Goal: Information Seeking & Learning: Learn about a topic

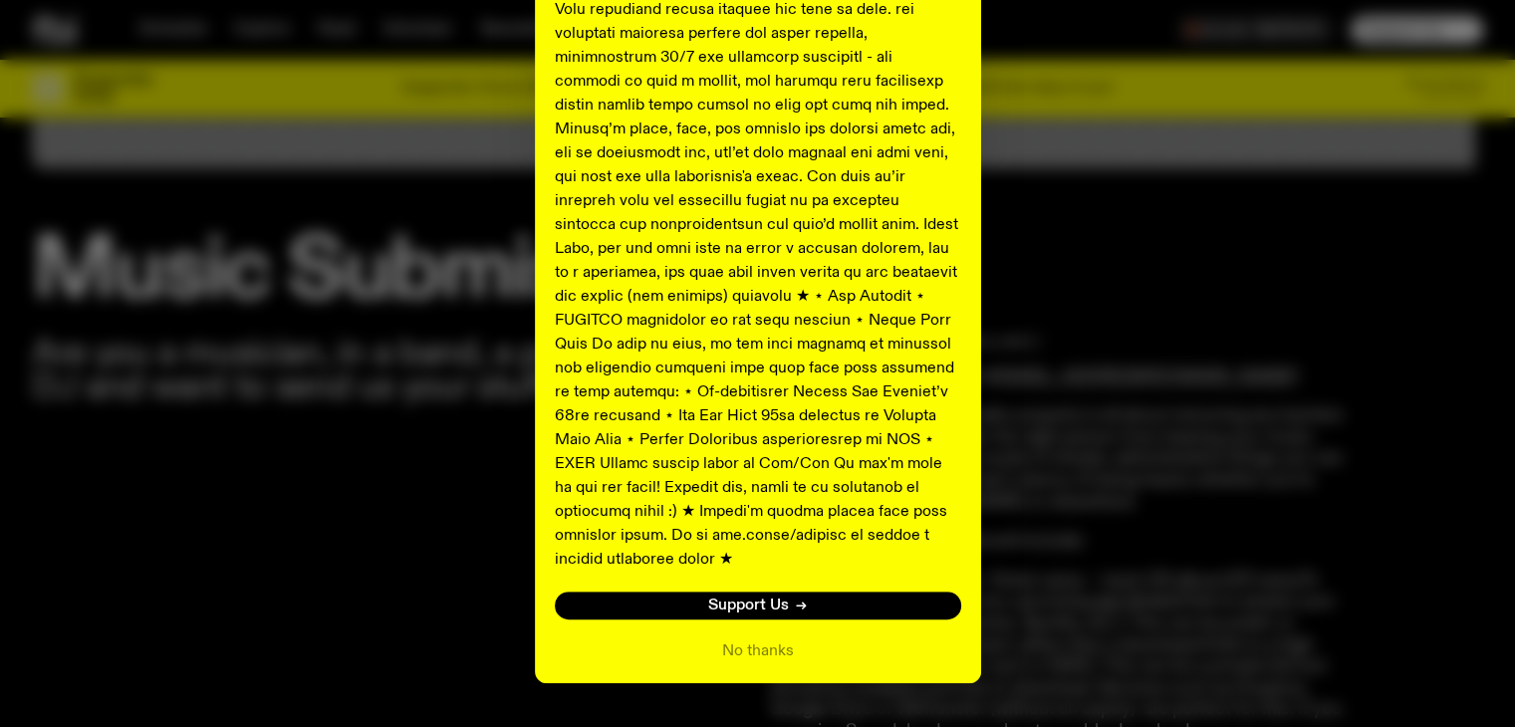
scroll to position [996, 0]
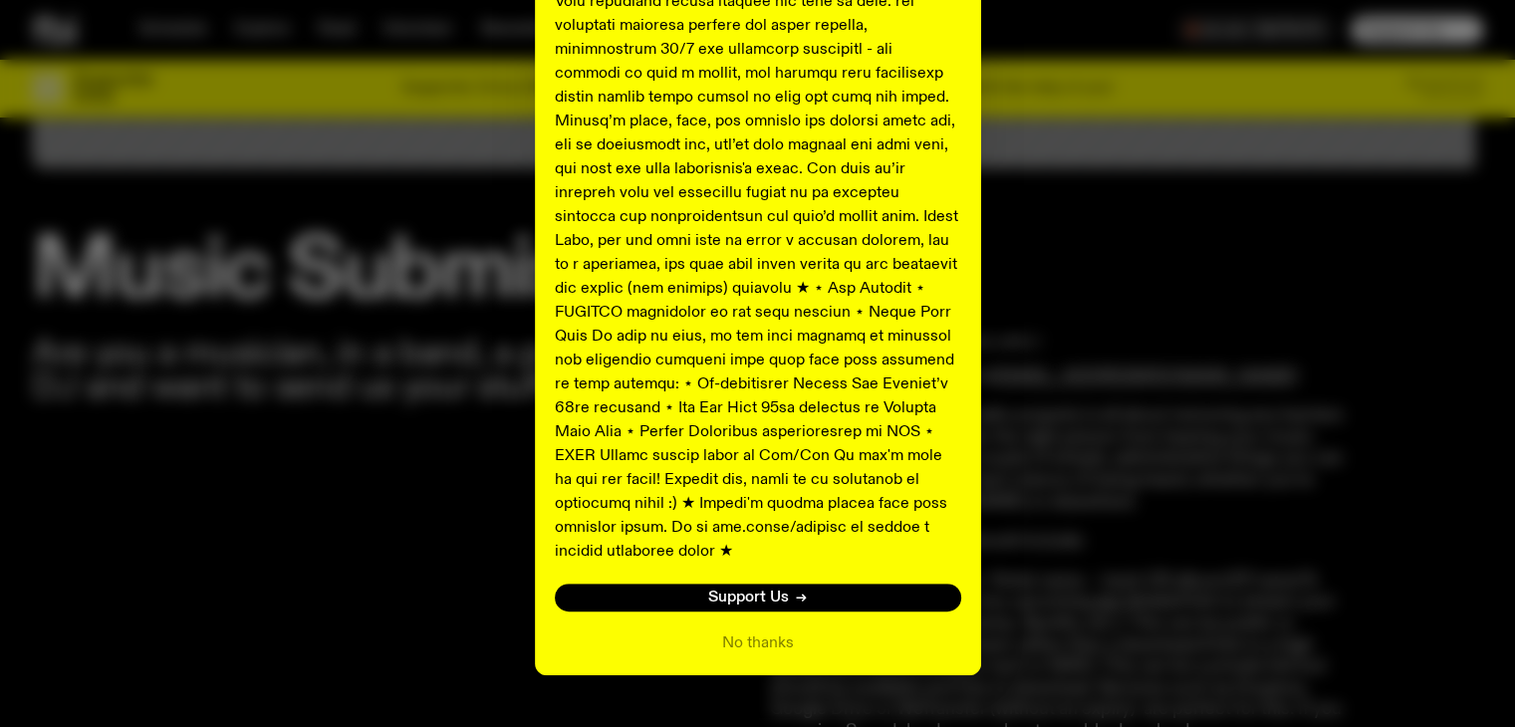
drag, startPoint x: 793, startPoint y: 619, endPoint x: 779, endPoint y: 619, distance: 13.9
click at [787, 632] on div "No thanks" at bounding box center [758, 644] width 406 height 24
click at [772, 632] on button "No thanks" at bounding box center [758, 644] width 72 height 24
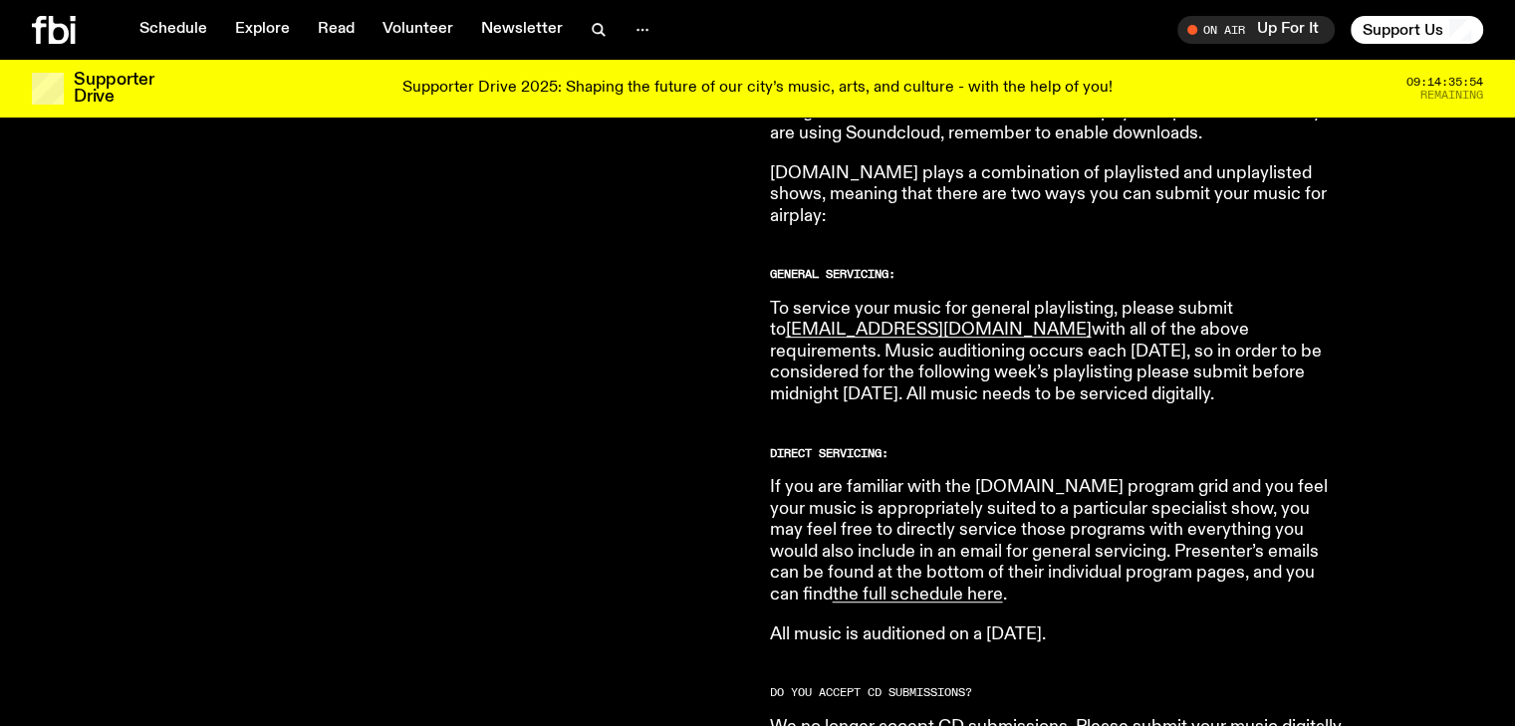
scroll to position [1280, 0]
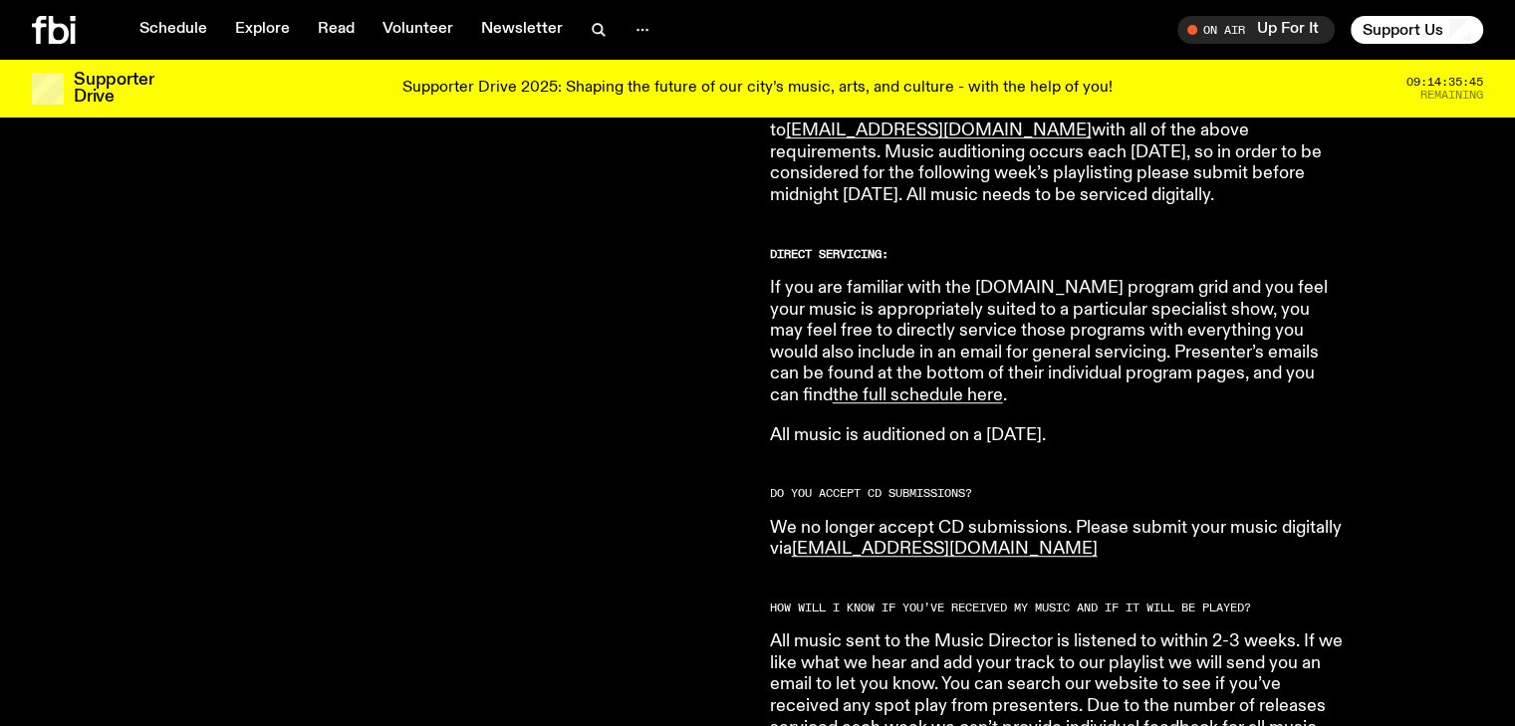
click at [1103, 378] on p "If you are familiar with the fbi.radio program grid and you feel your music is …" at bounding box center [1057, 342] width 574 height 129
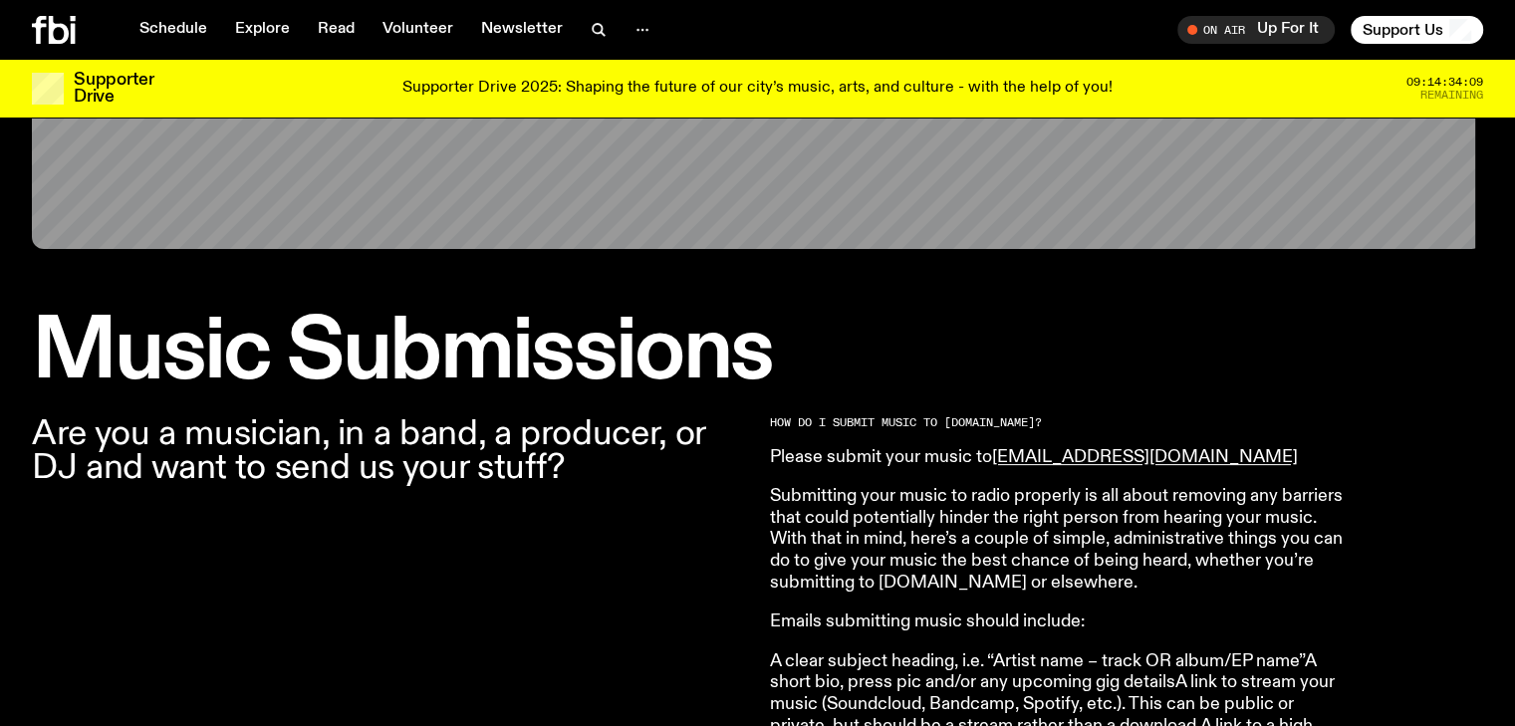
scroll to position [424, 0]
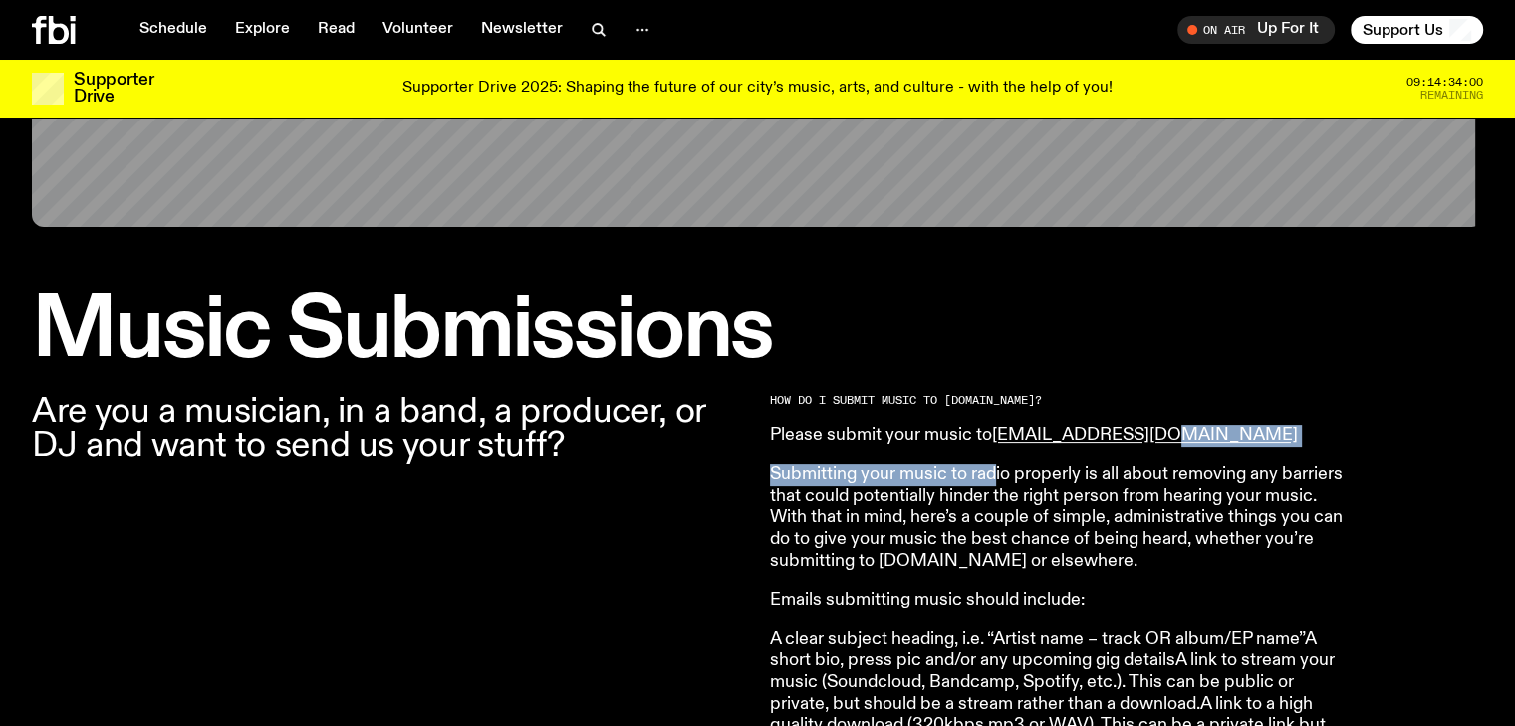
drag, startPoint x: 1158, startPoint y: 434, endPoint x: 997, endPoint y: 447, distance: 161.9
click at [1227, 435] on p "Please submit your music to music@fbiradio.com" at bounding box center [1057, 436] width 574 height 22
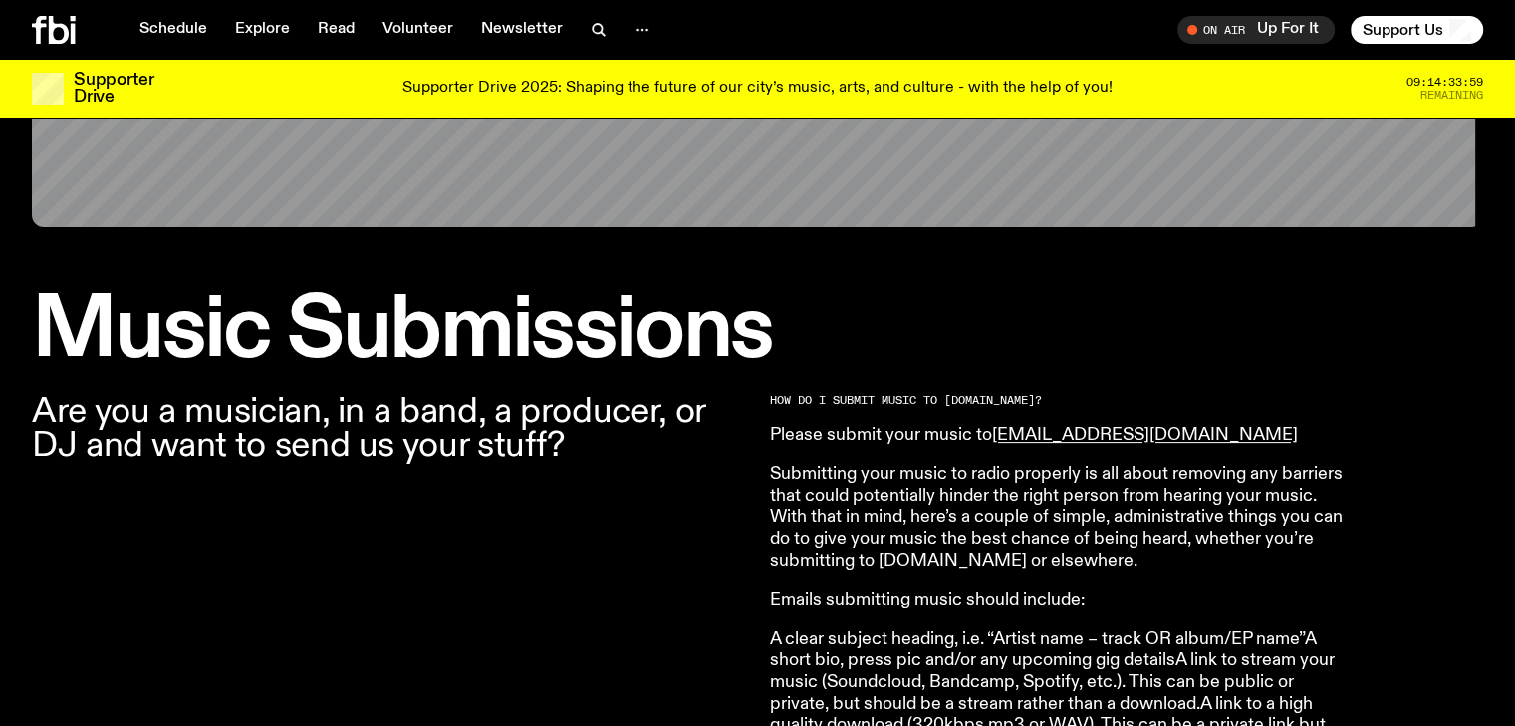
drag, startPoint x: 991, startPoint y: 434, endPoint x: 1155, endPoint y: 443, distance: 164.6
click at [1155, 443] on p "Please submit your music to music@fbiradio.com" at bounding box center [1057, 436] width 574 height 22
copy p "music@fbiradio.com"
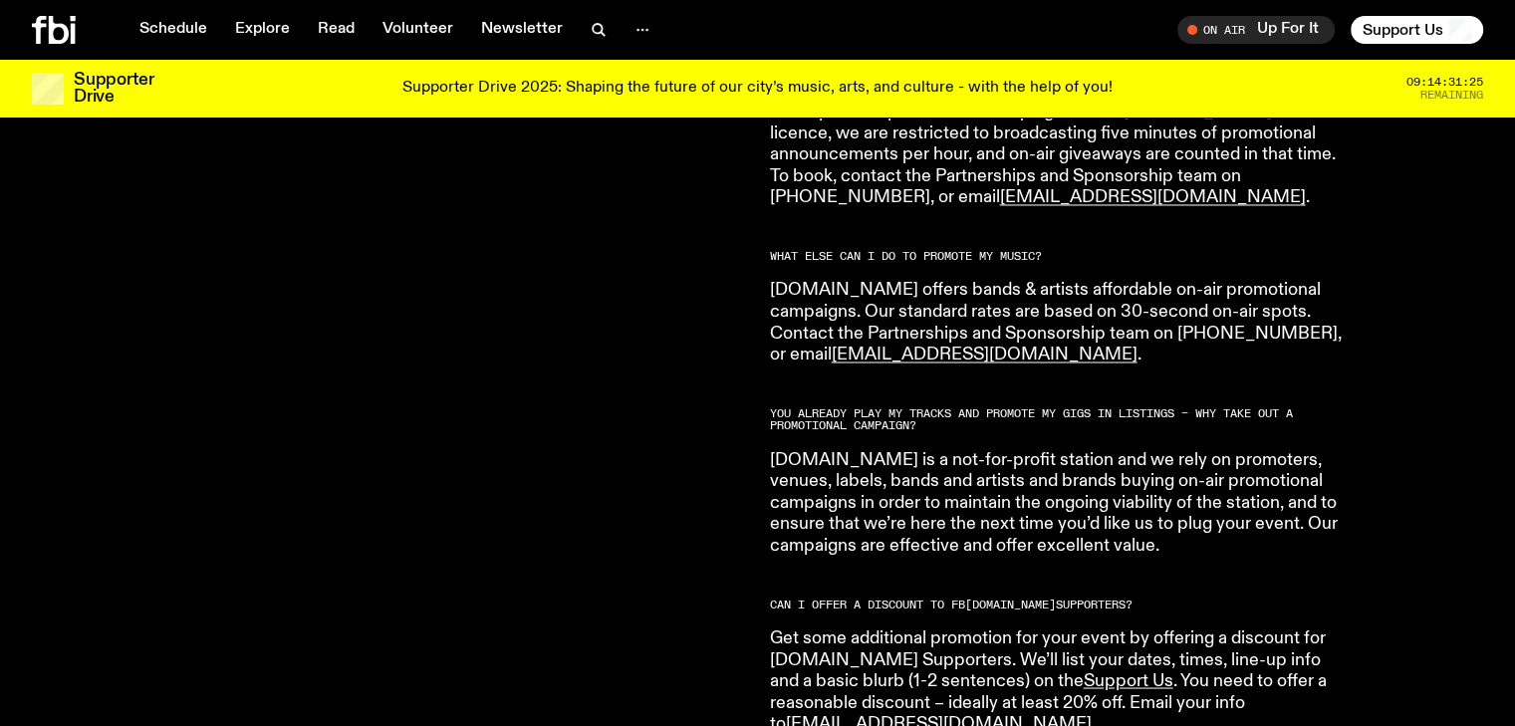
scroll to position [3429, 0]
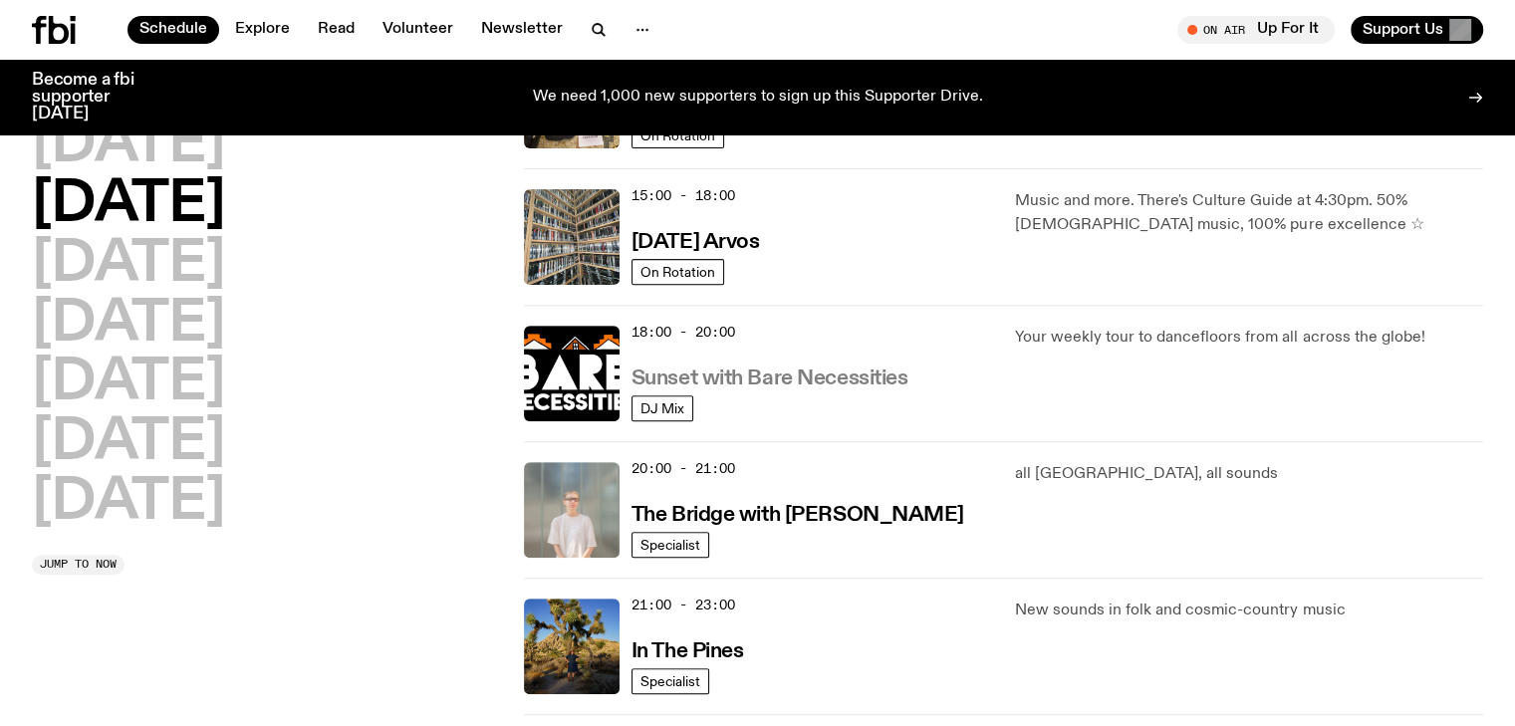
scroll to position [986, 0]
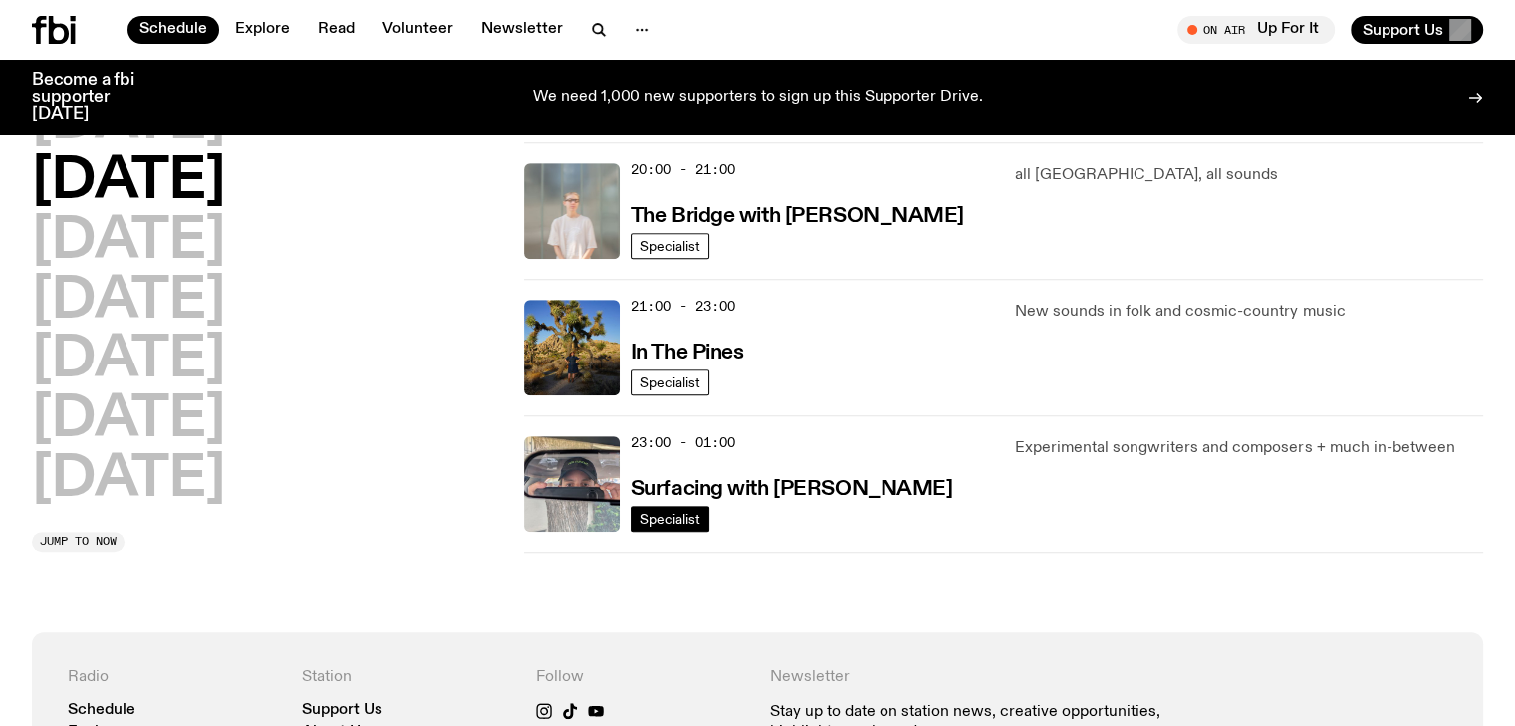
click at [683, 512] on span "Specialist" at bounding box center [670, 518] width 60 height 15
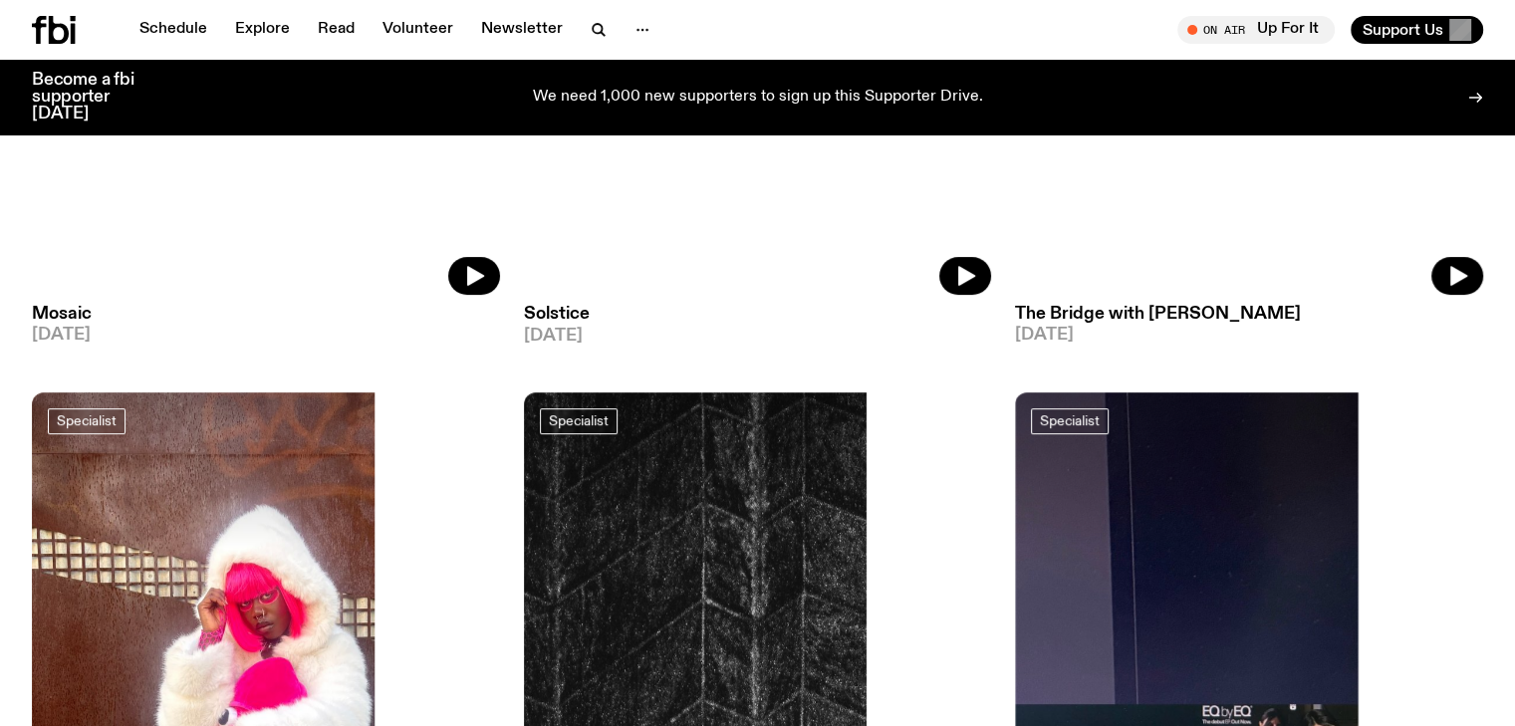
scroll to position [686, 0]
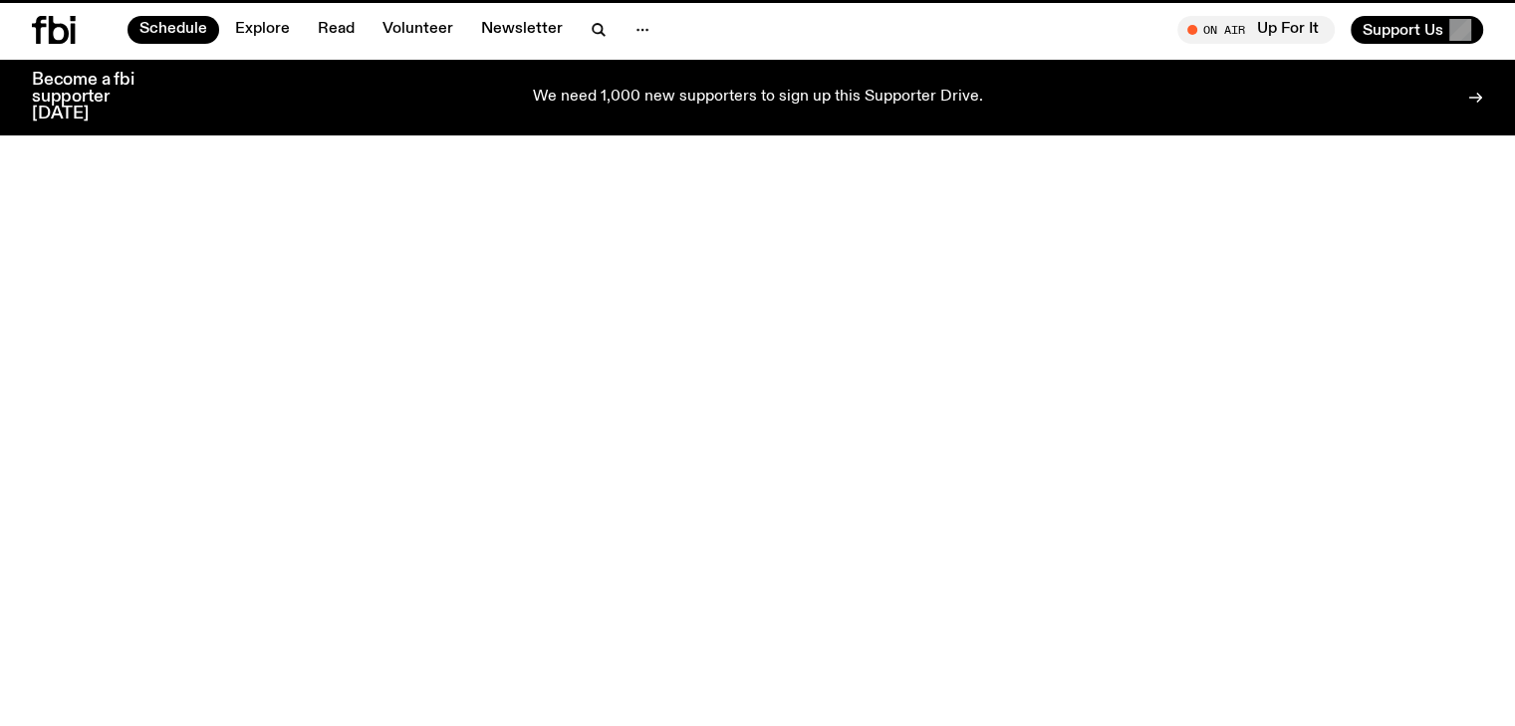
scroll to position [986, 0]
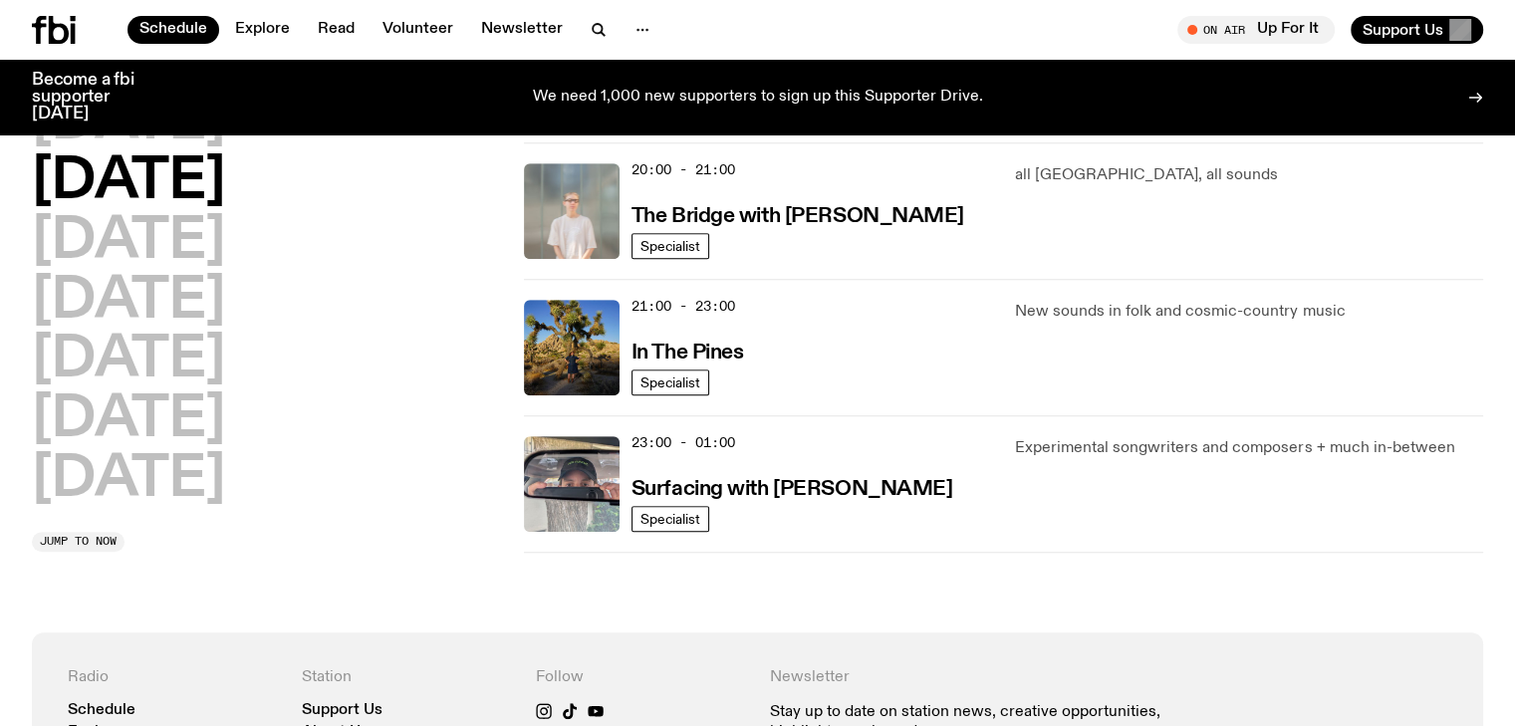
click at [1110, 447] on p "Experimental songwriters and composers + much in-between" at bounding box center [1249, 448] width 468 height 24
click at [591, 451] on img at bounding box center [572, 484] width 96 height 96
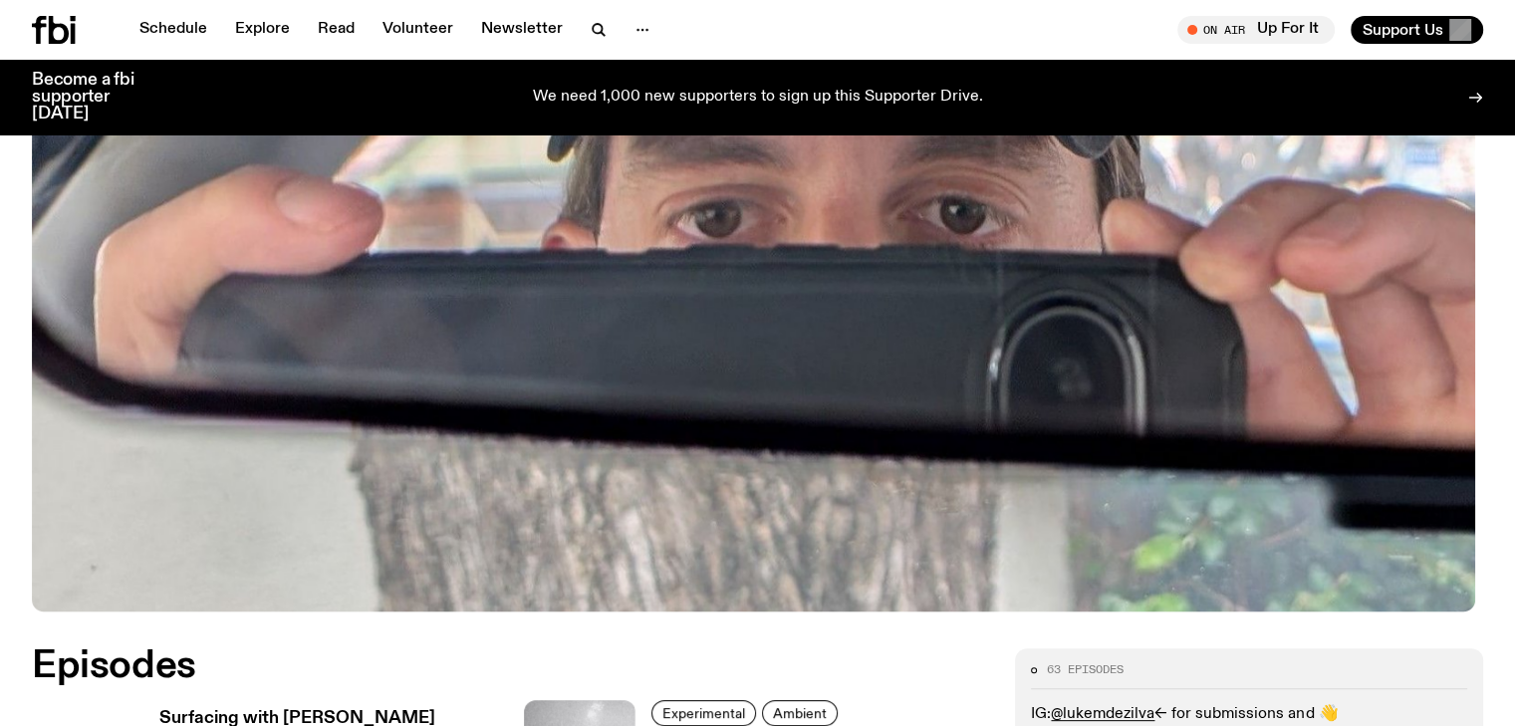
scroll to position [1180, 0]
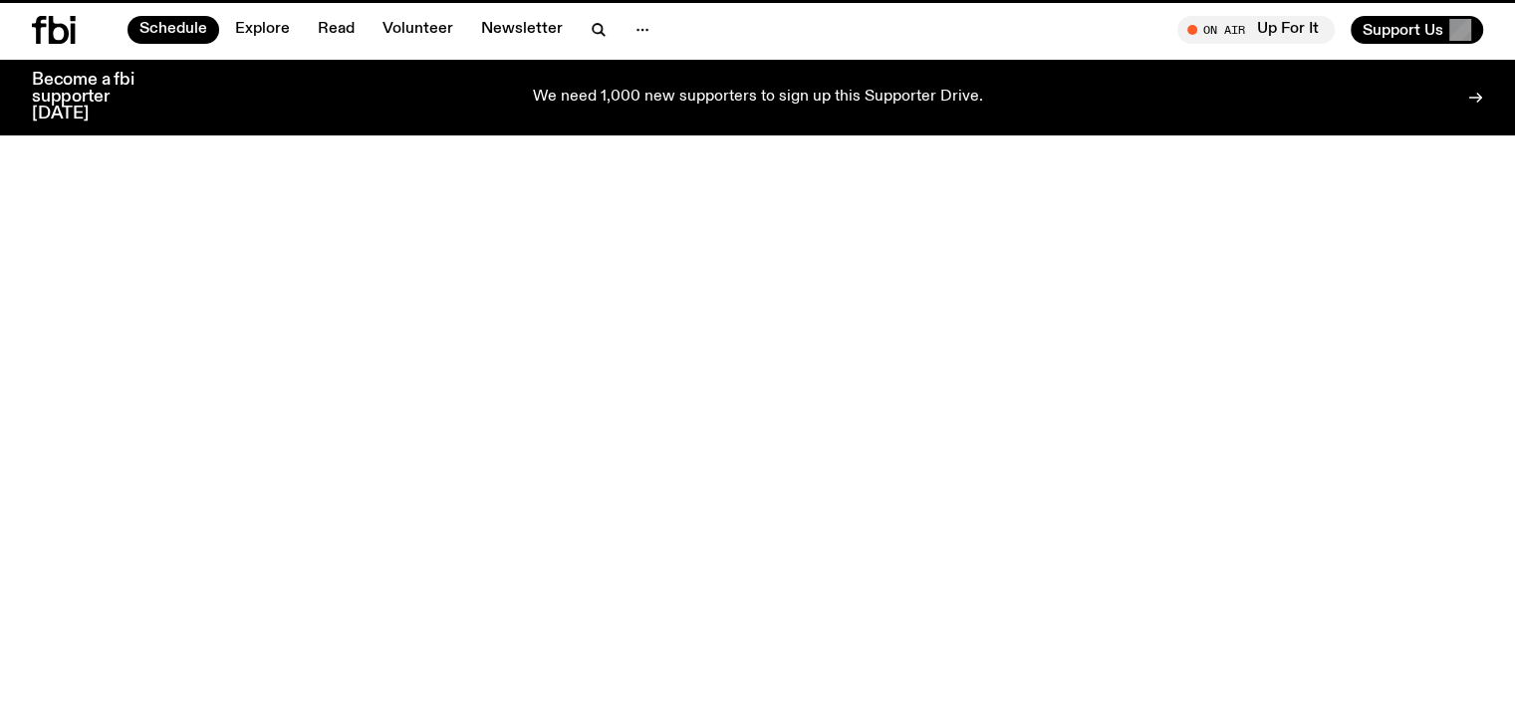
scroll to position [986, 0]
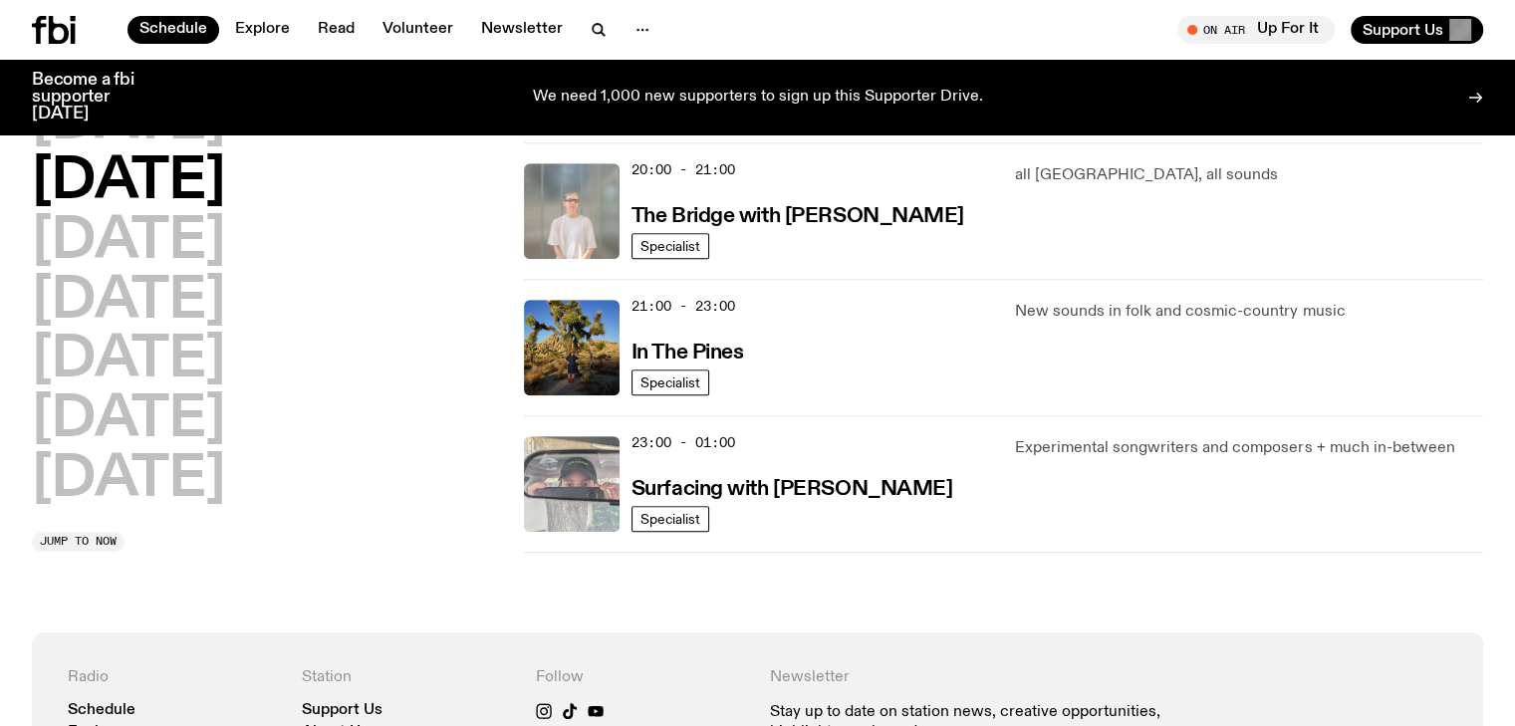
click at [599, 441] on img at bounding box center [572, 484] width 96 height 96
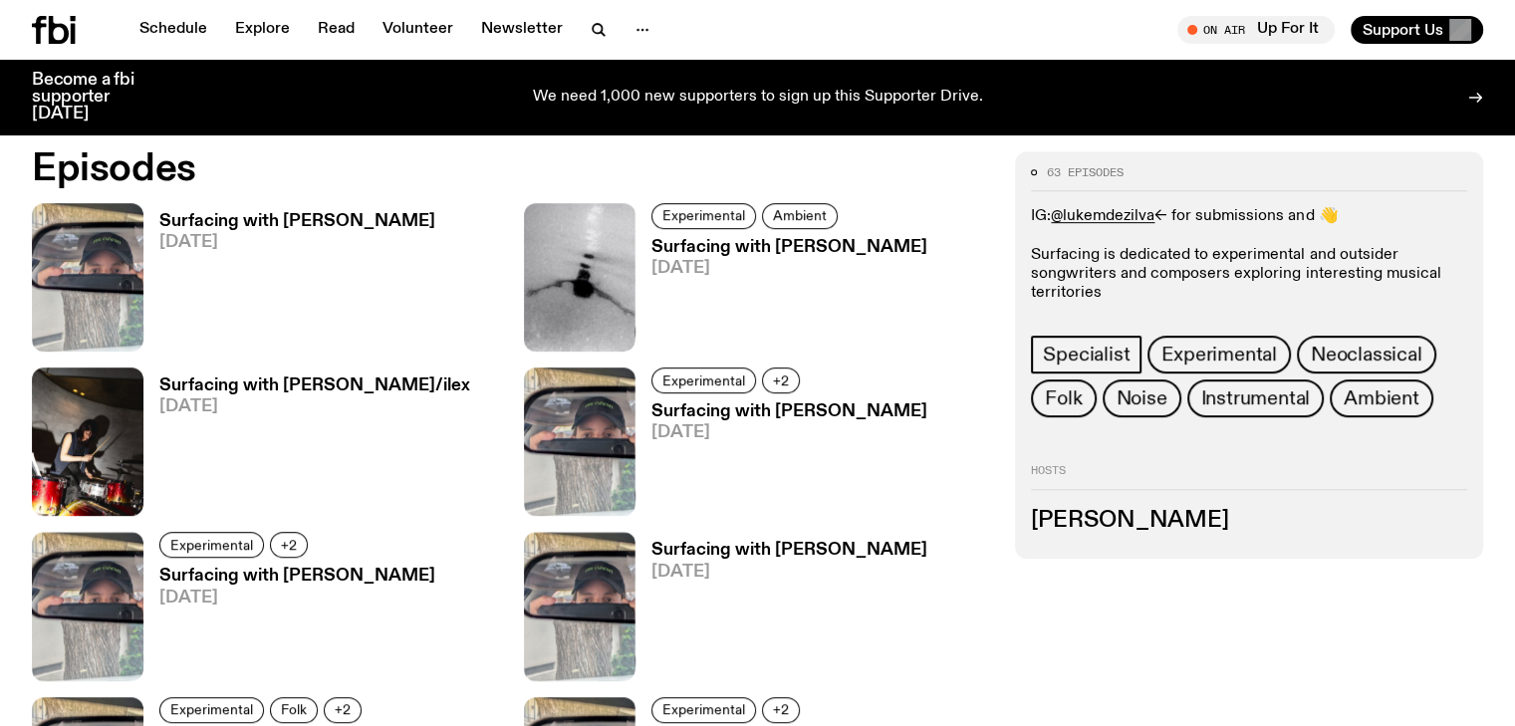
scroll to position [1478, 0]
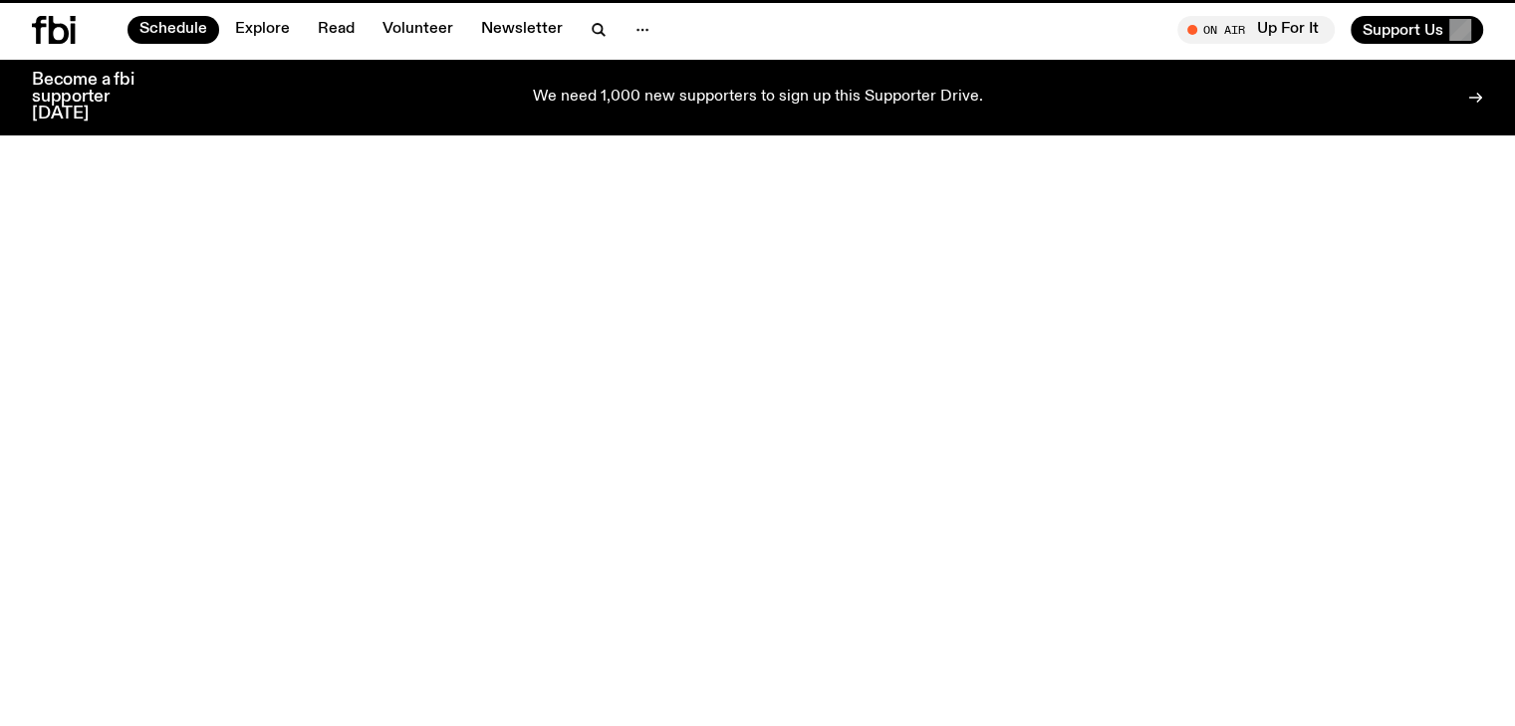
scroll to position [986, 0]
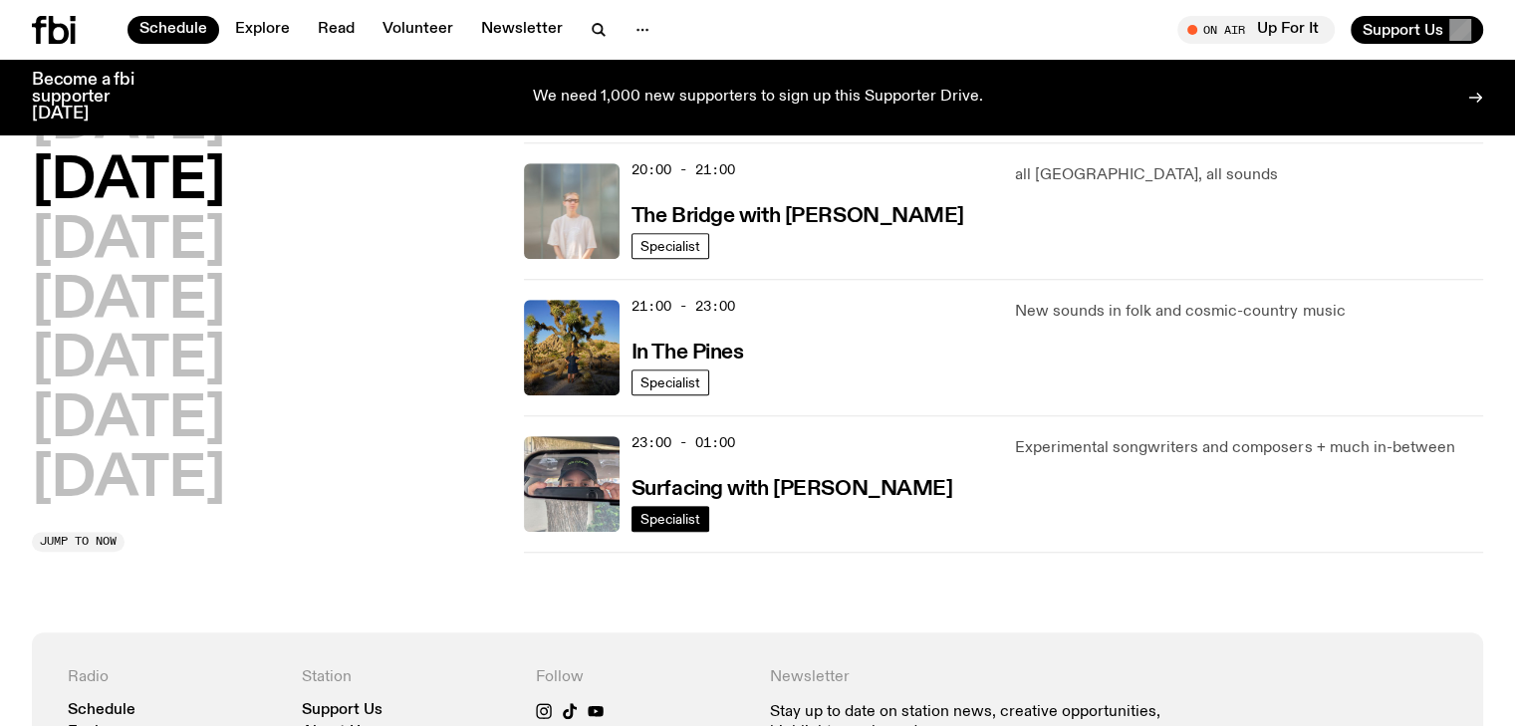
click at [673, 517] on span "Specialist" at bounding box center [670, 518] width 60 height 15
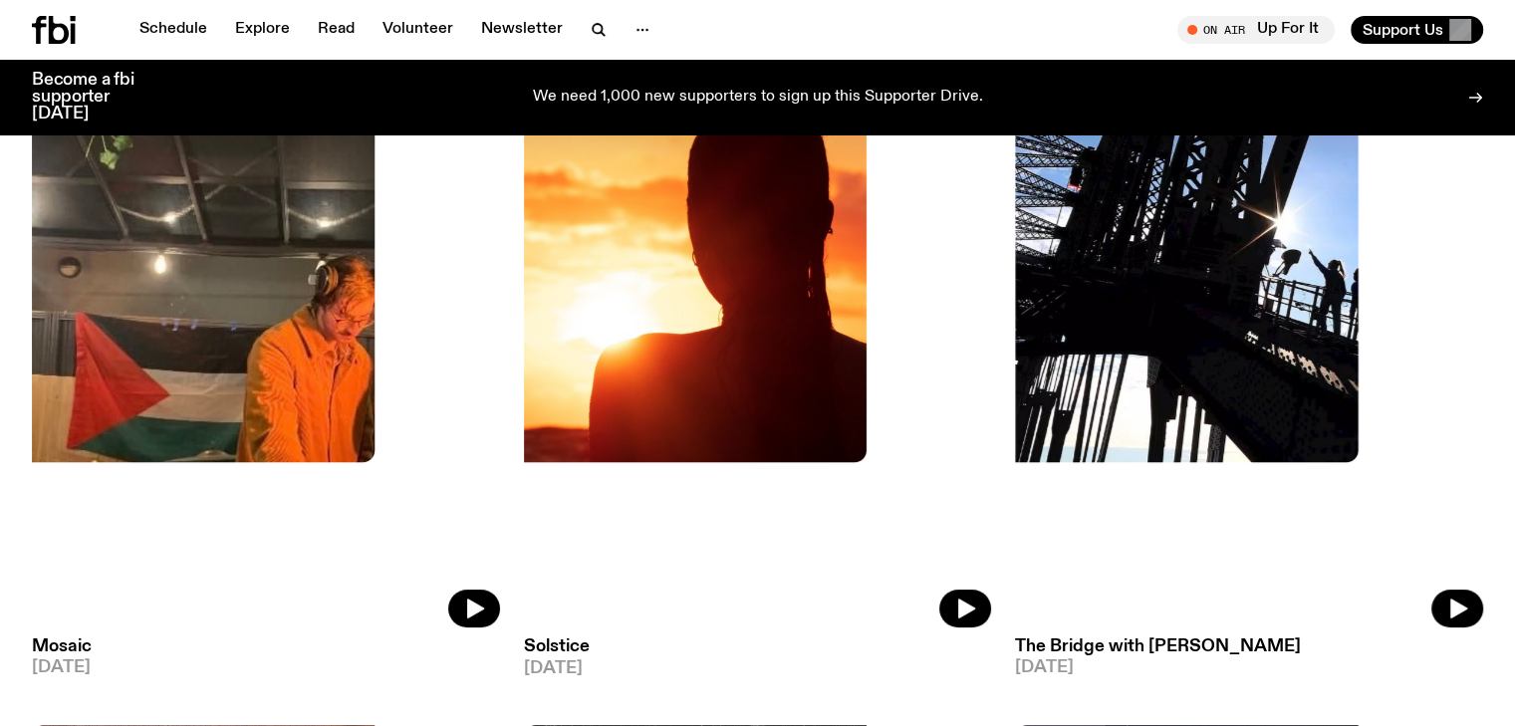
scroll to position [682, 0]
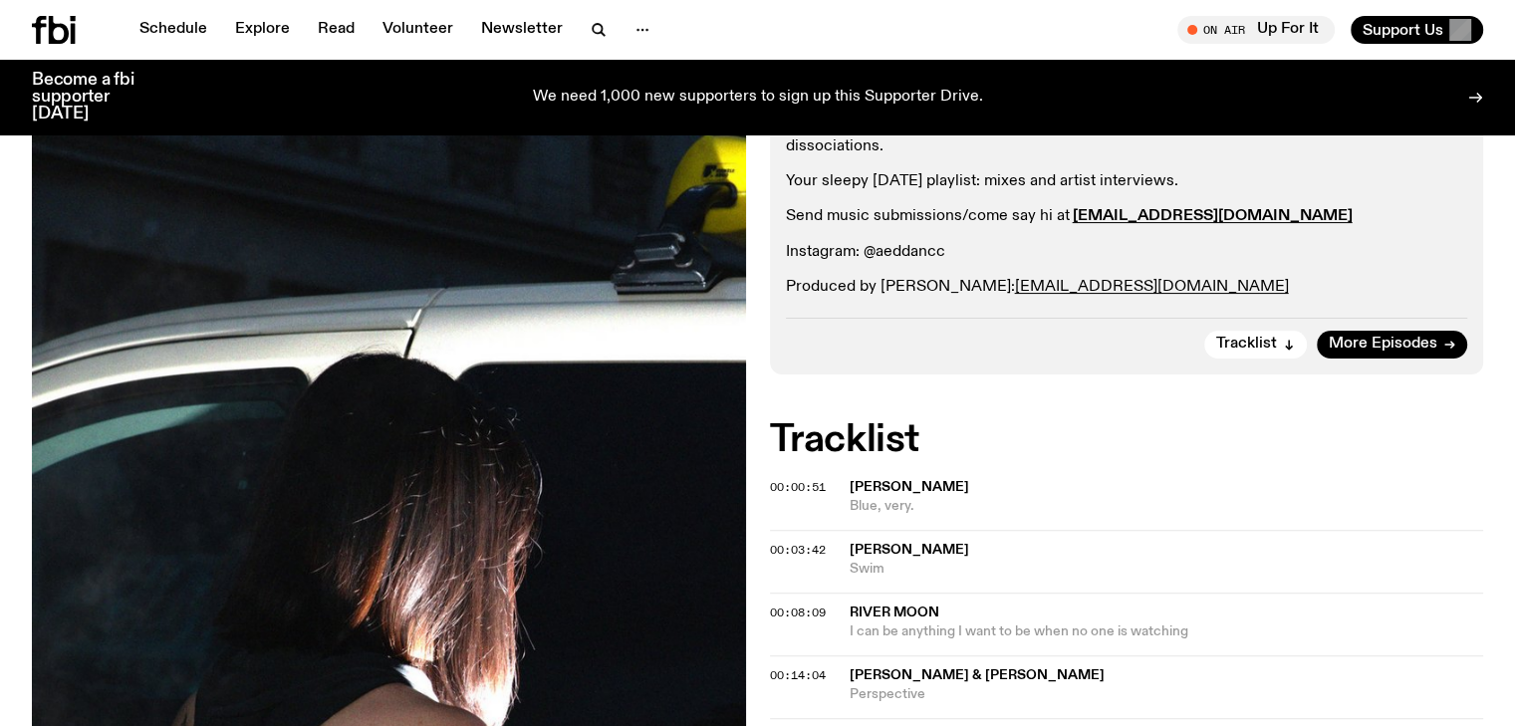
scroll to position [488, 0]
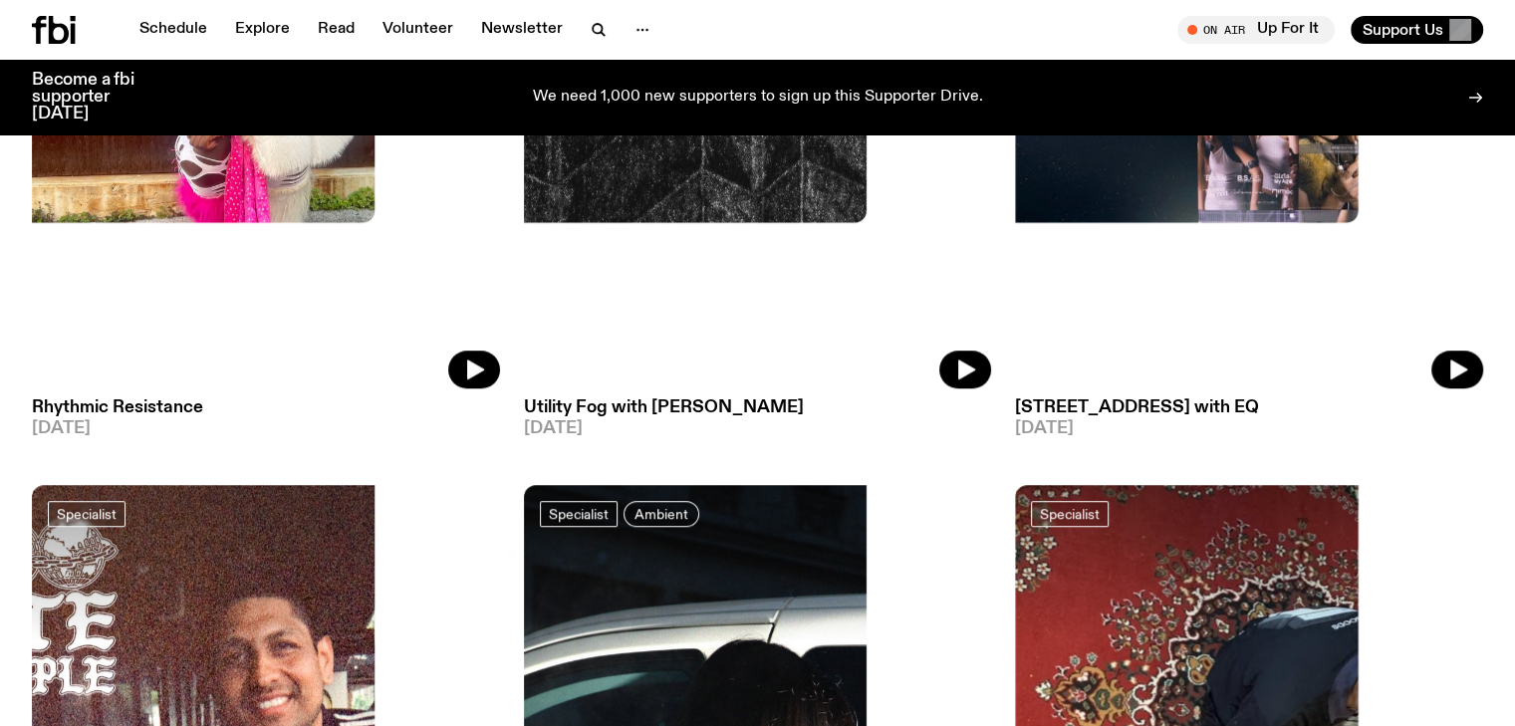
scroll to position [1284, 0]
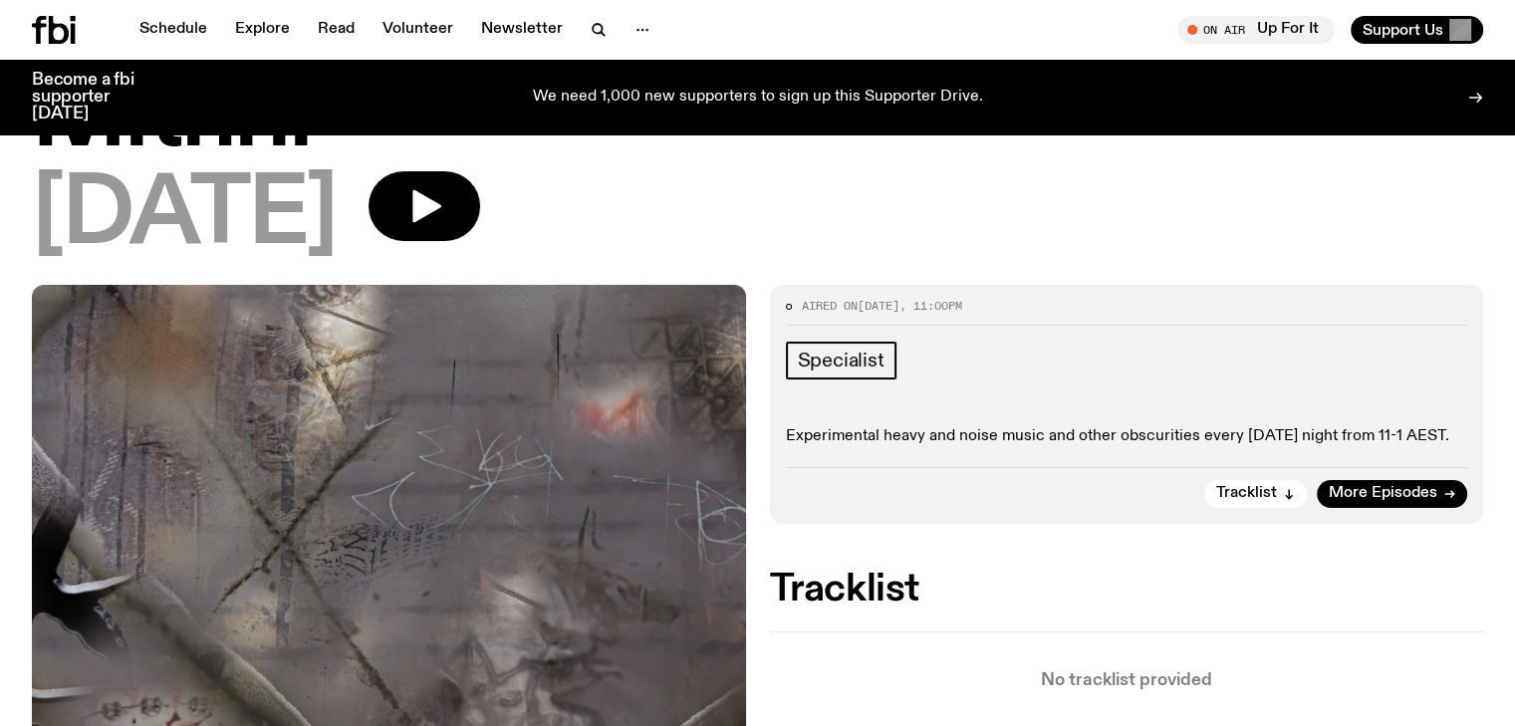
scroll to position [299, 0]
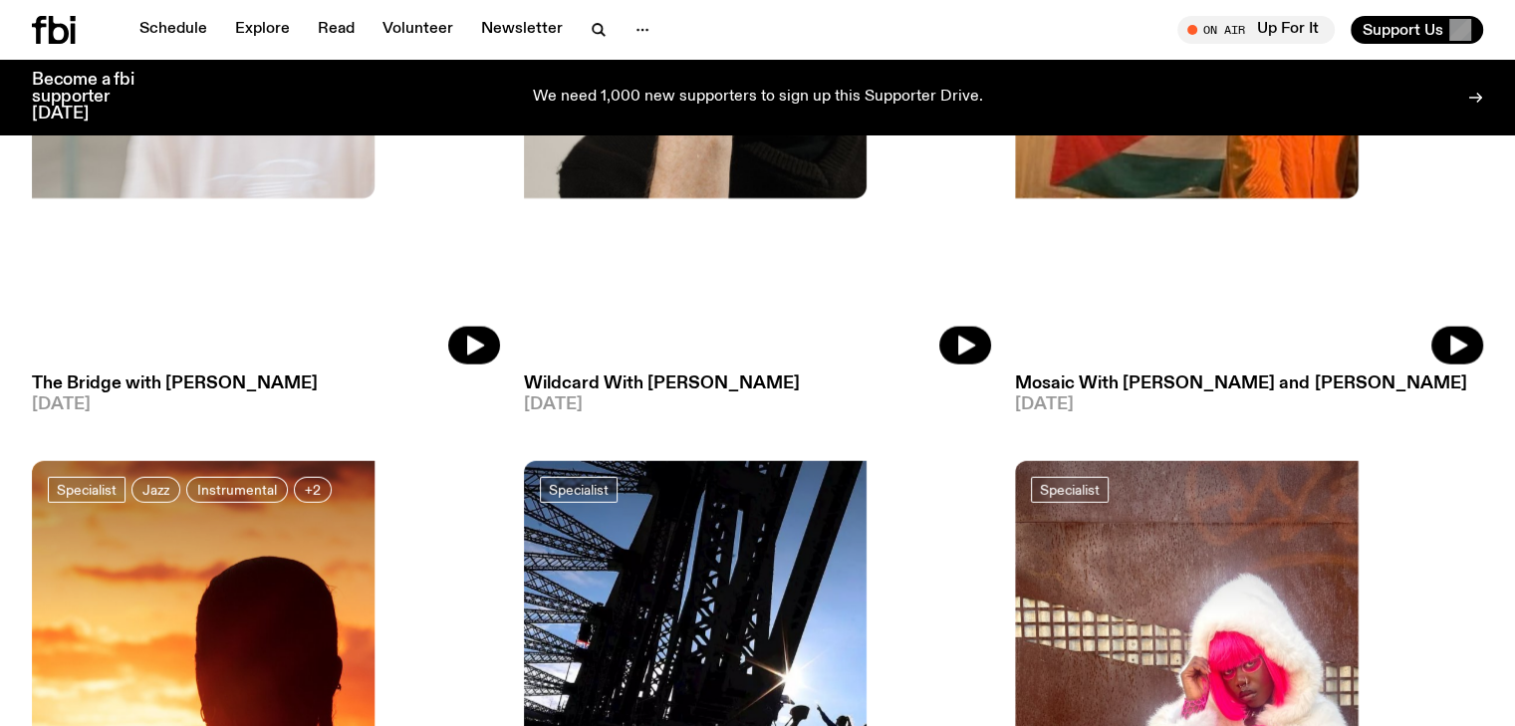
scroll to position [4970, 0]
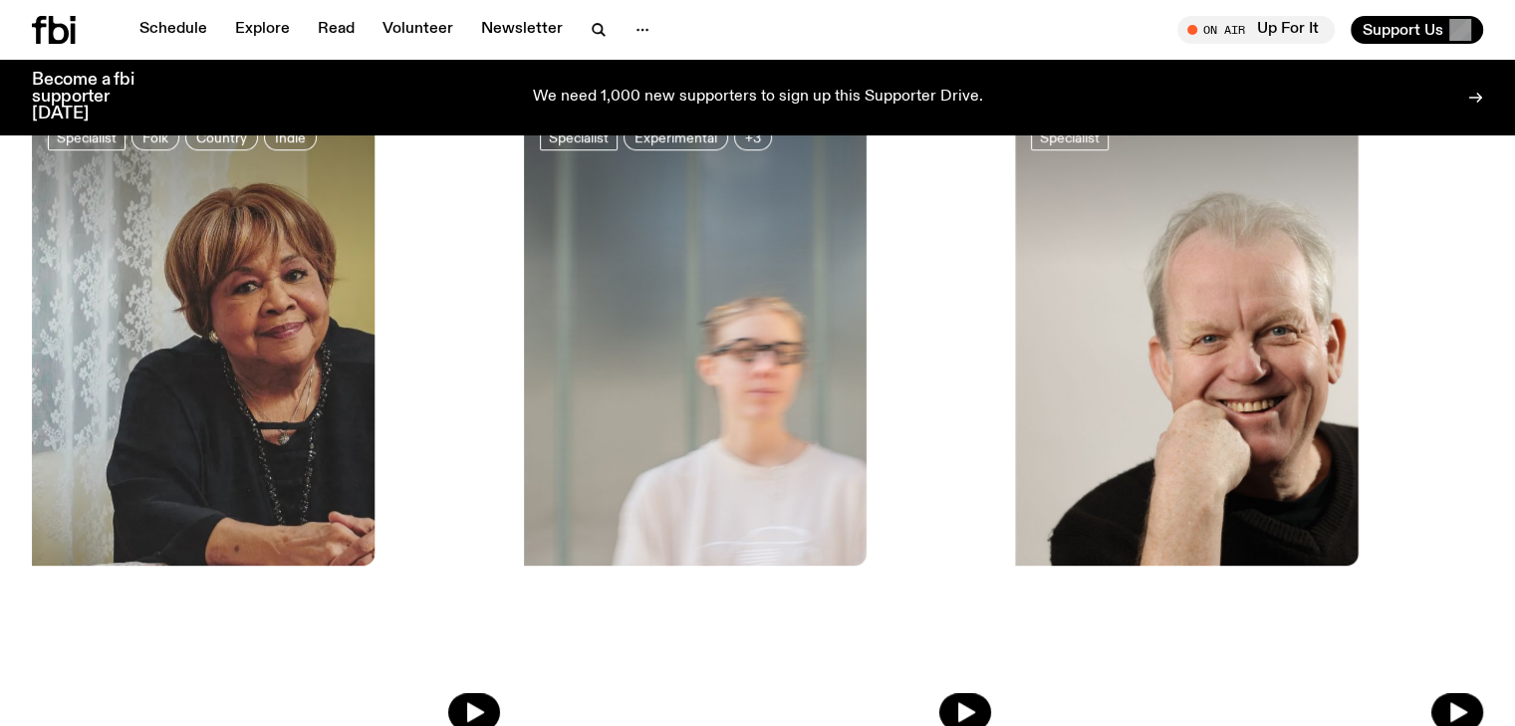
scroll to position [8334, 0]
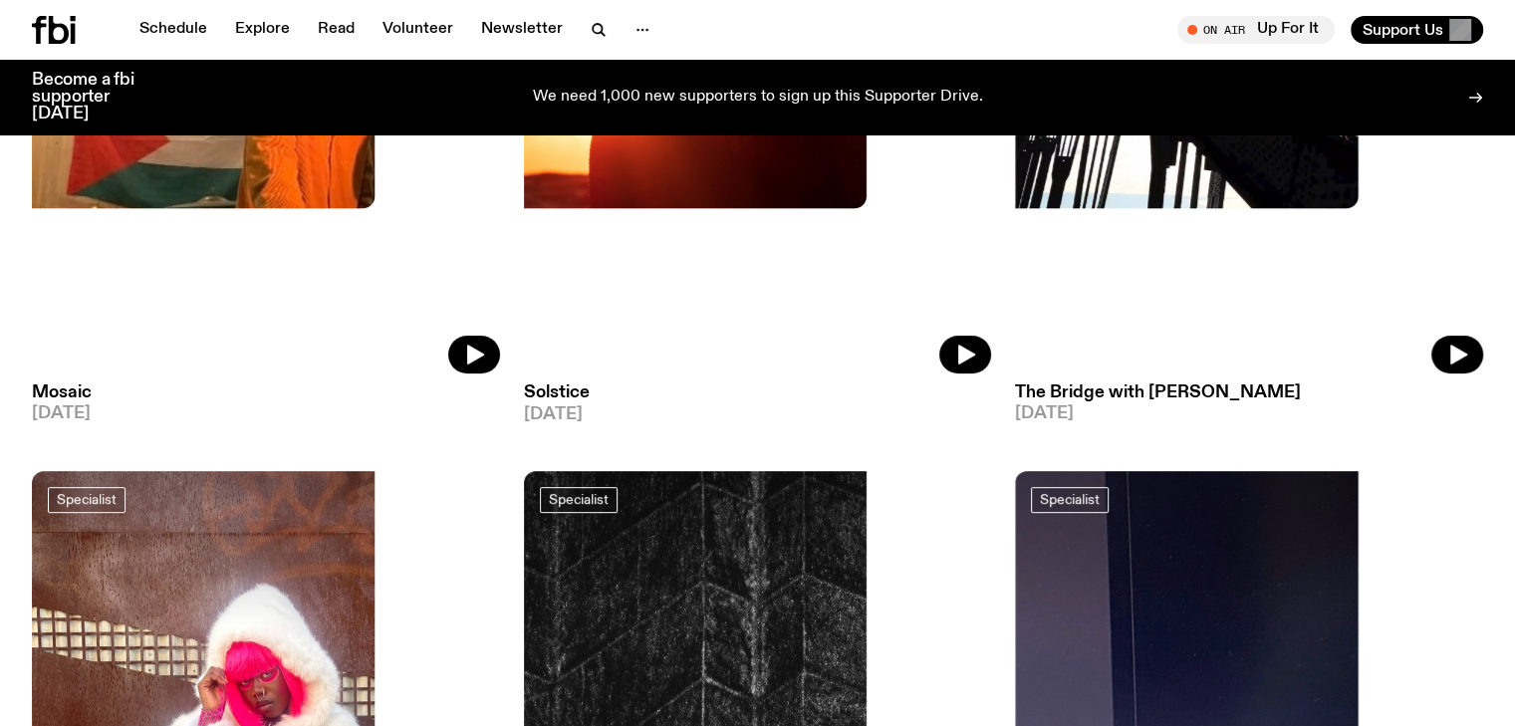
scroll to position [424, 0]
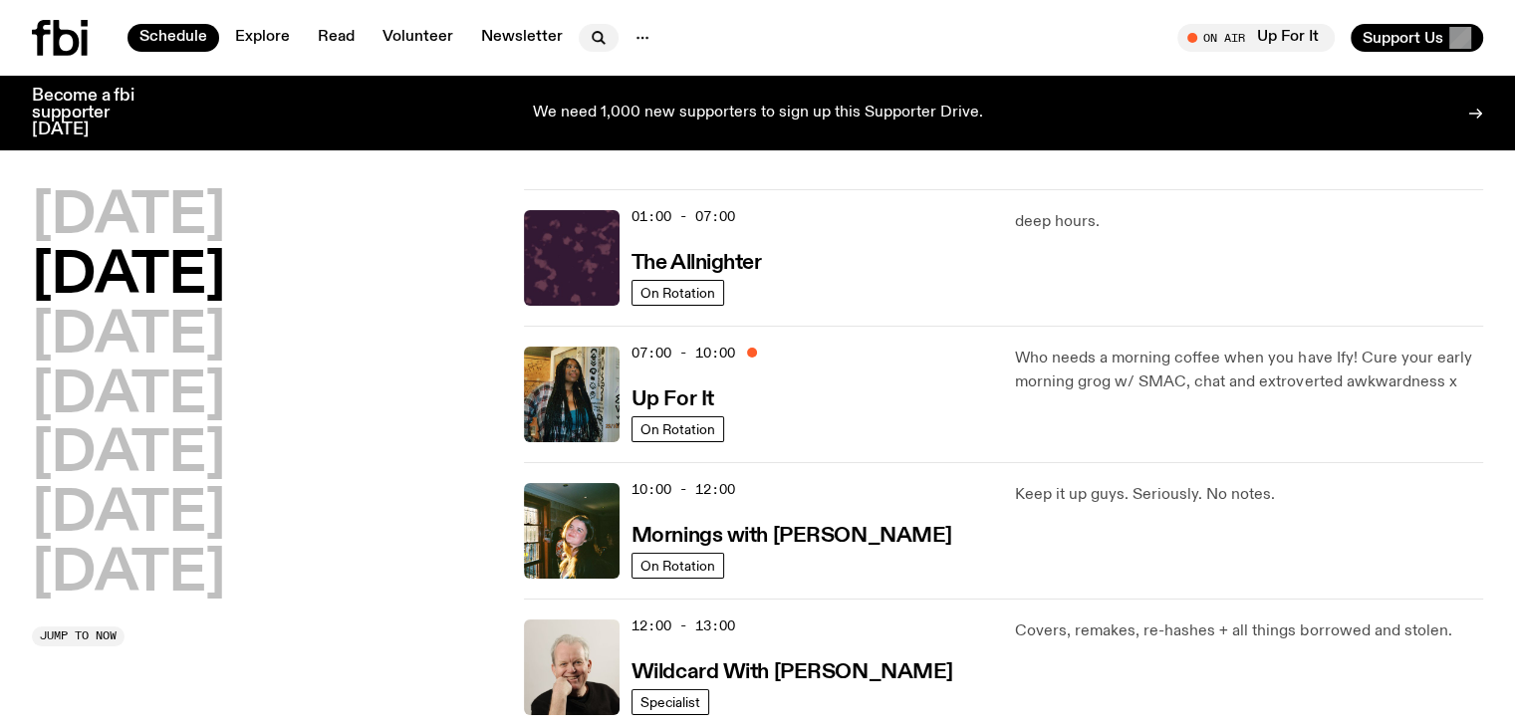
click at [598, 43] on icon "button" at bounding box center [599, 38] width 24 height 24
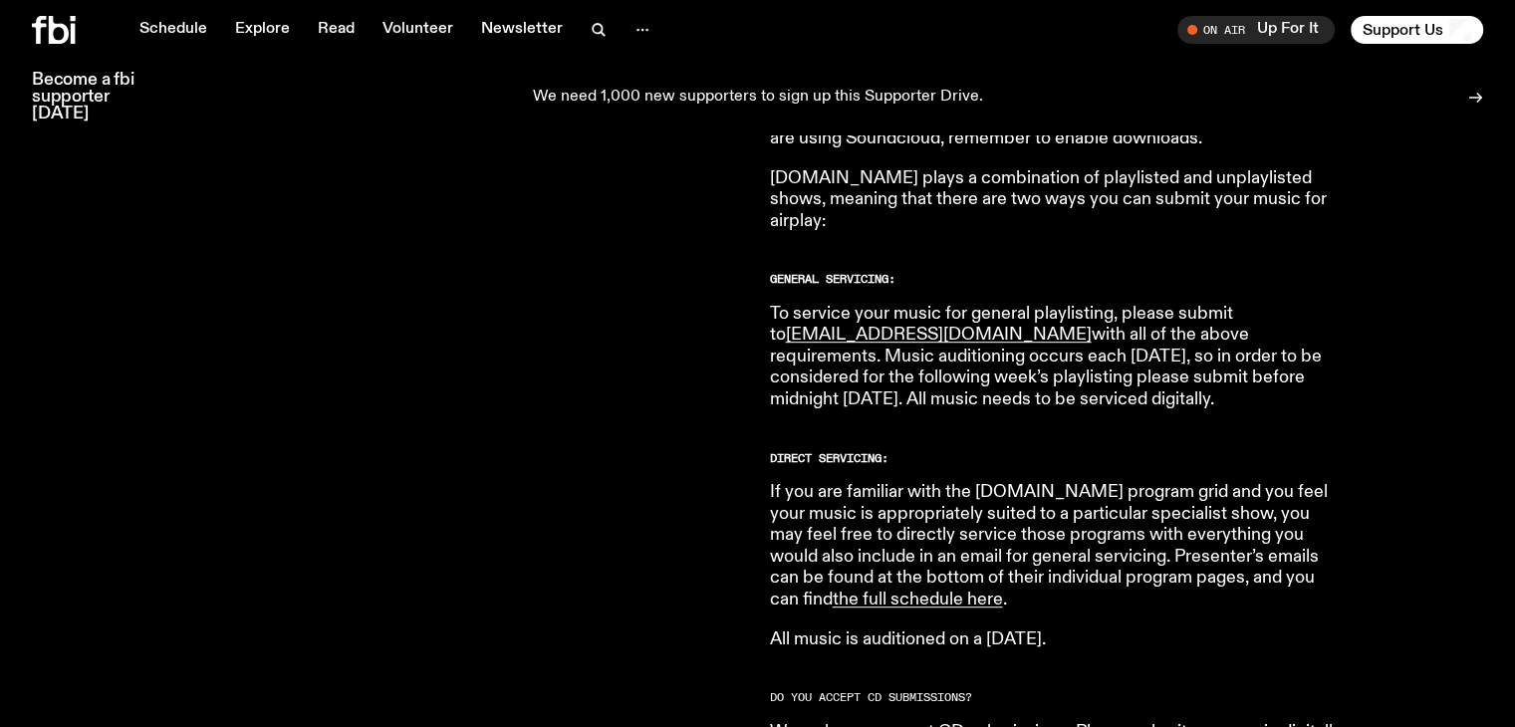
scroll to position [1081, 0]
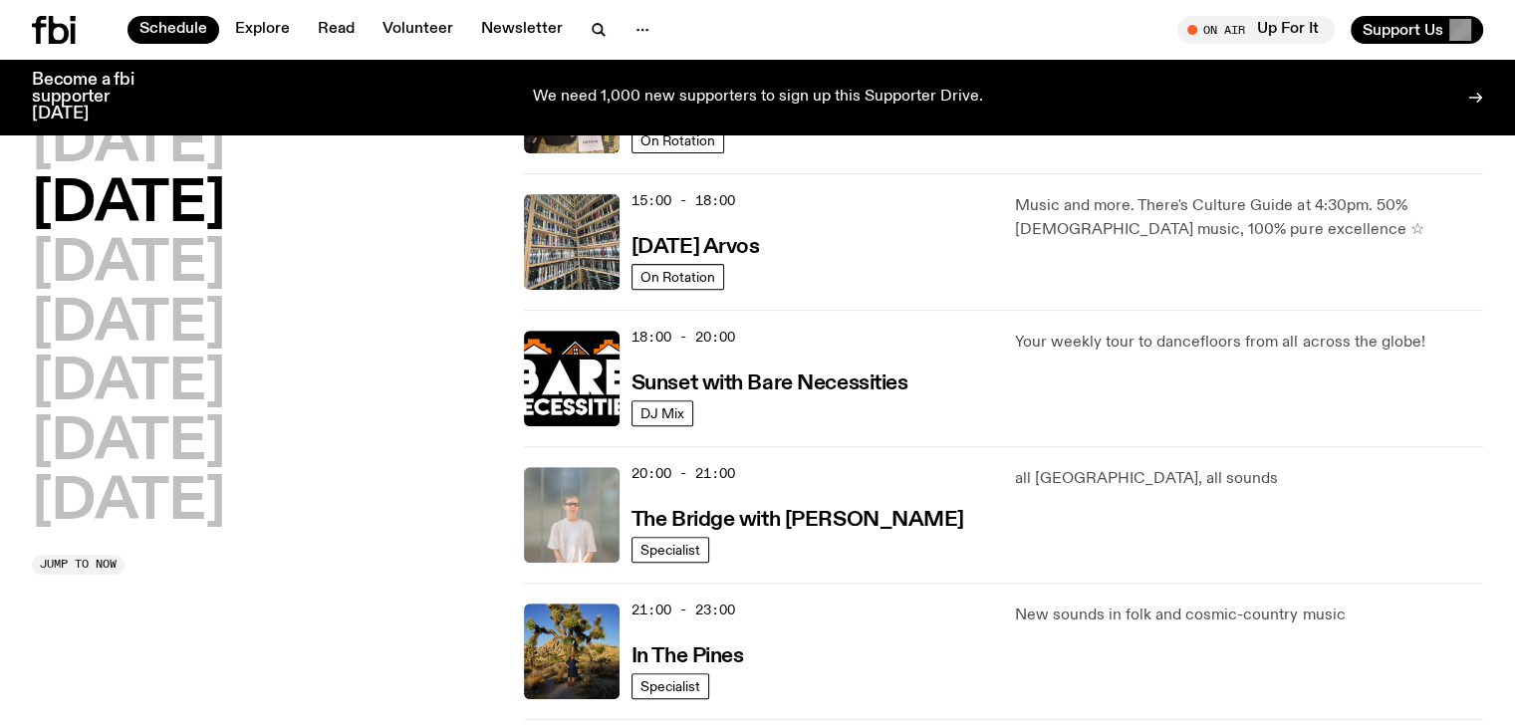
scroll to position [1180, 0]
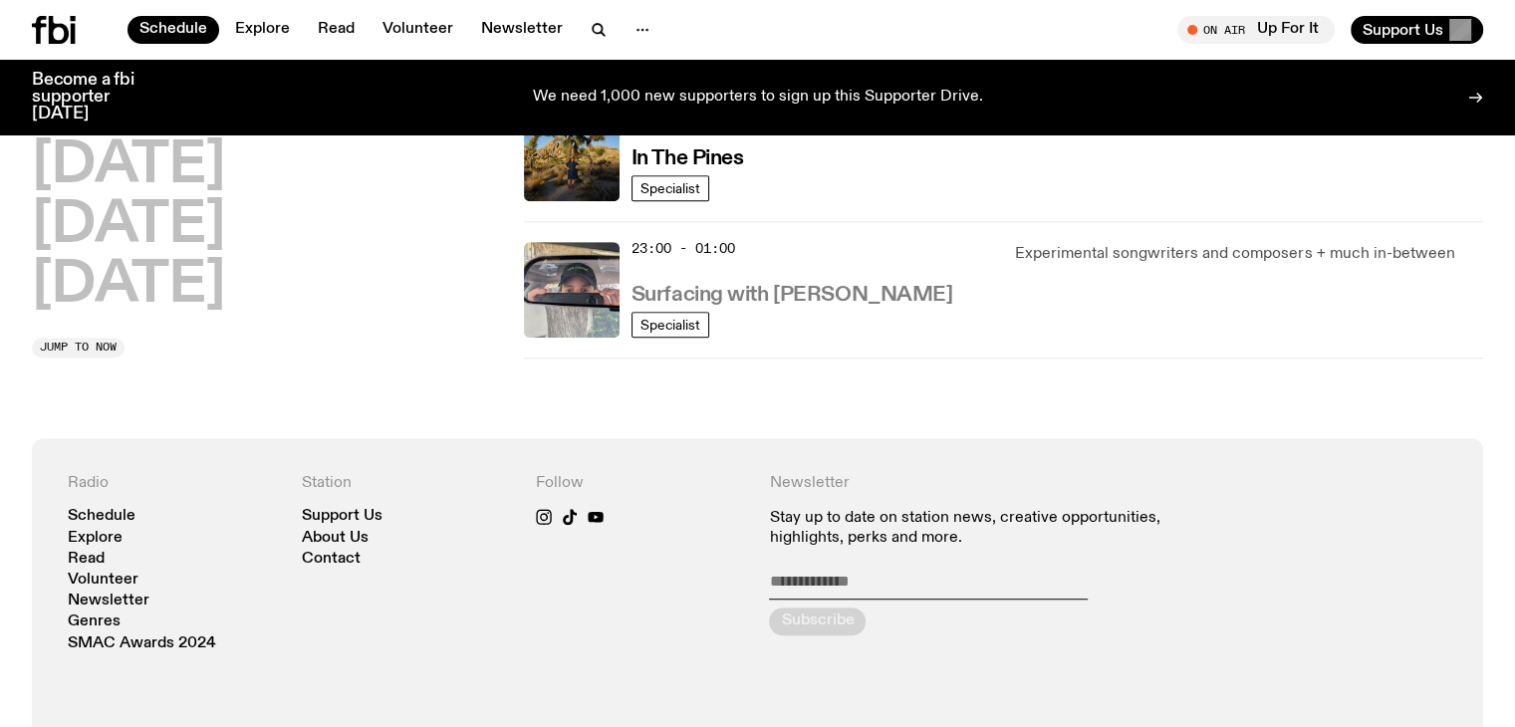
click at [689, 297] on h3 "Surfacing with Luke M de Zilva" at bounding box center [793, 295] width 322 height 21
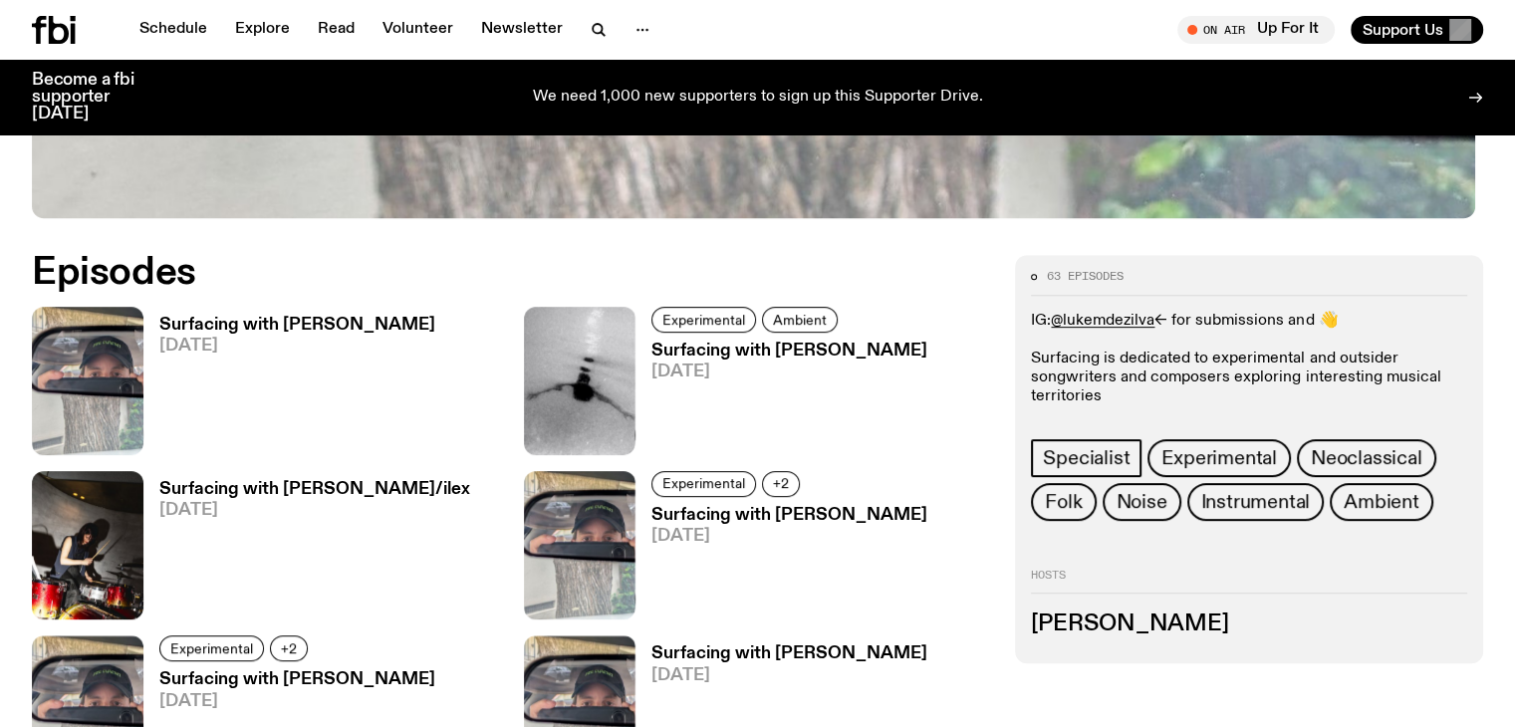
scroll to position [882, 0]
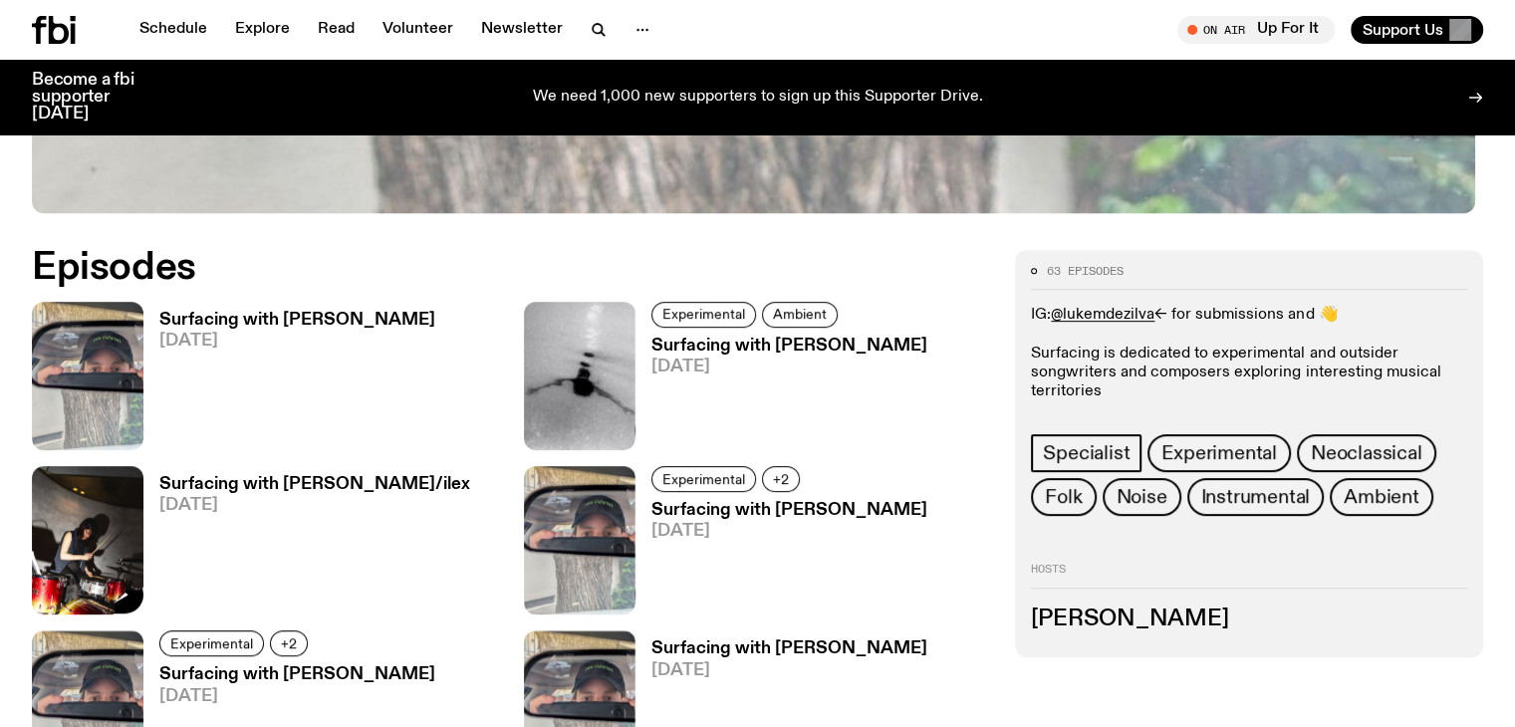
click at [143, 466] on img at bounding box center [88, 540] width 112 height 148
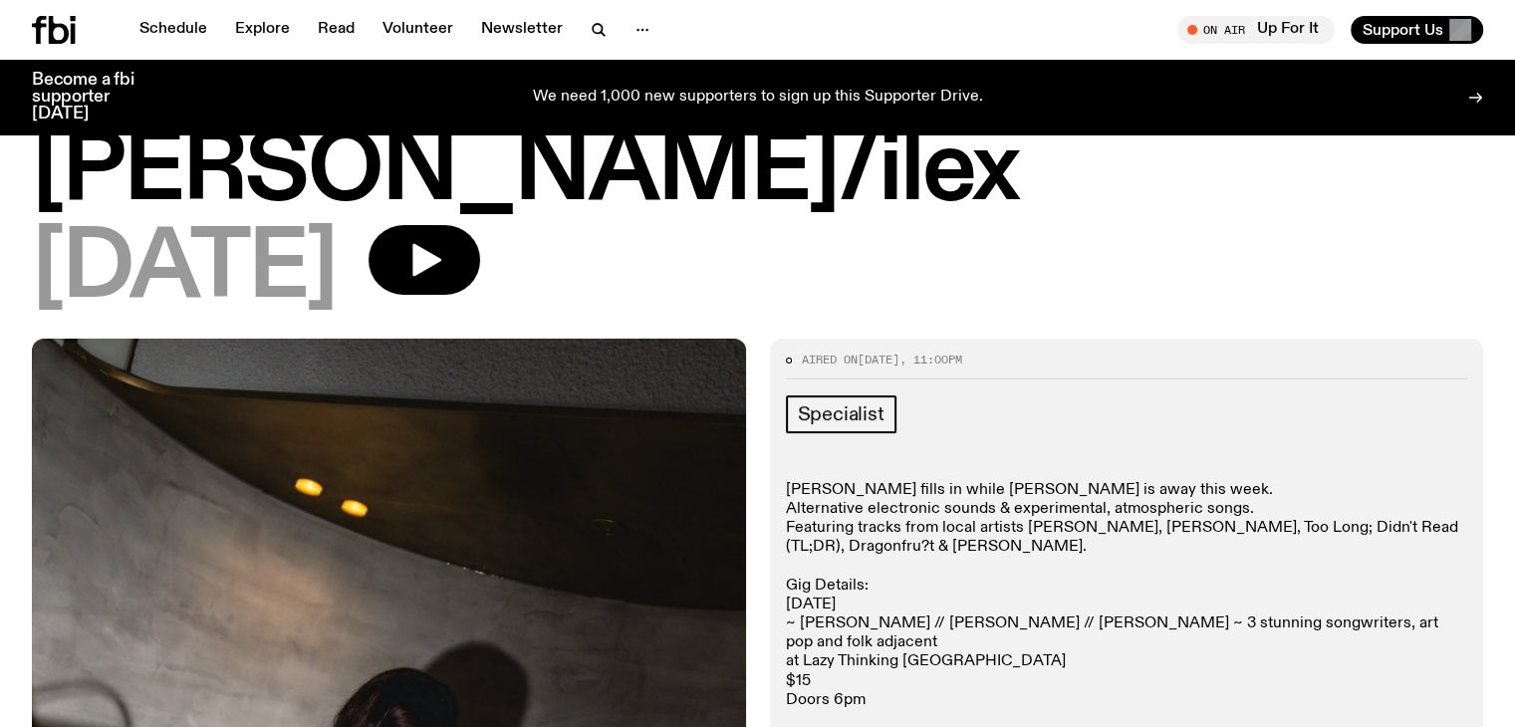
scroll to position [288, 0]
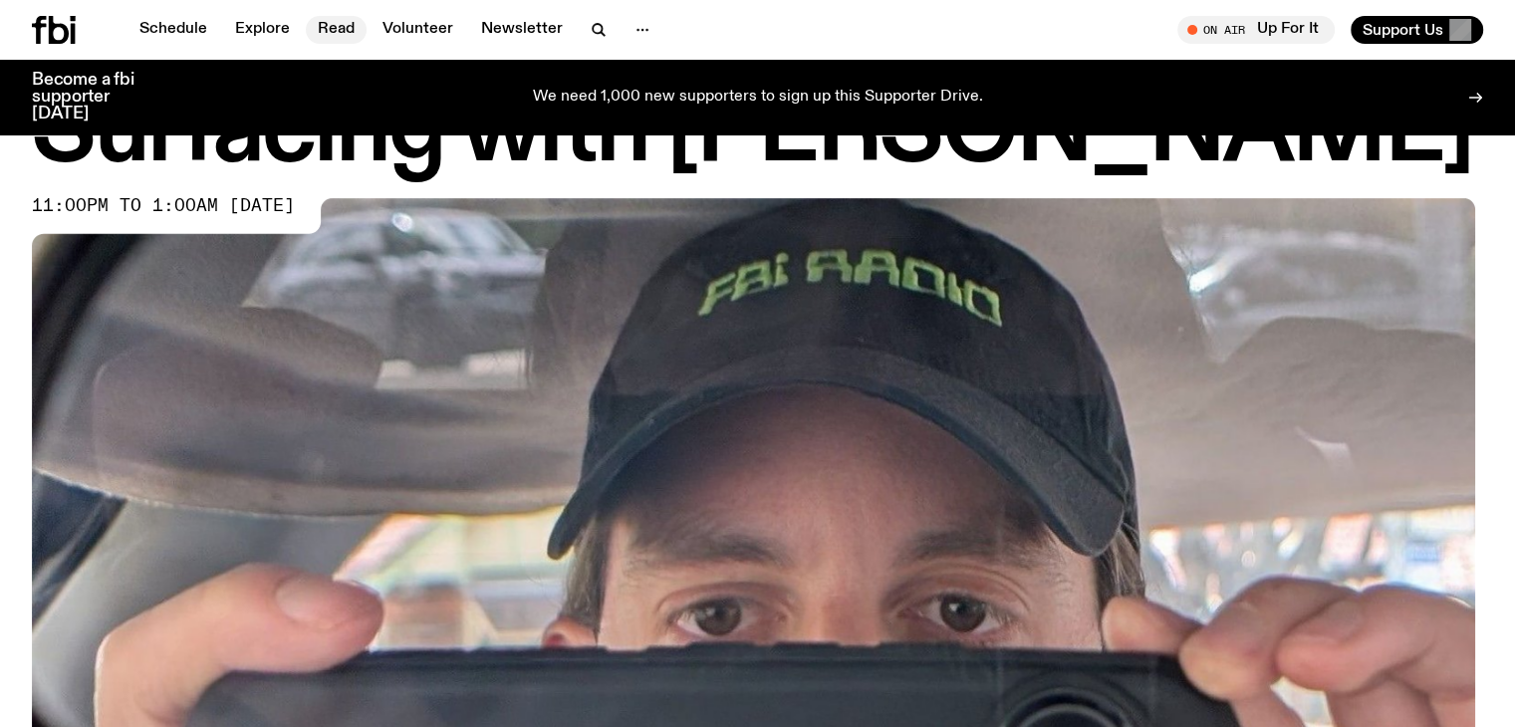
scroll to position [100, 0]
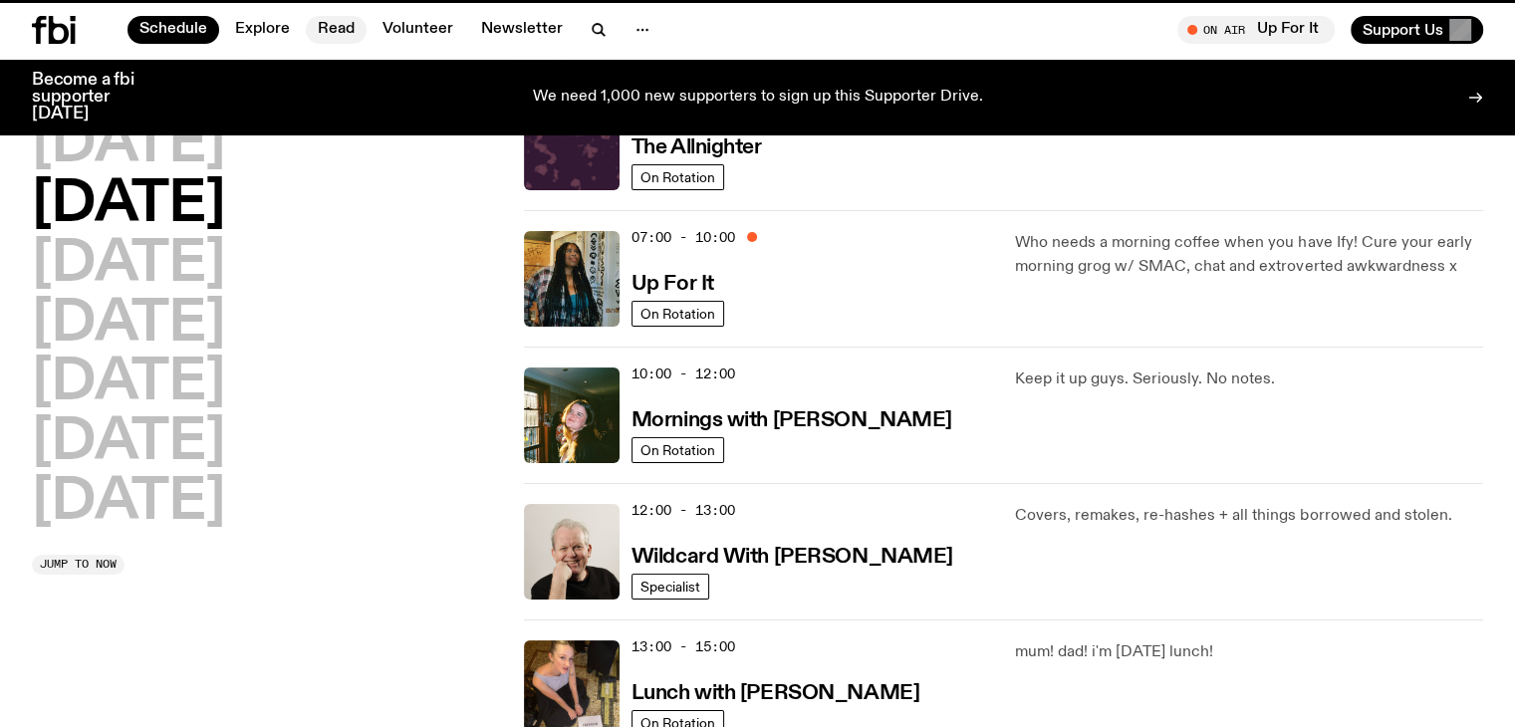
scroll to position [1180, 0]
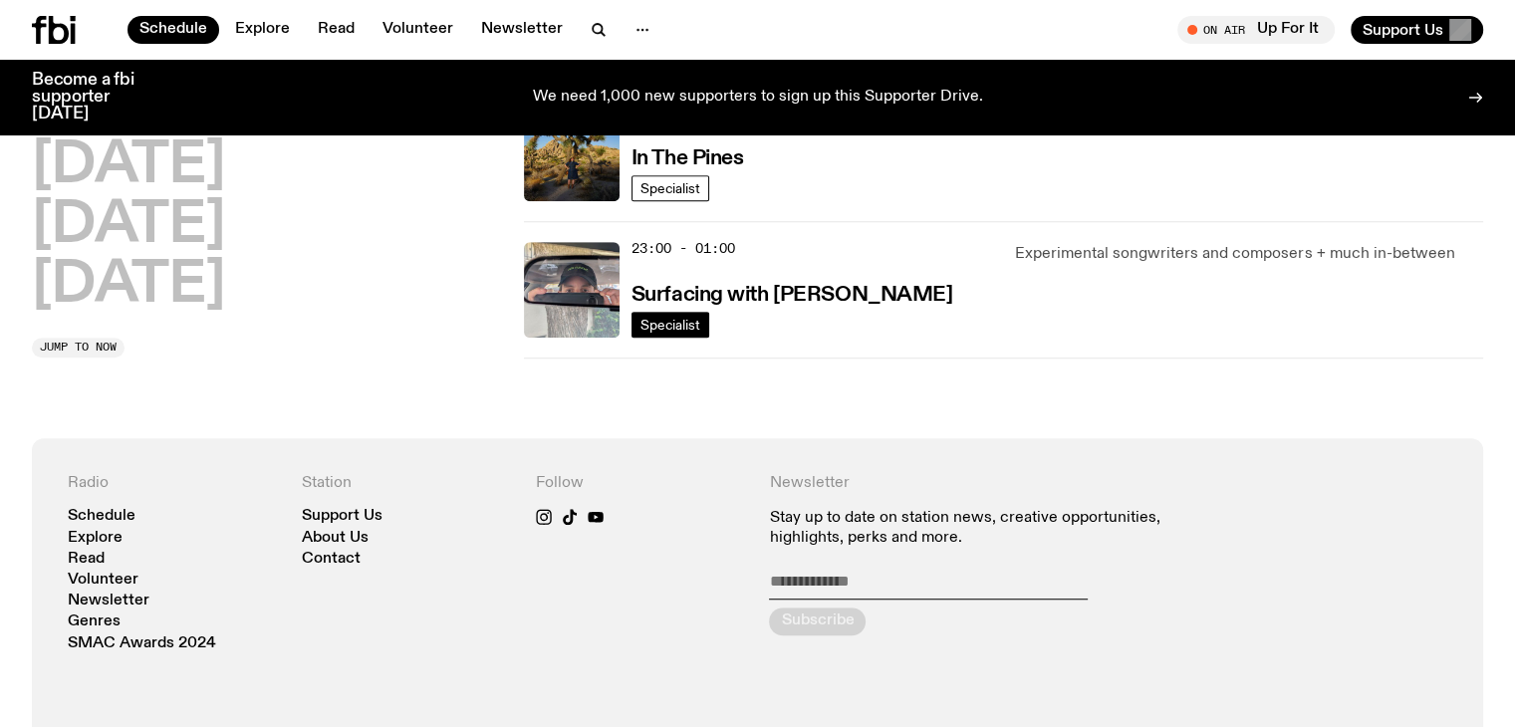
click at [687, 328] on span "Specialist" at bounding box center [670, 324] width 60 height 15
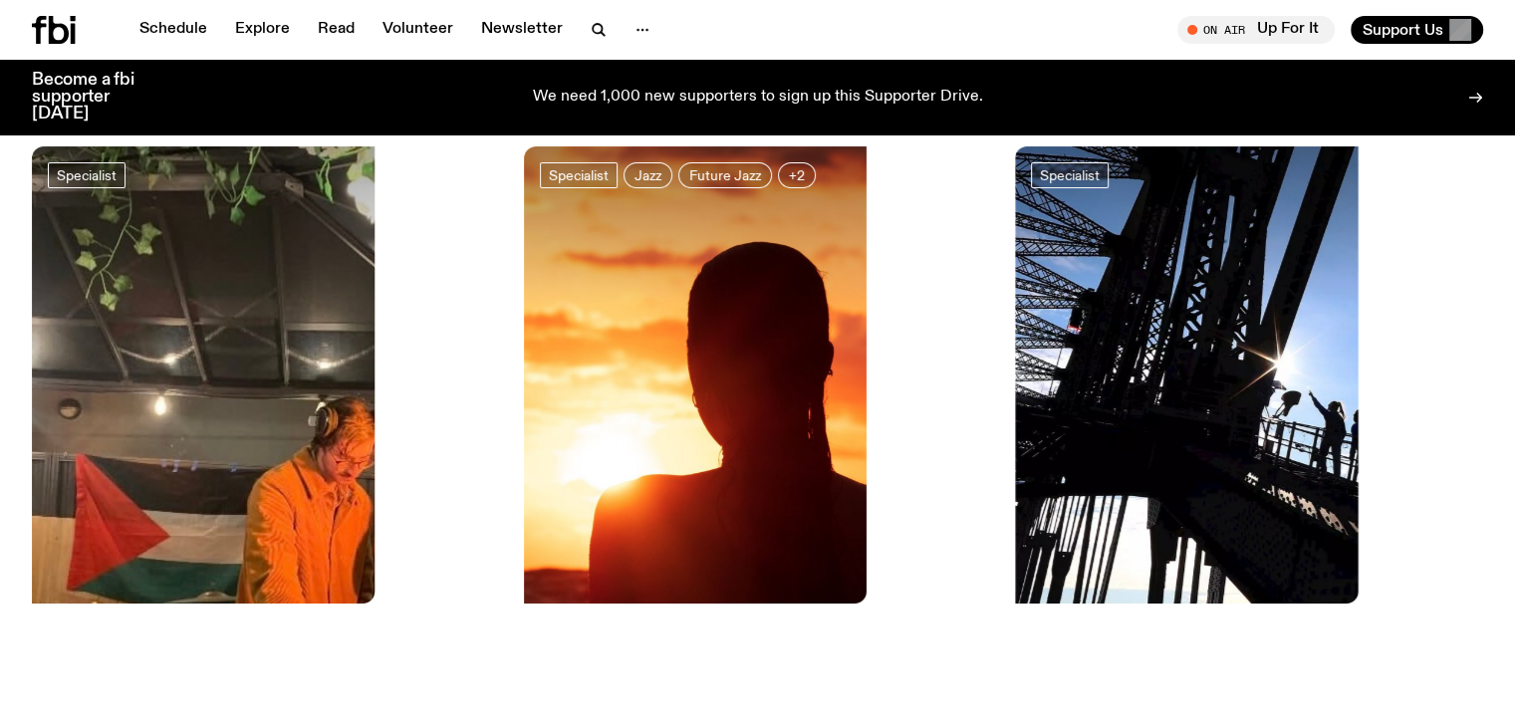
scroll to position [191, 0]
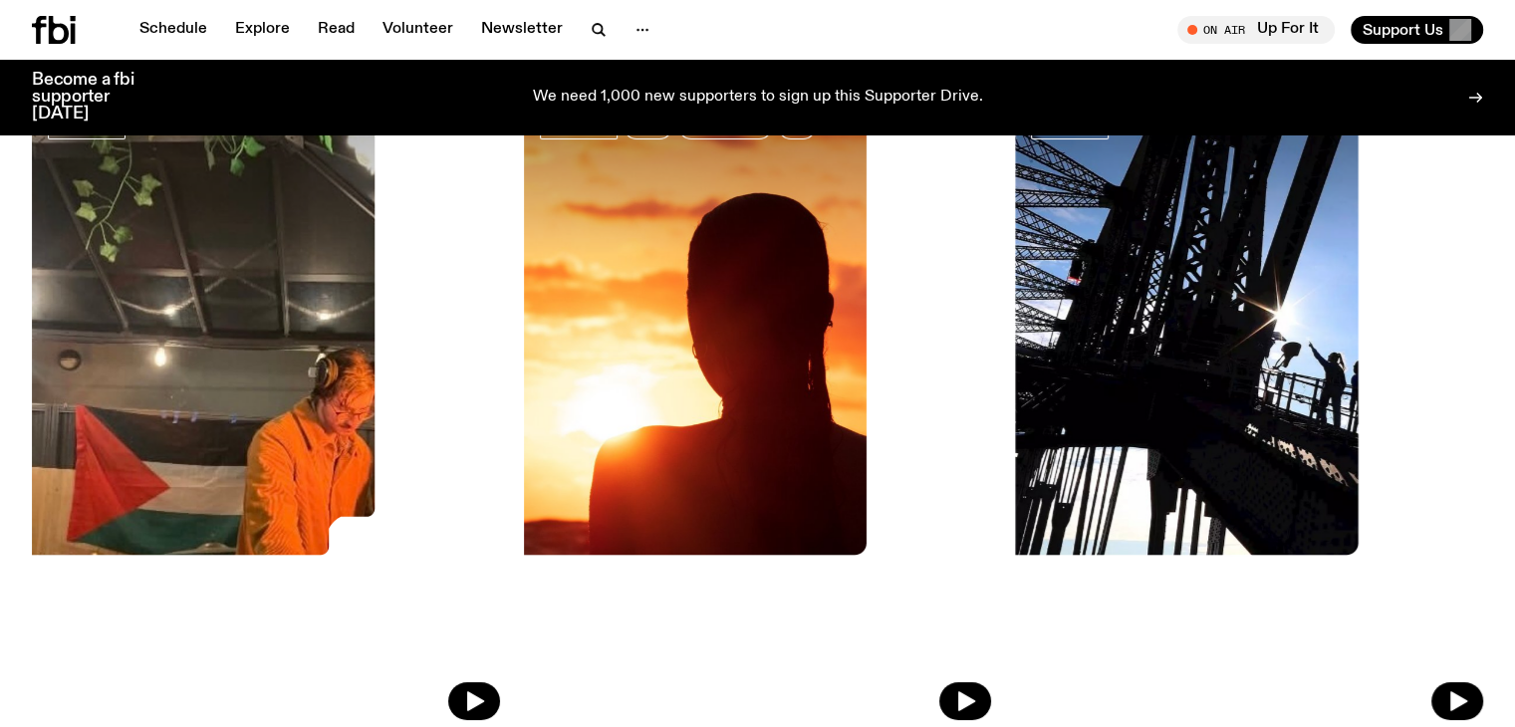
click at [231, 305] on img at bounding box center [266, 410] width 468 height 624
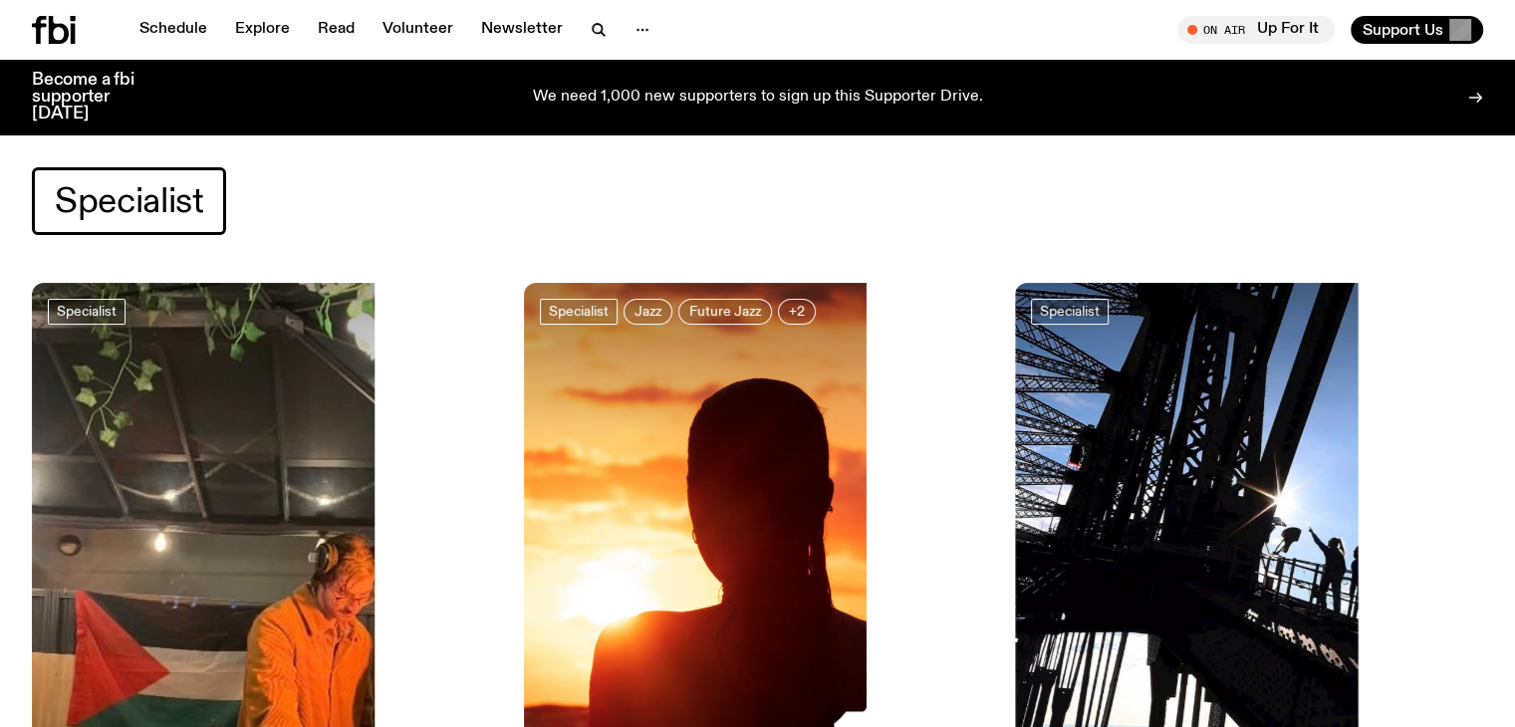
scroll to position [36, 0]
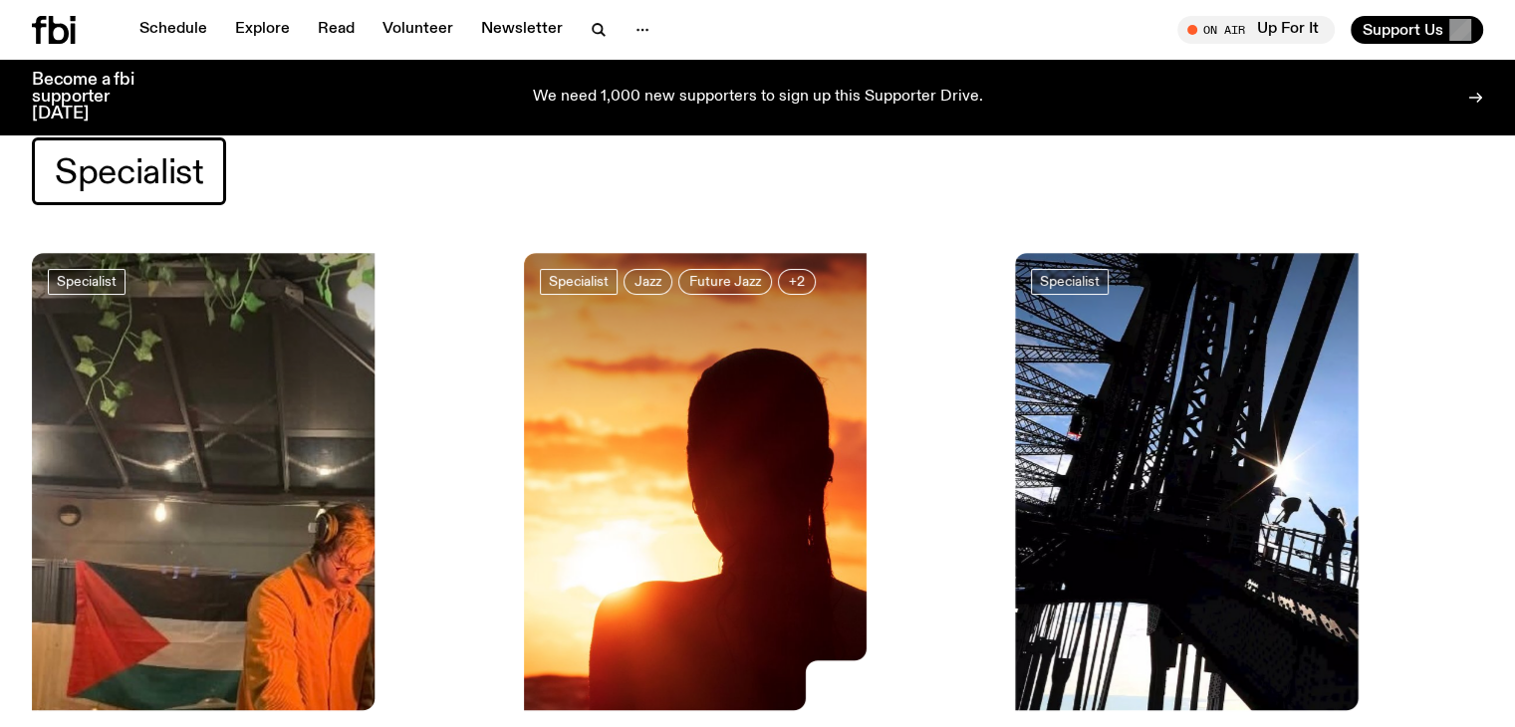
click at [526, 419] on img at bounding box center [758, 565] width 468 height 624
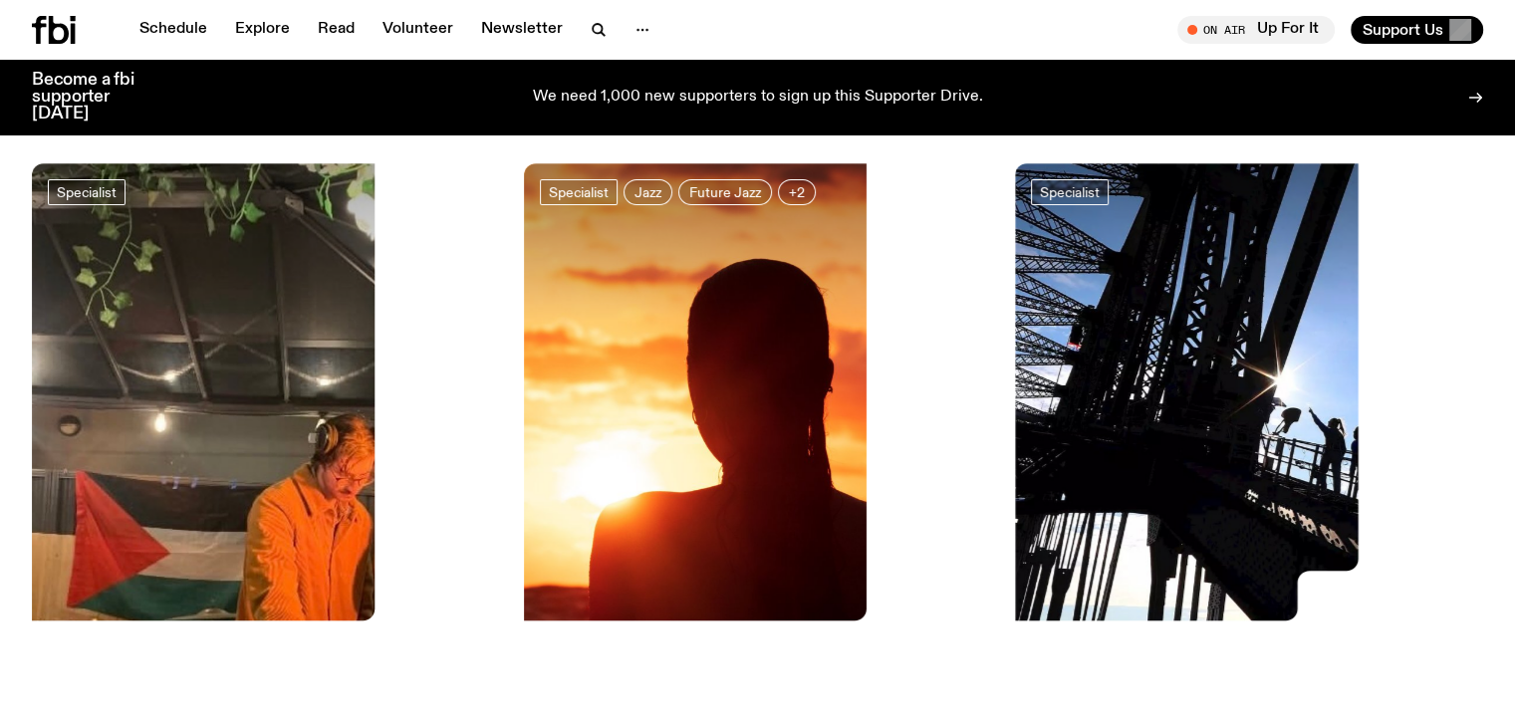
scroll to position [135, 0]
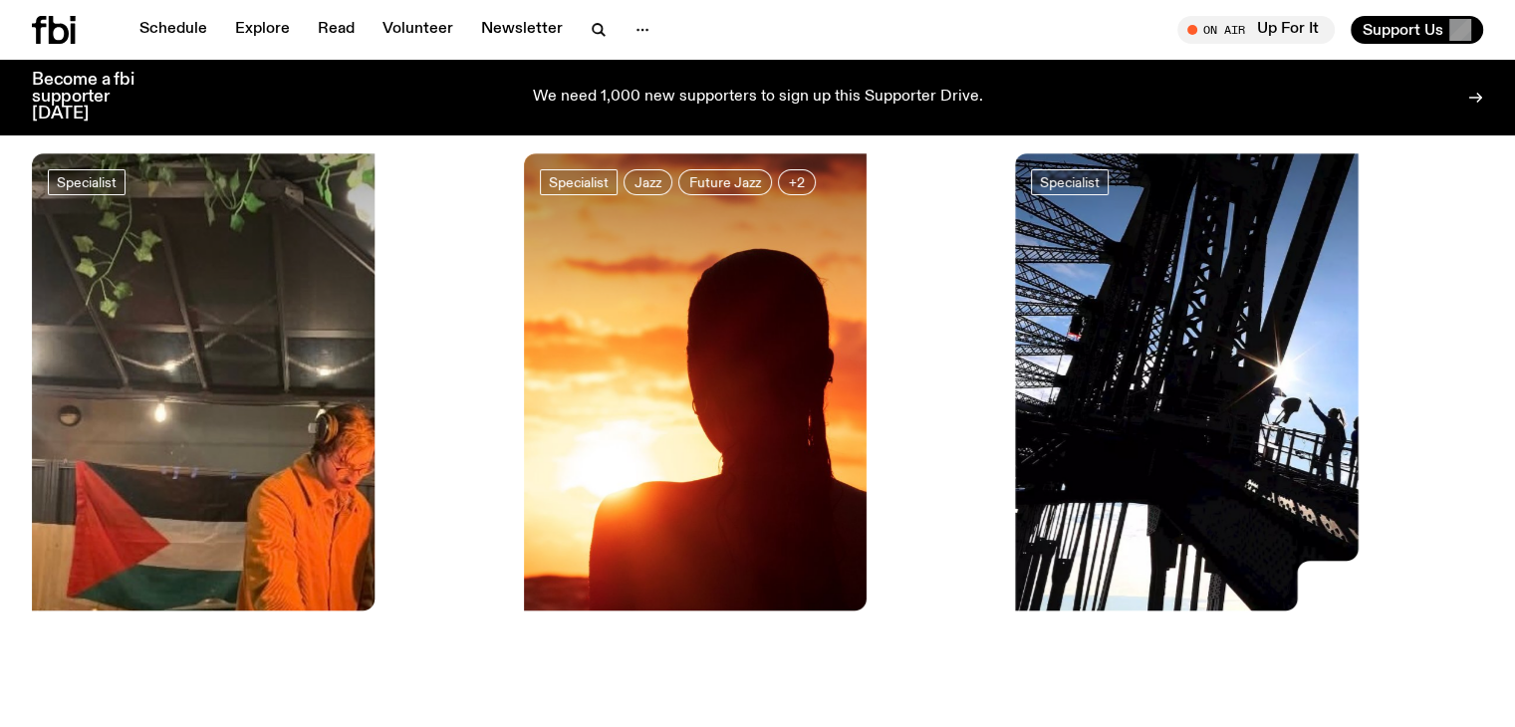
click at [1015, 317] on img at bounding box center [1249, 465] width 468 height 624
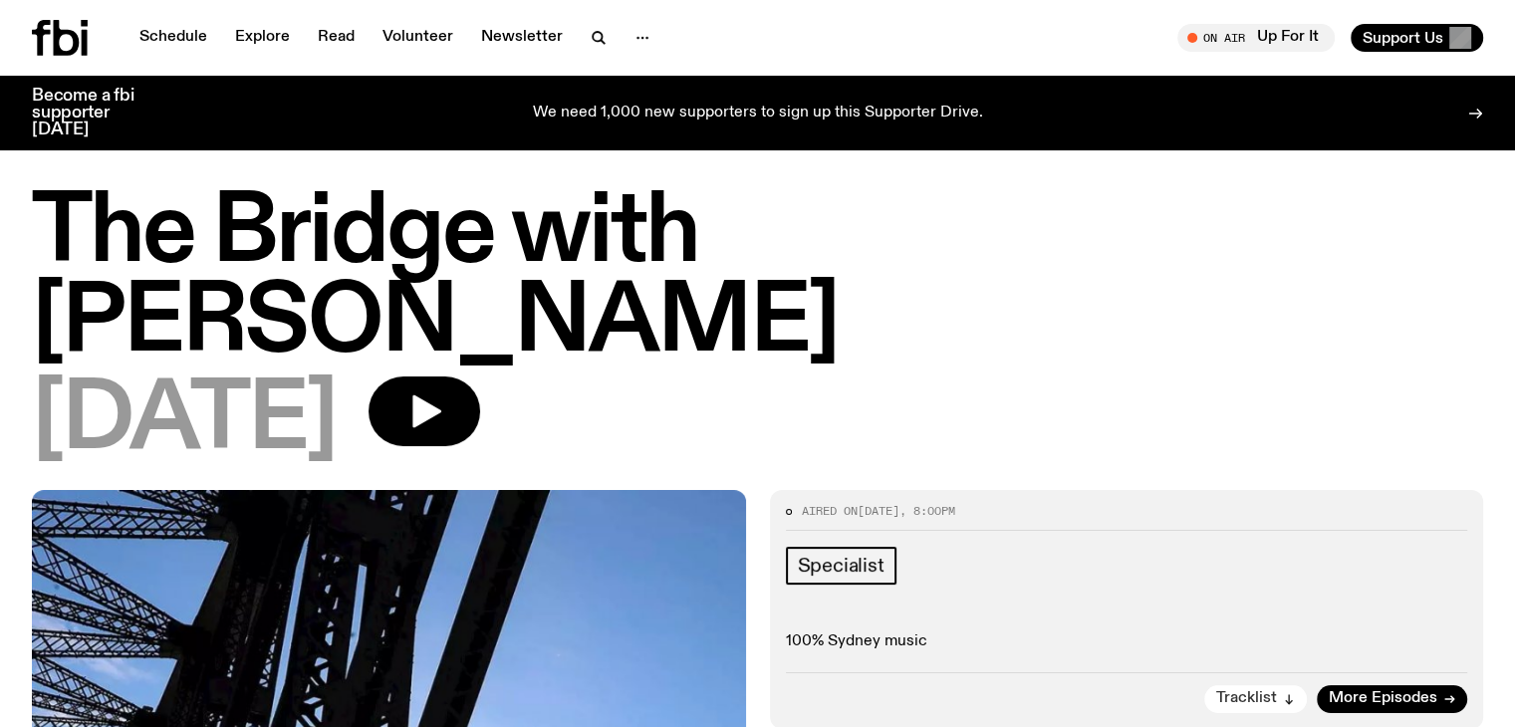
click at [1275, 685] on button "Tracklist" at bounding box center [1255, 699] width 103 height 28
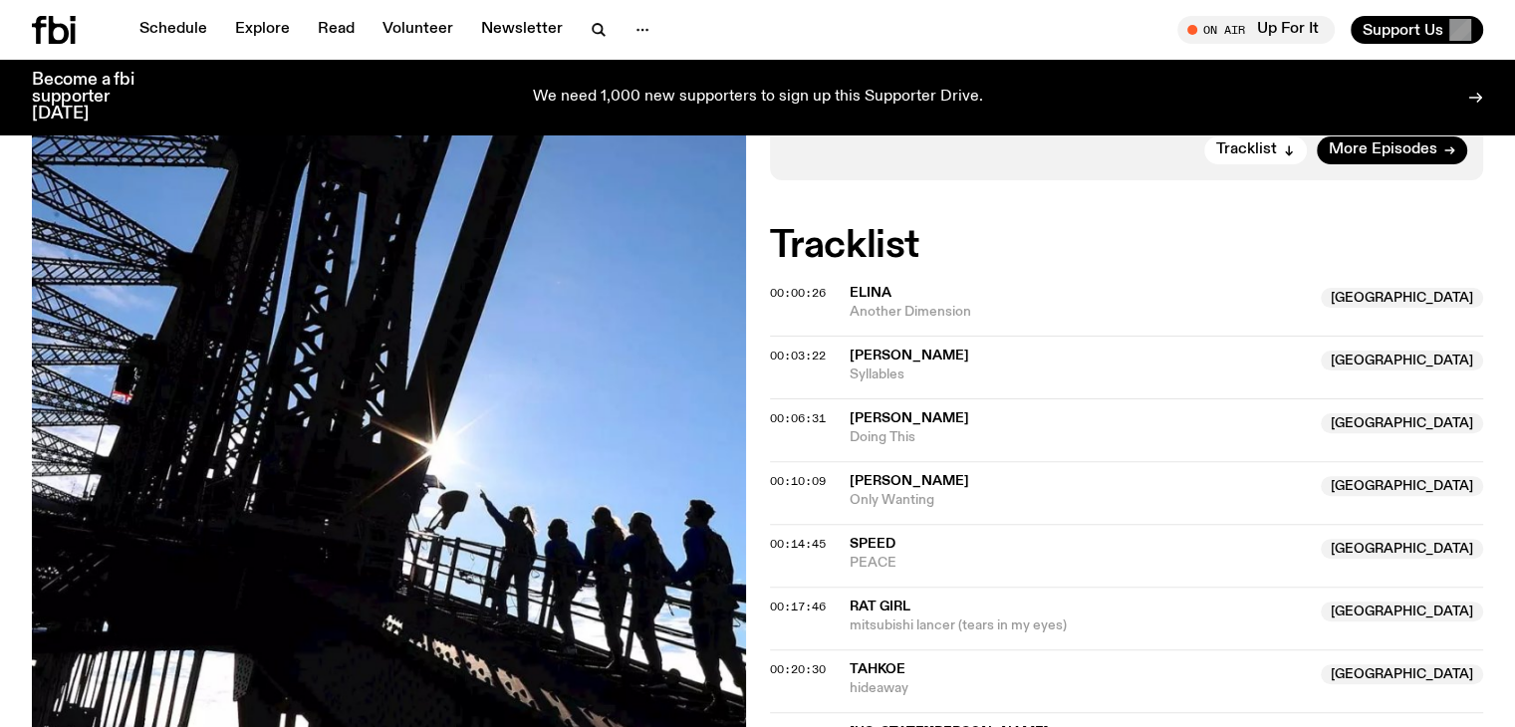
scroll to position [553, 0]
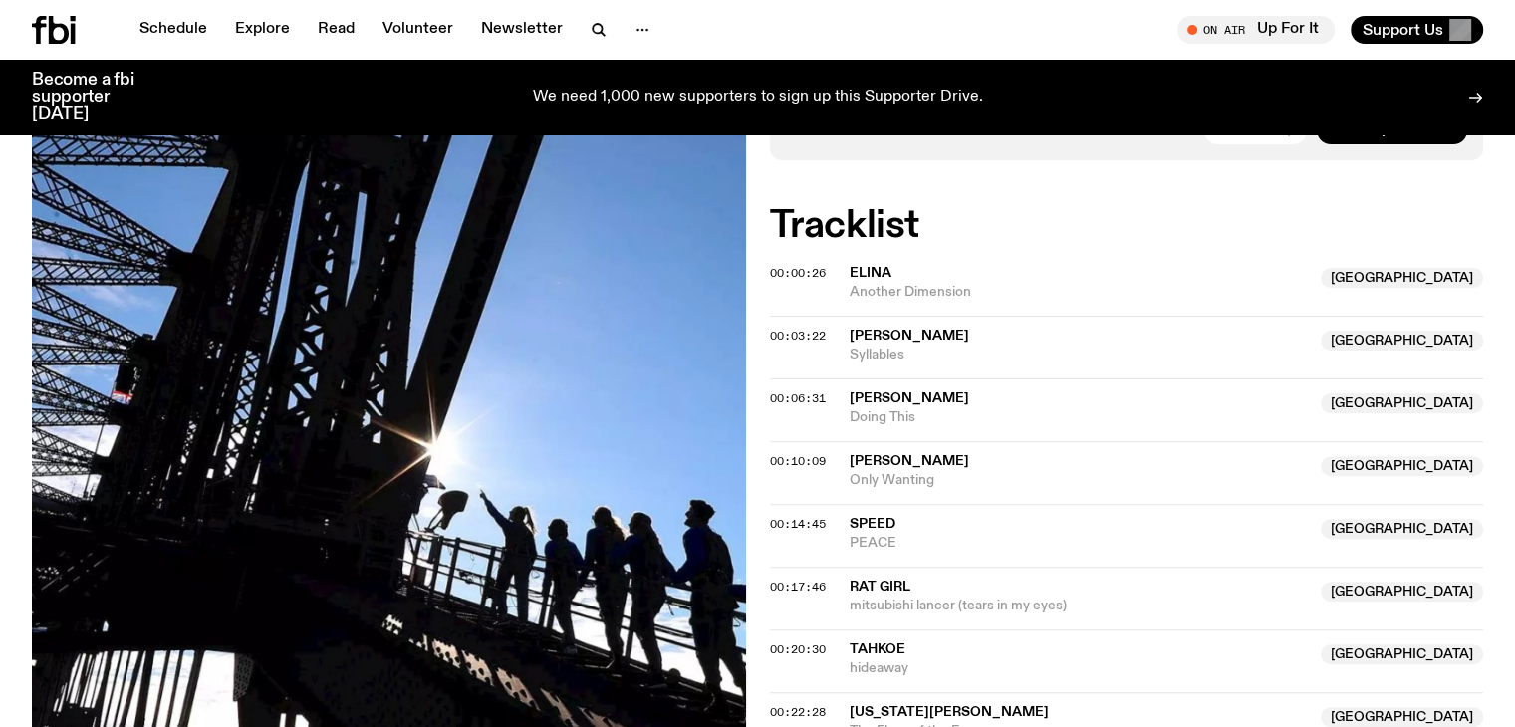
click at [813, 504] on div "00:14:45 SPEED NSW PEACE NSW" at bounding box center [1127, 535] width 714 height 63
click at [889, 517] on span "SPEED" at bounding box center [873, 524] width 46 height 14
click at [756, 427] on div "Aired on 15.09.25 , 8:00pm Specialist 100% Sydney music Tracklist More Episodes…" at bounding box center [757, 692] width 1515 height 1543
click at [757, 435] on div "Aired on 15.09.25 , 8:00pm Specialist 100% Sydney music Tracklist More Episodes…" at bounding box center [757, 692] width 1515 height 1543
click at [773, 516] on span "00:14:45" at bounding box center [798, 524] width 56 height 16
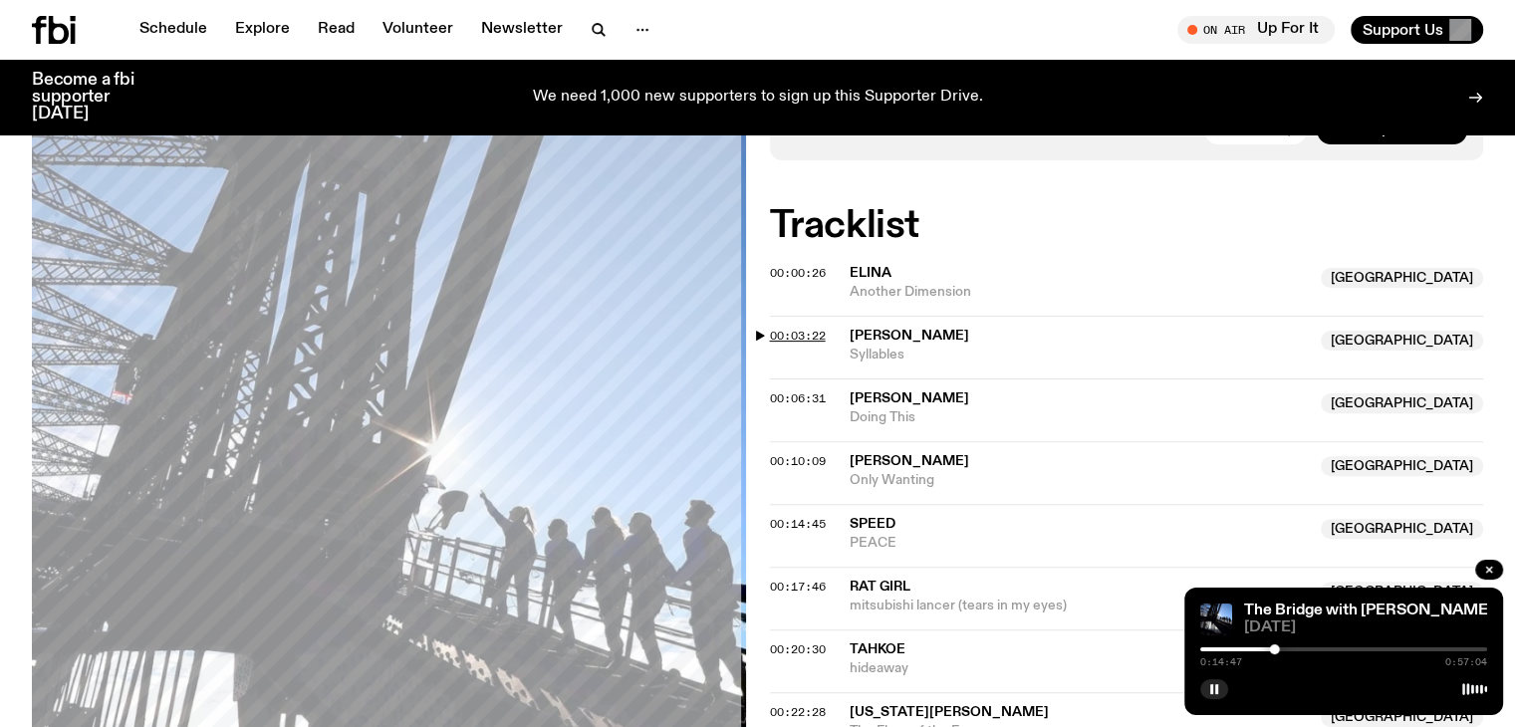
click at [781, 328] on span "00:03:22" at bounding box center [798, 336] width 56 height 16
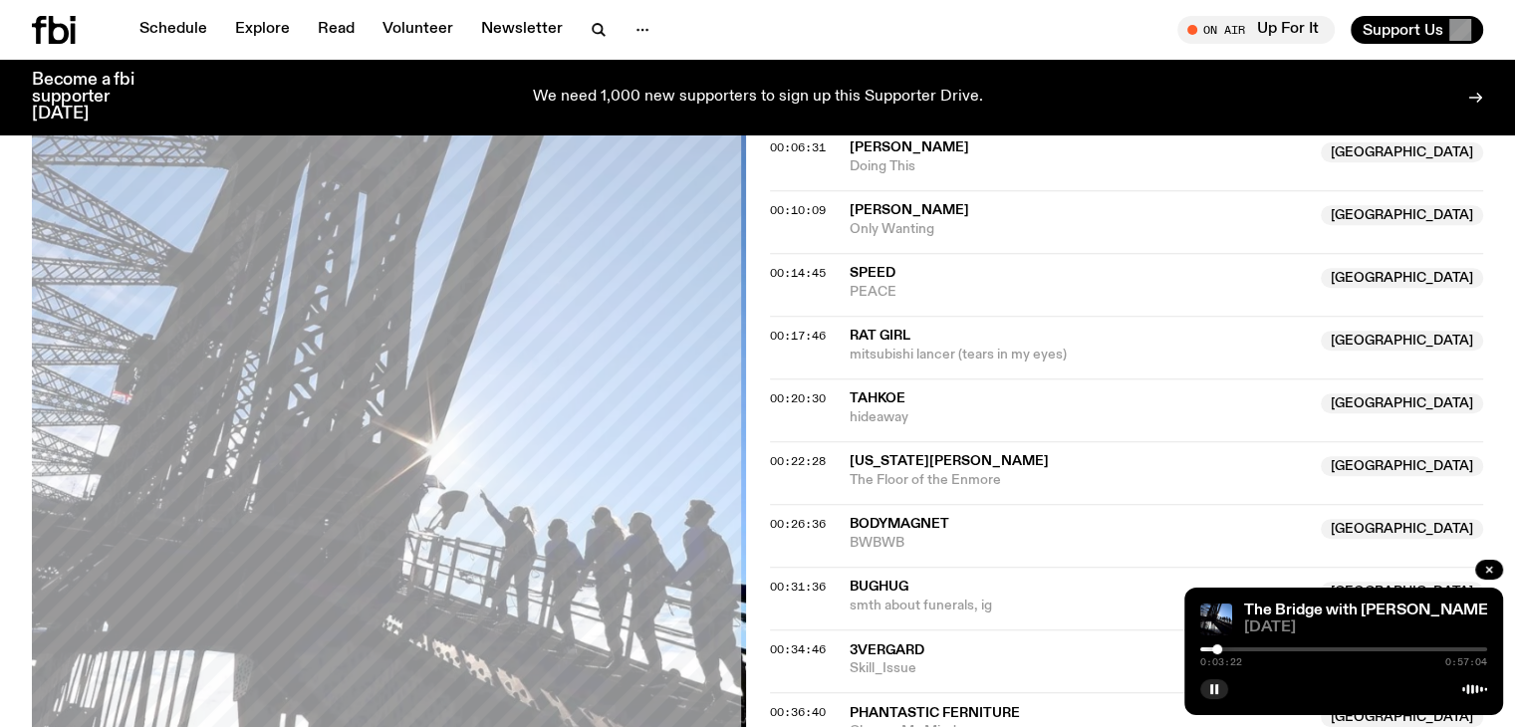
scroll to position [852, 0]
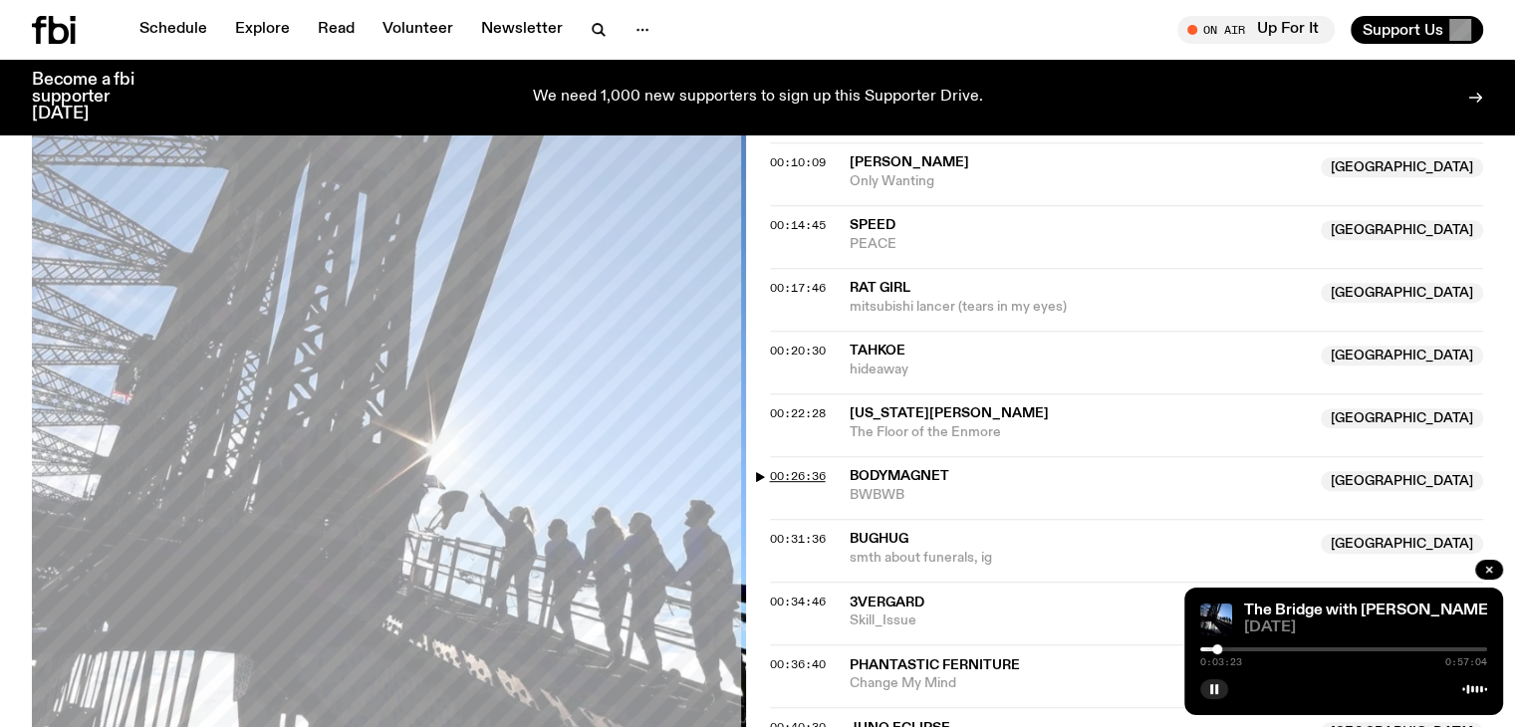
click at [784, 468] on span "00:26:36" at bounding box center [798, 476] width 56 height 16
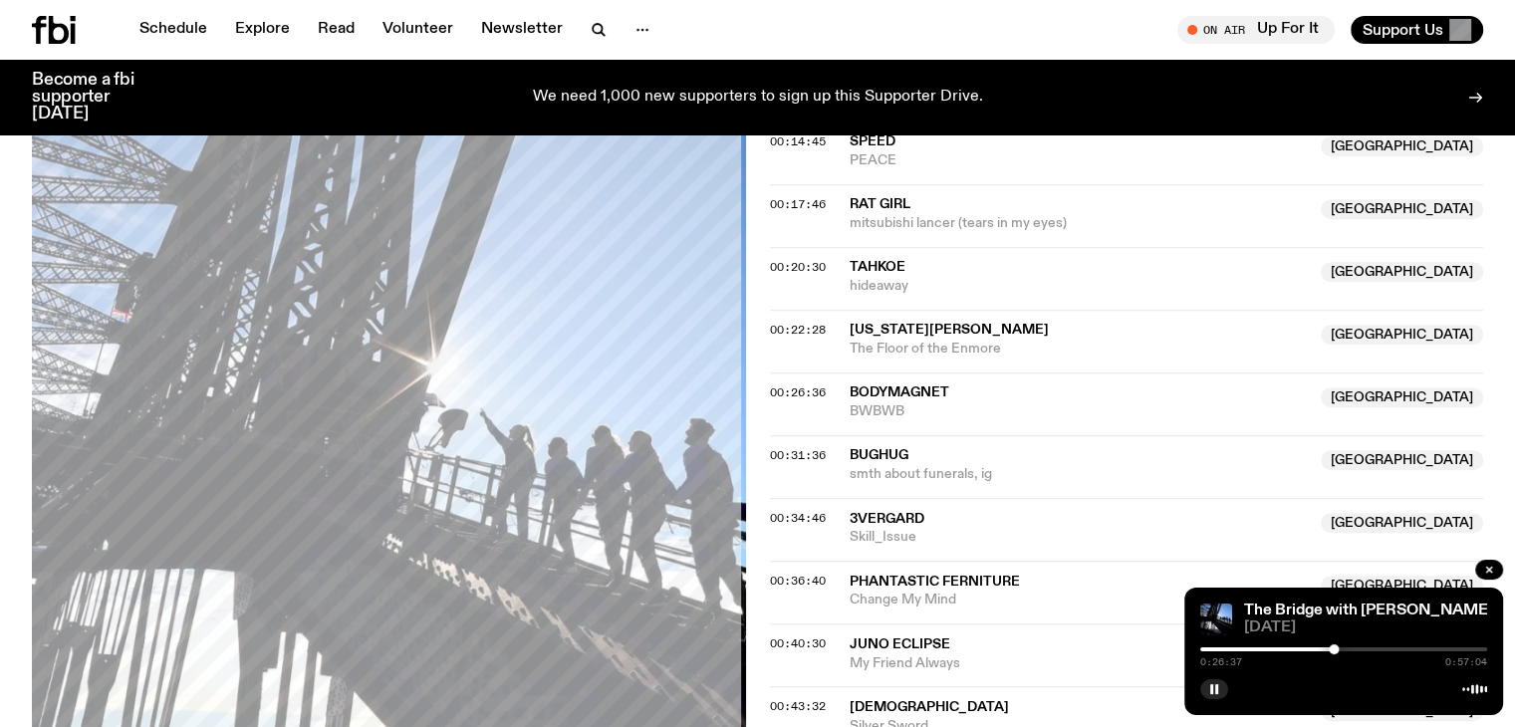
scroll to position [1151, 0]
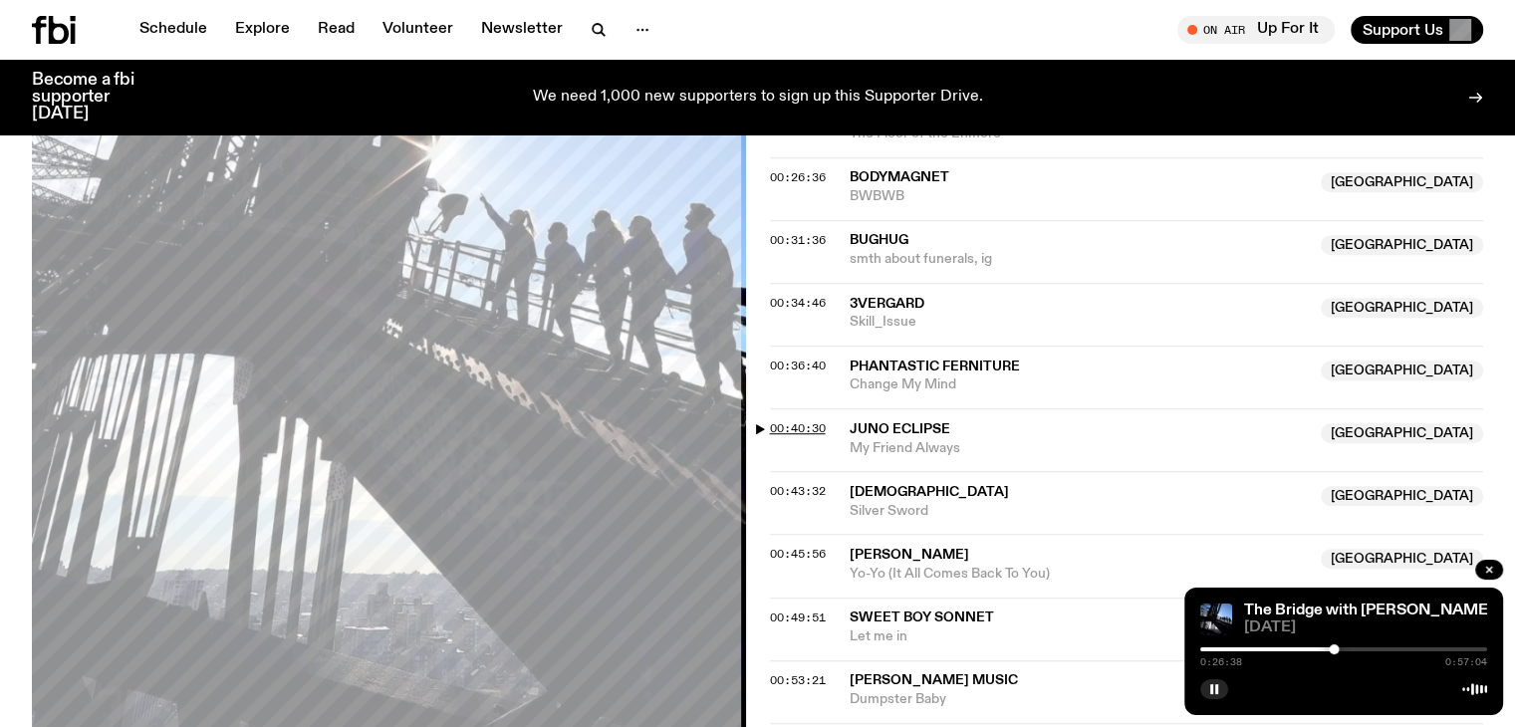
click at [801, 420] on span "00:40:30" at bounding box center [798, 428] width 56 height 16
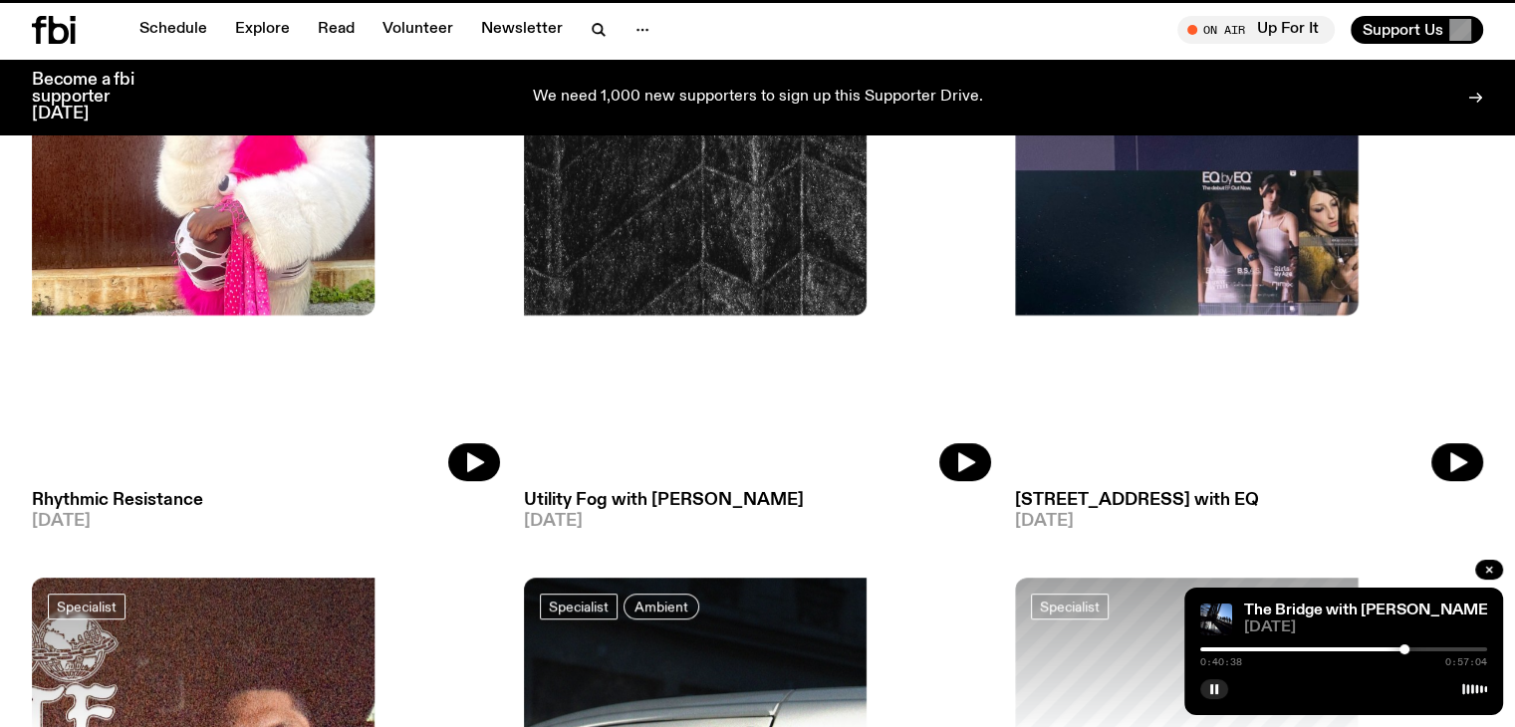
scroll to position [135, 0]
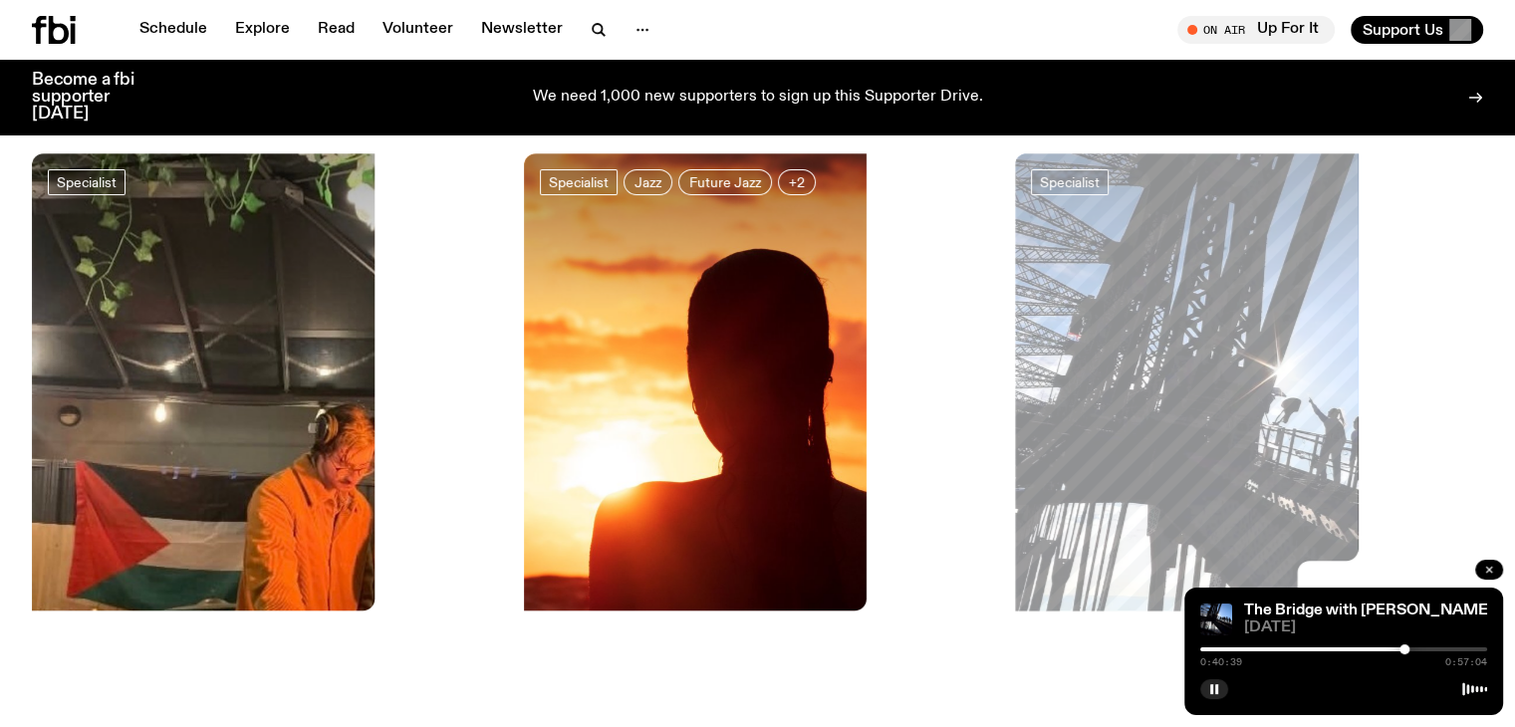
click at [1479, 560] on button "button" at bounding box center [1489, 570] width 28 height 20
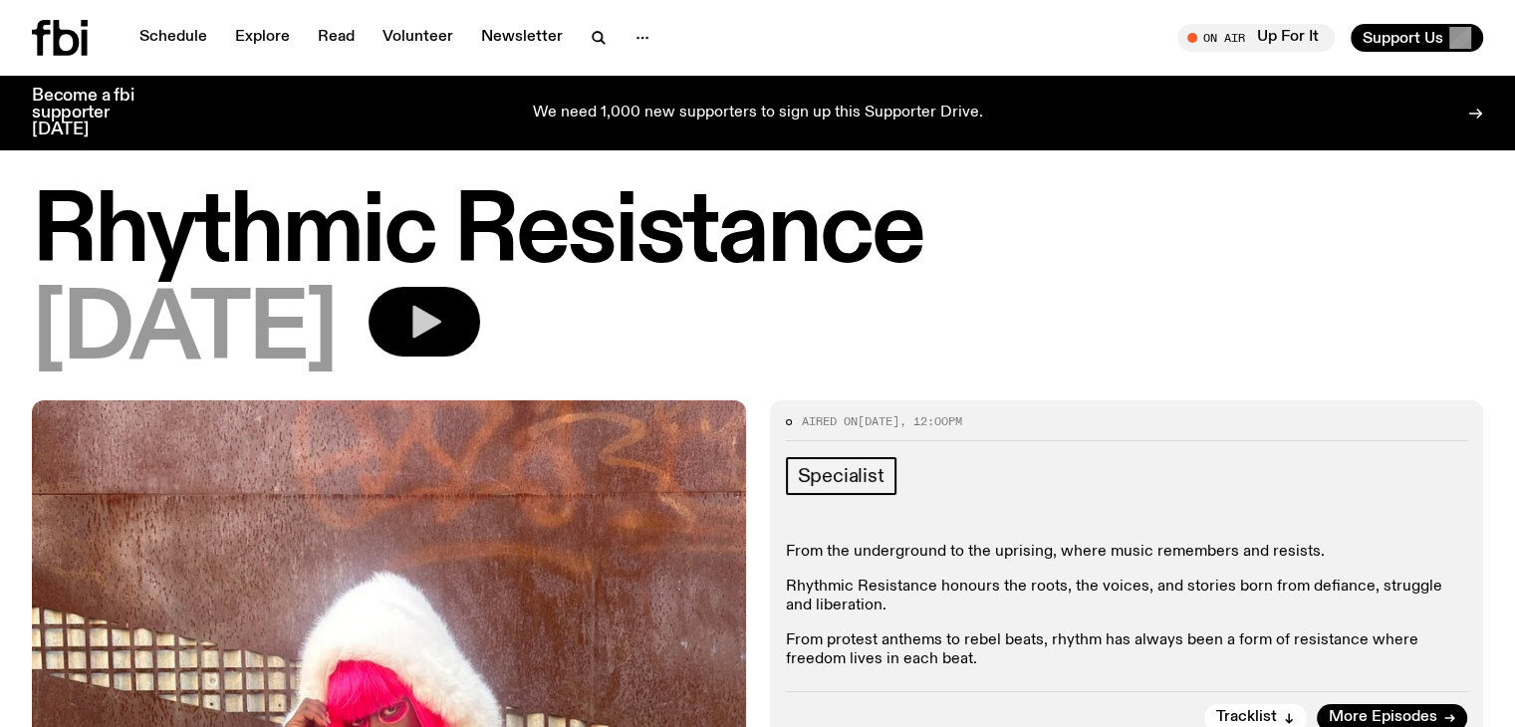
click at [480, 353] on button "button" at bounding box center [425, 322] width 112 height 70
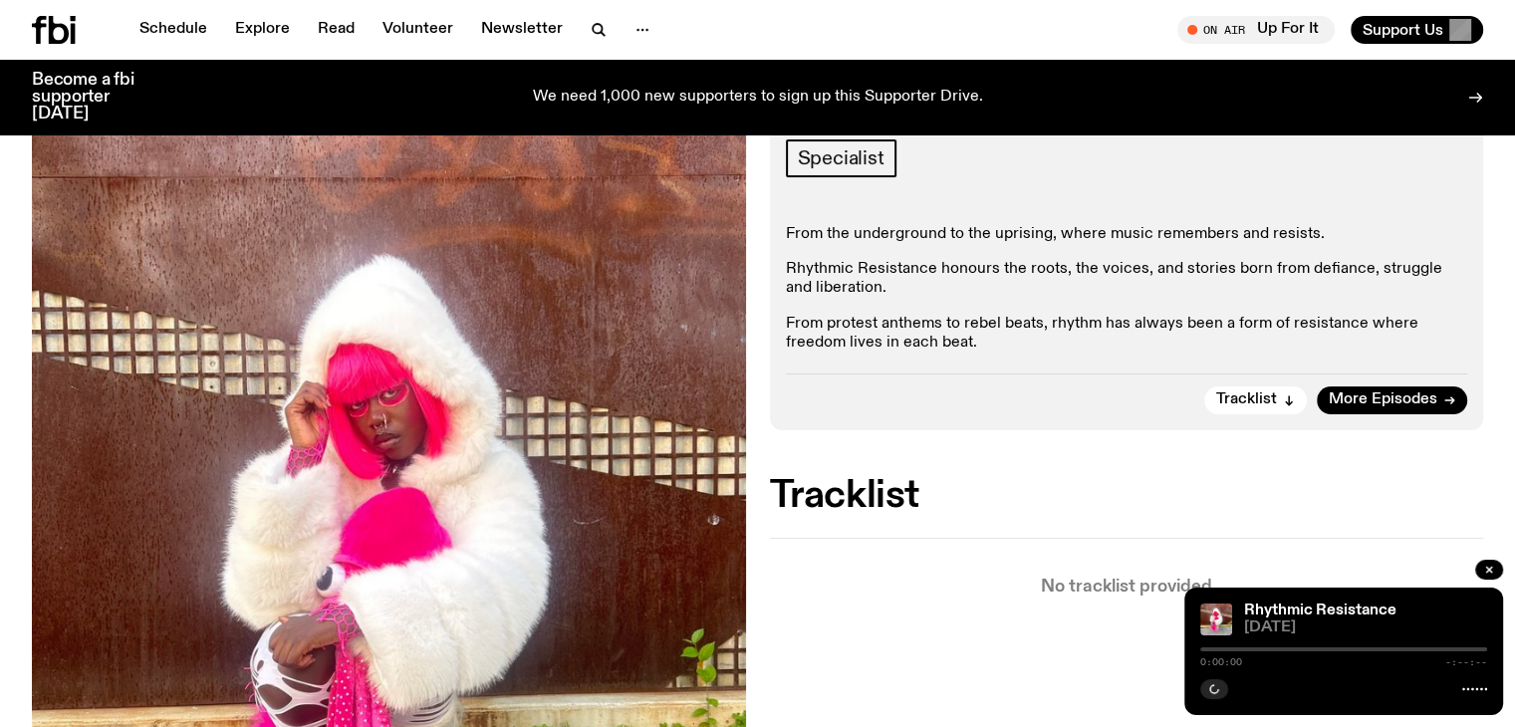
scroll to position [390, 0]
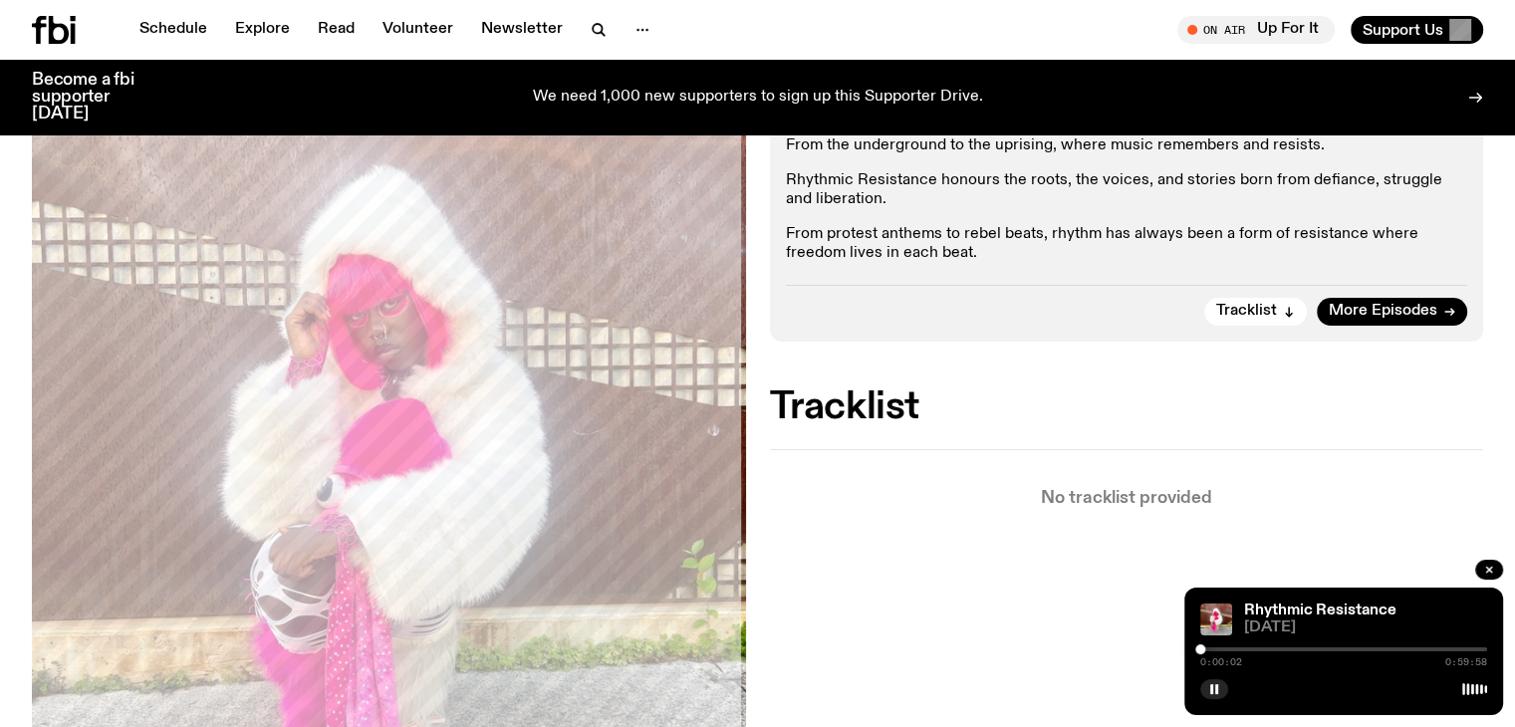
click at [1271, 649] on div at bounding box center [1343, 649] width 287 height 4
click at [1291, 649] on div at bounding box center [1343, 649] width 287 height 4
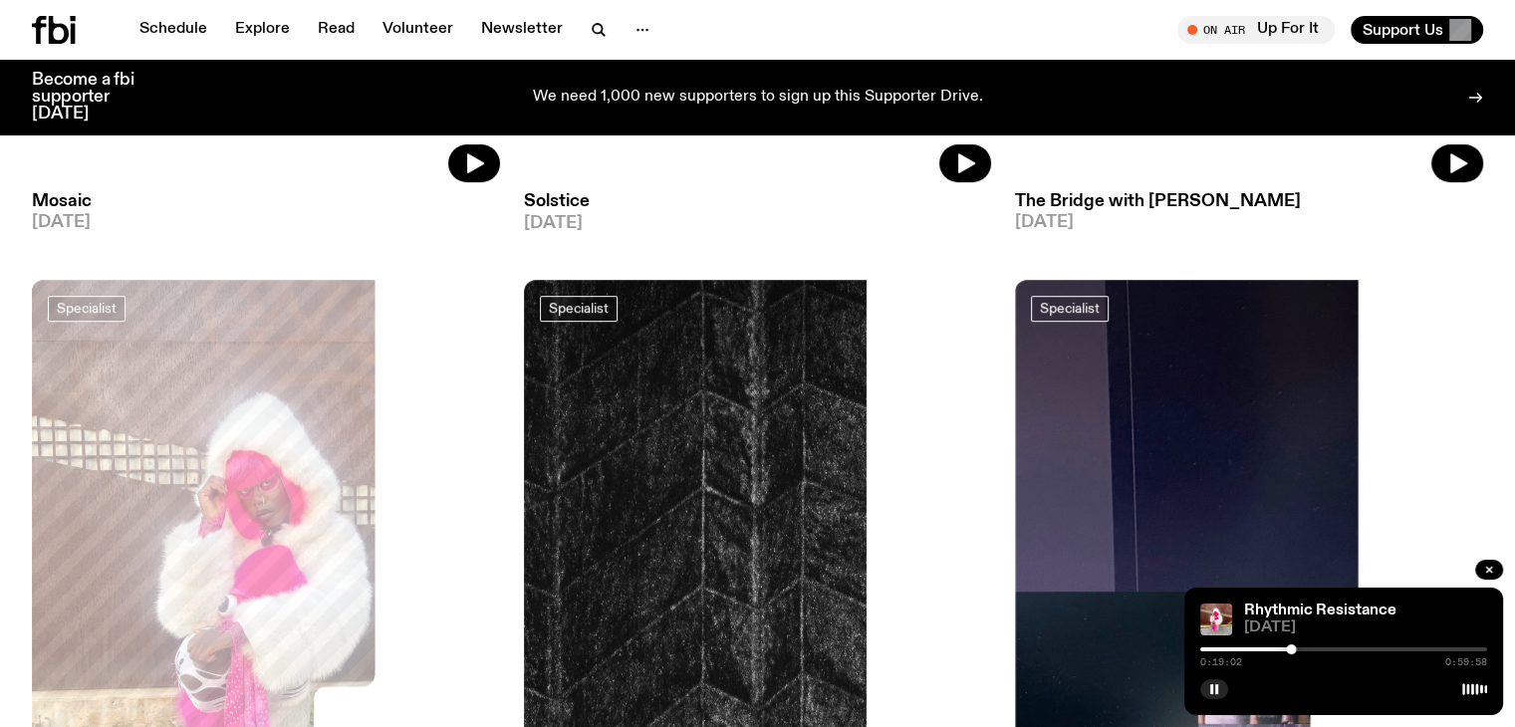
scroll to position [733, 0]
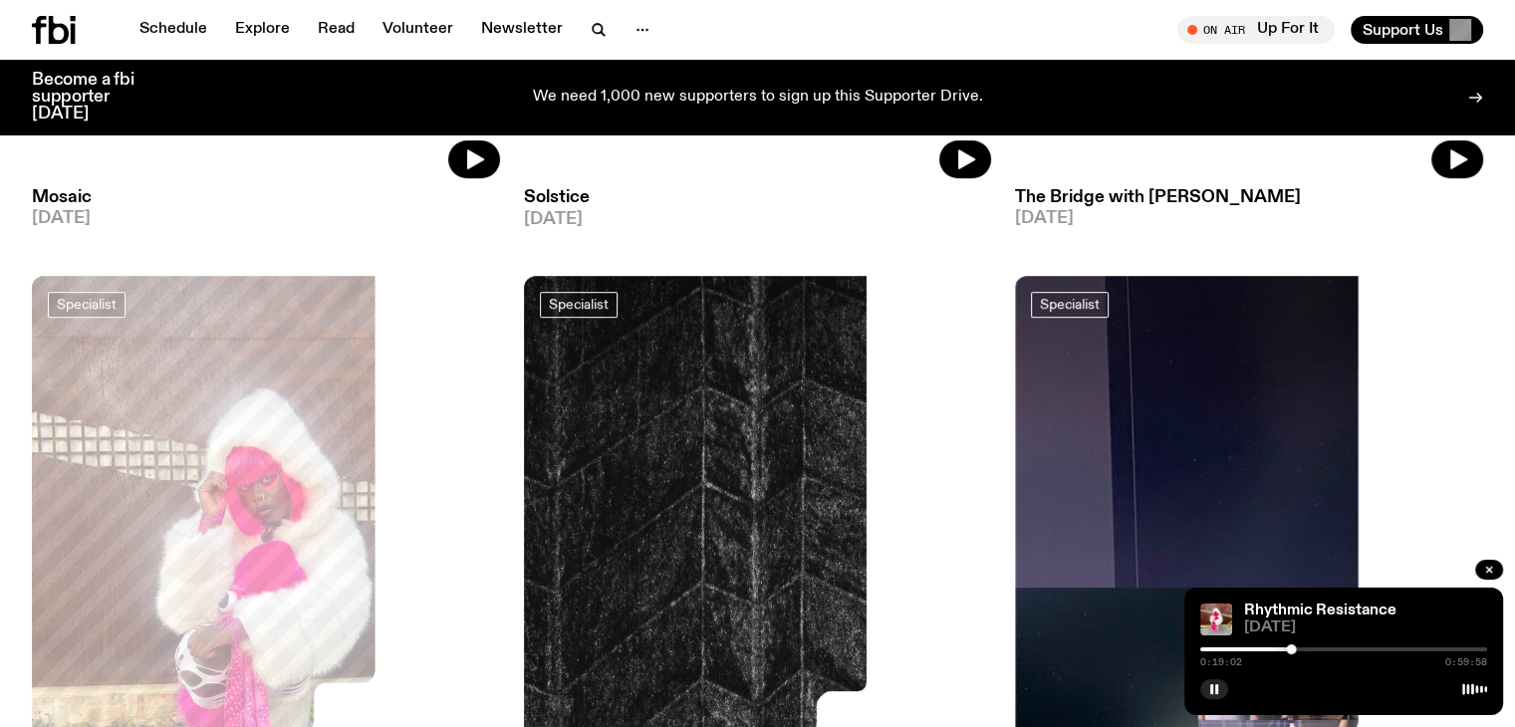
click at [524, 280] on img at bounding box center [758, 588] width 468 height 624
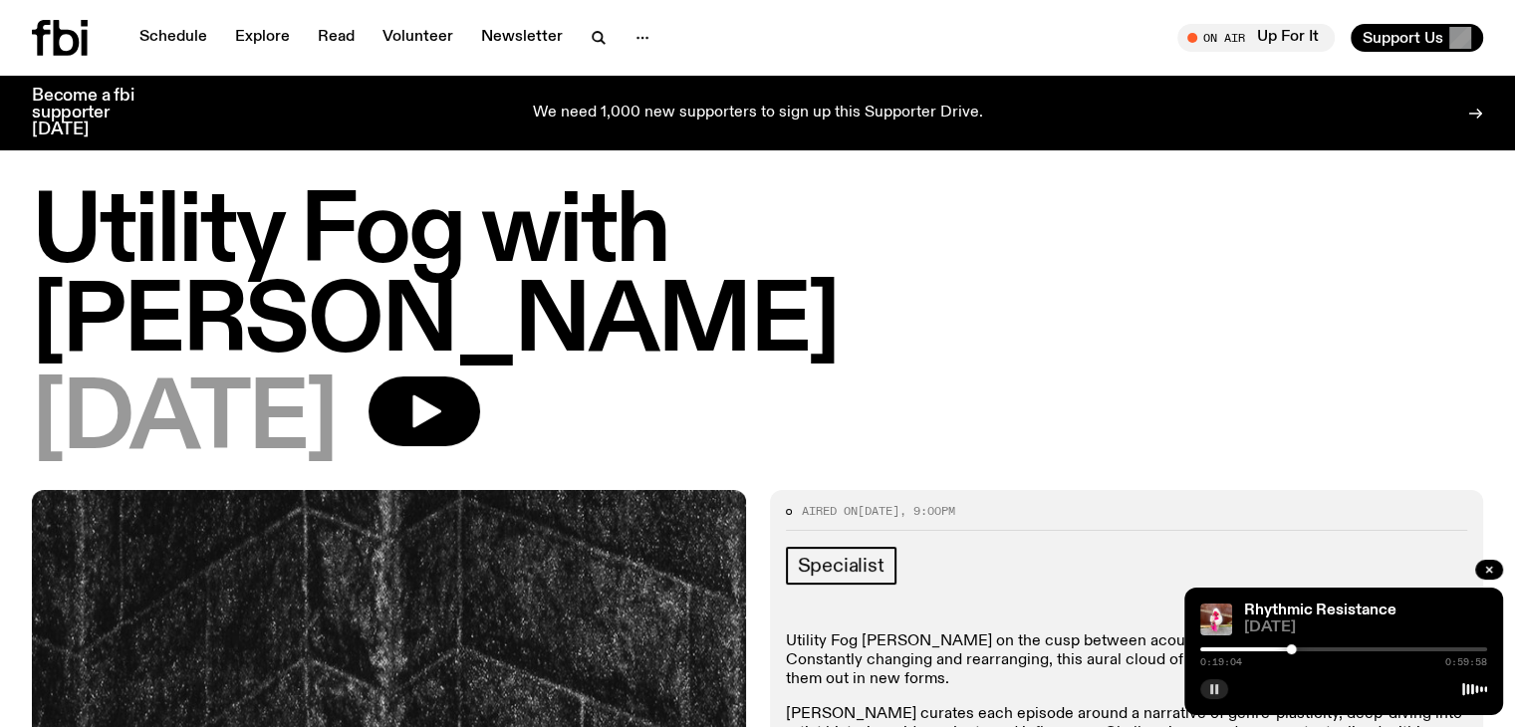
click at [1214, 685] on icon "button" at bounding box center [1214, 689] width 12 height 12
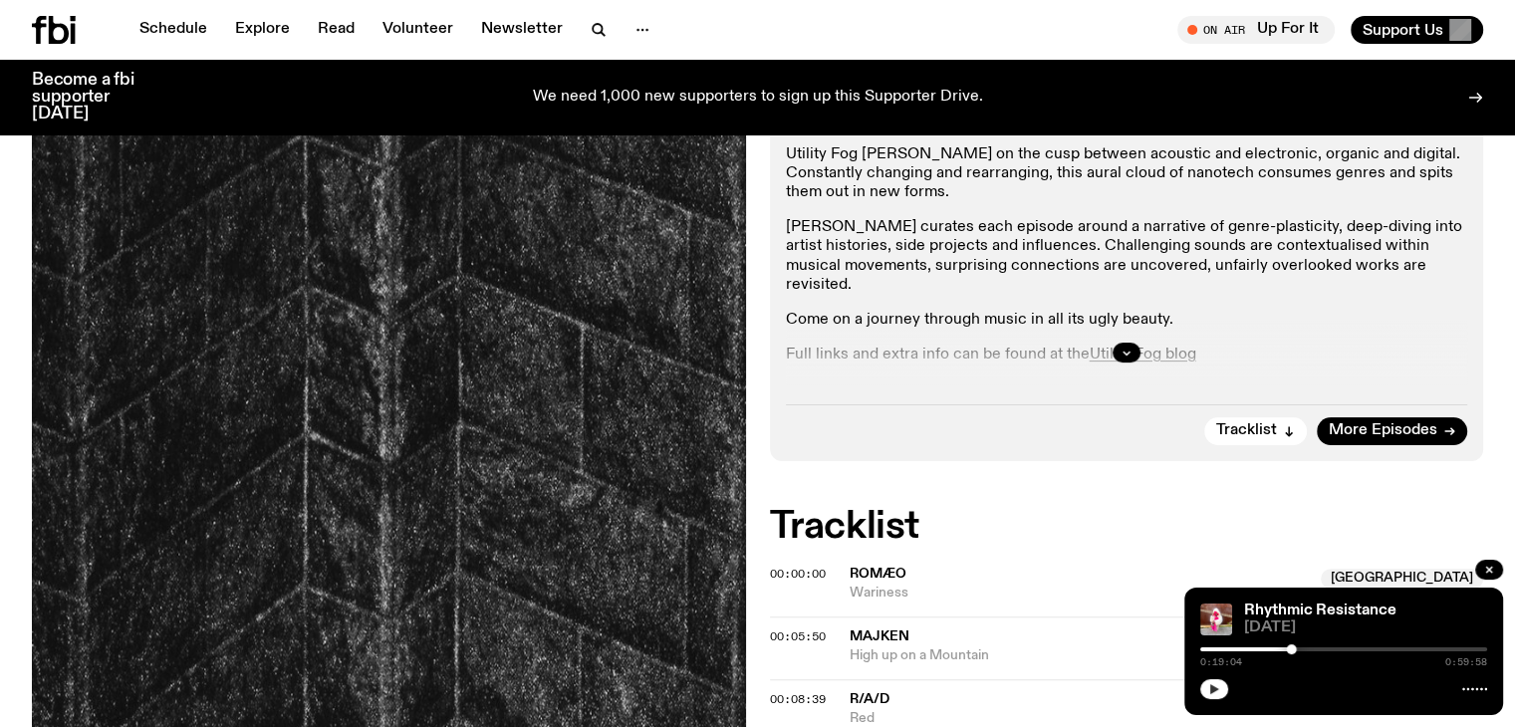
scroll to position [485, 0]
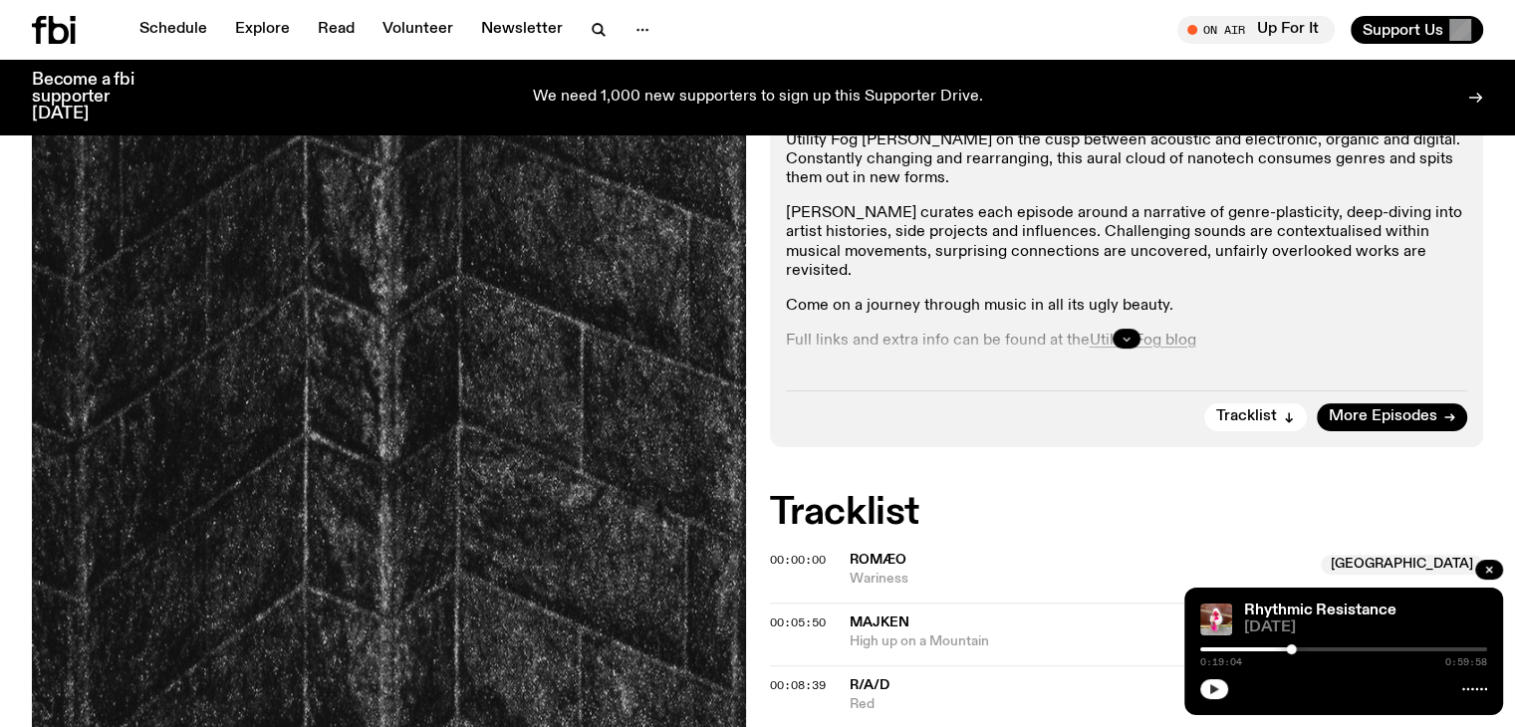
click at [1117, 329] on button "button" at bounding box center [1127, 339] width 28 height 20
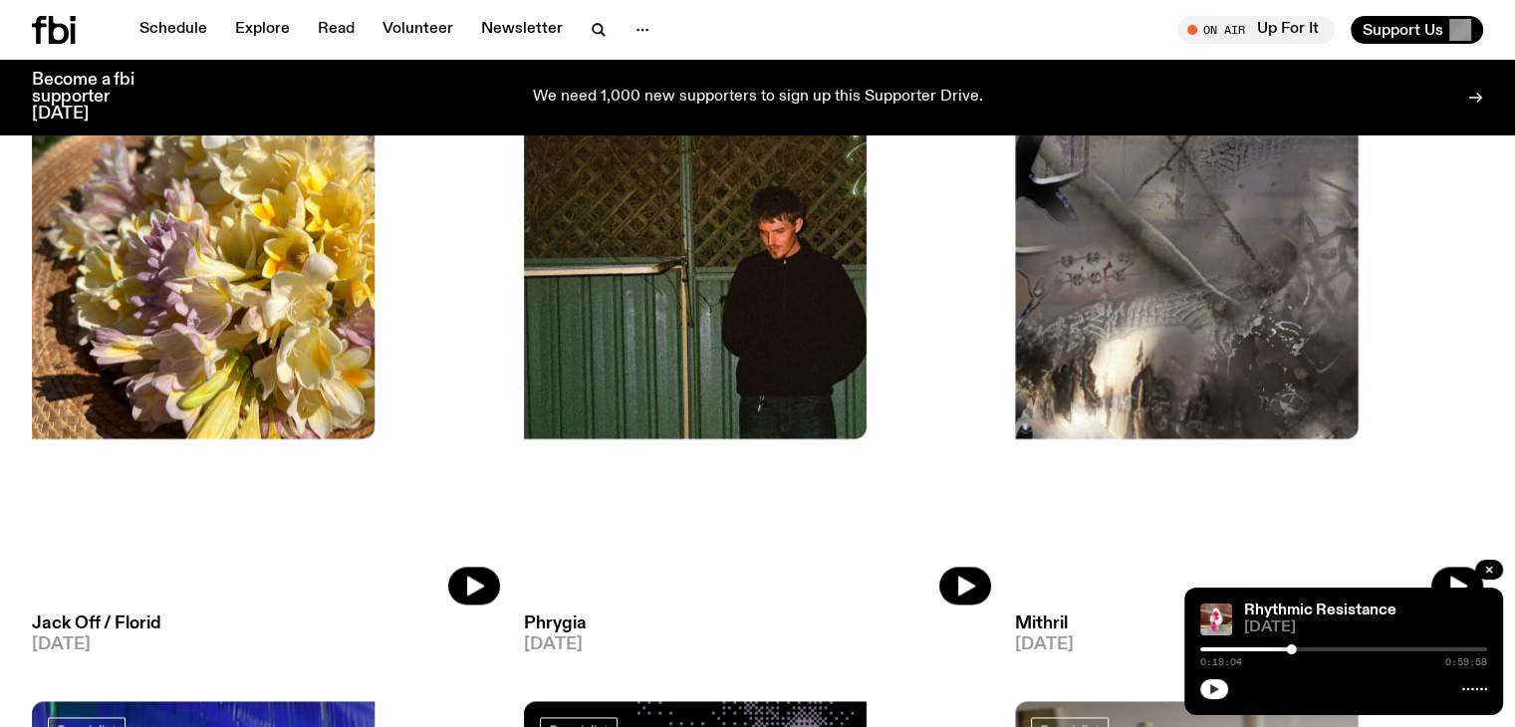
scroll to position [2825, 0]
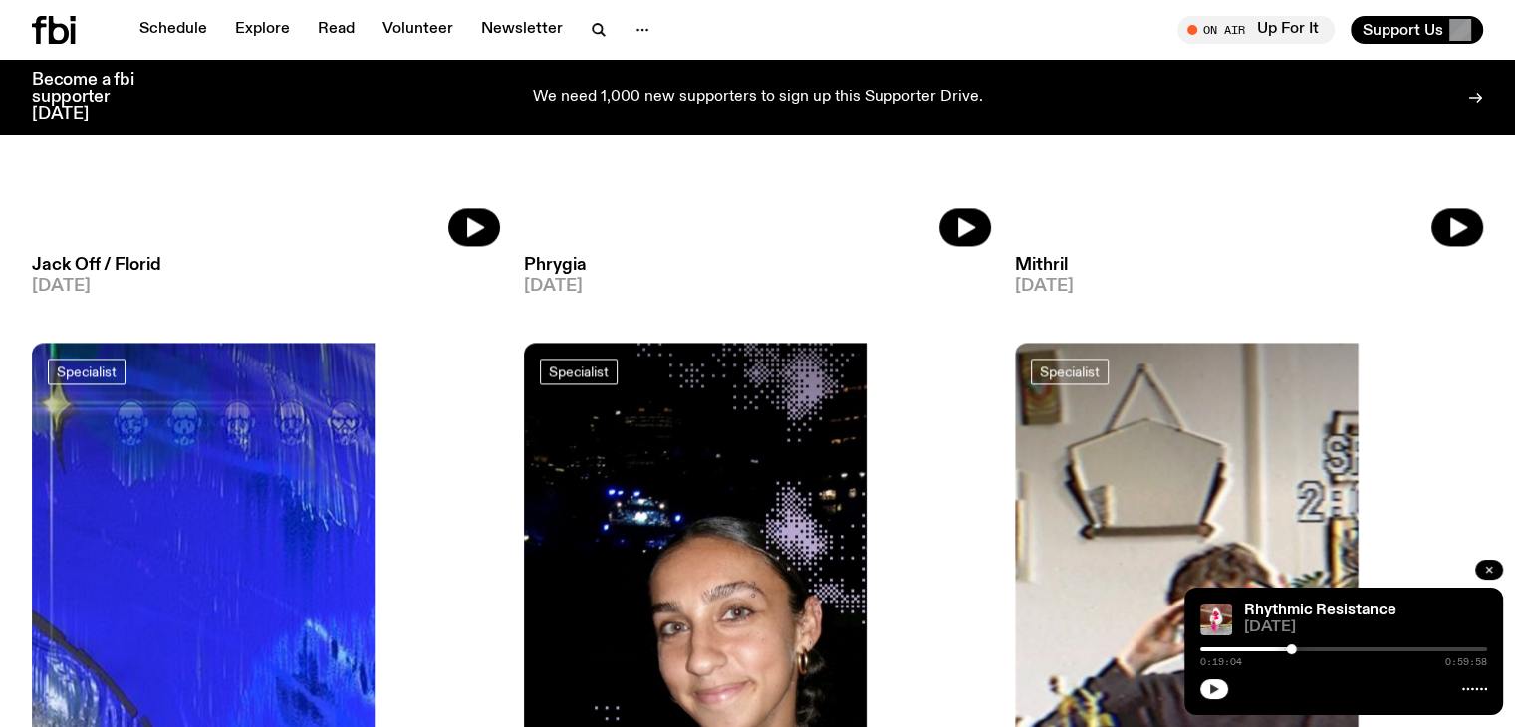
click at [1486, 568] on icon "button" at bounding box center [1489, 570] width 12 height 12
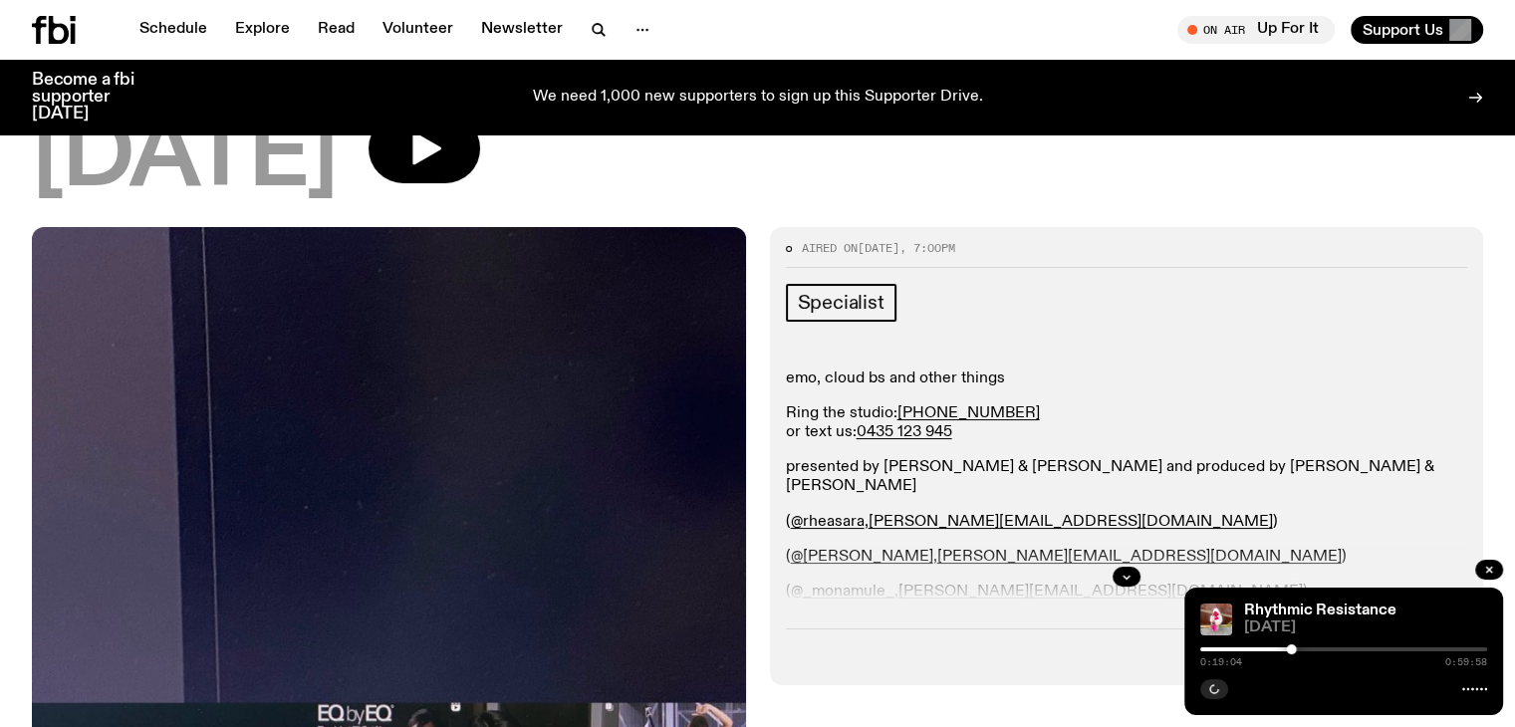
scroll to position [95, 0]
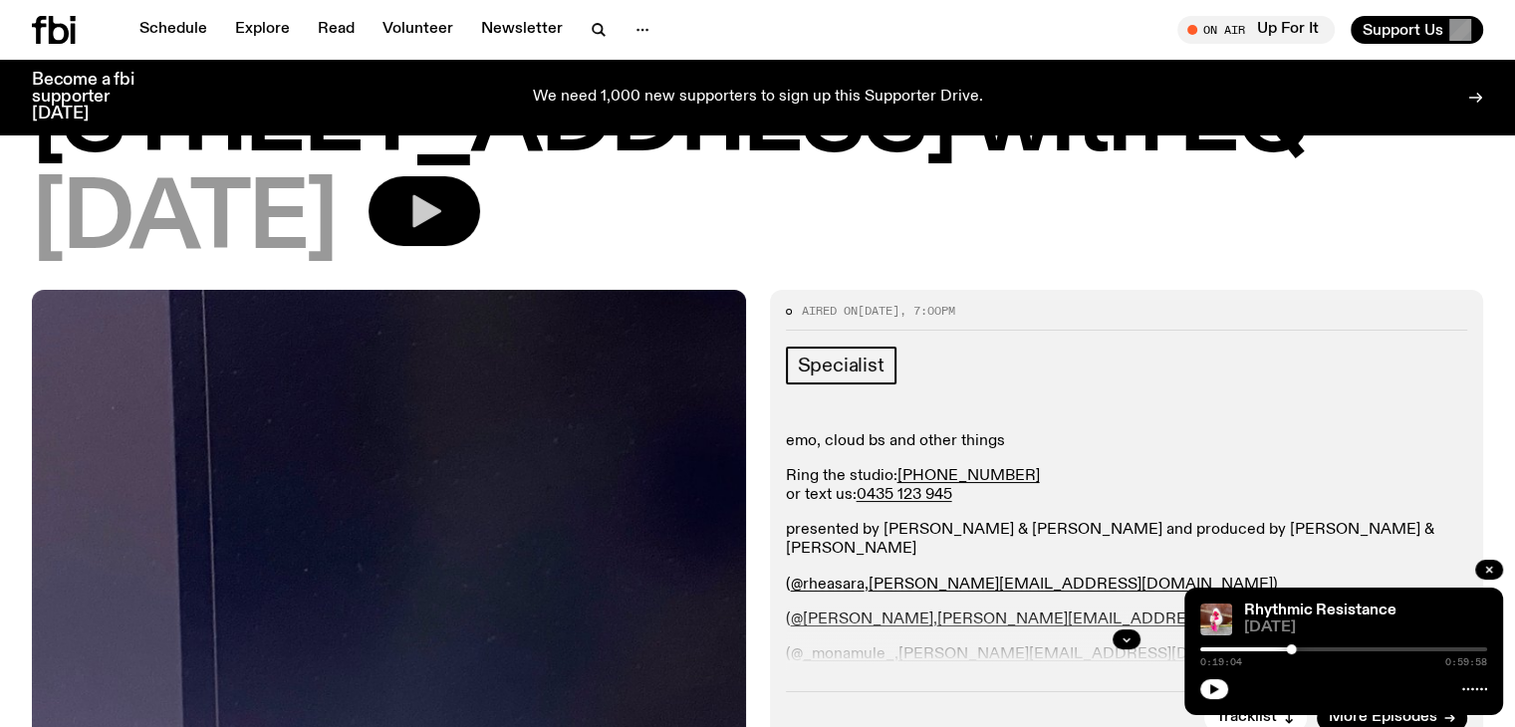
click at [465, 200] on button "button" at bounding box center [425, 211] width 112 height 70
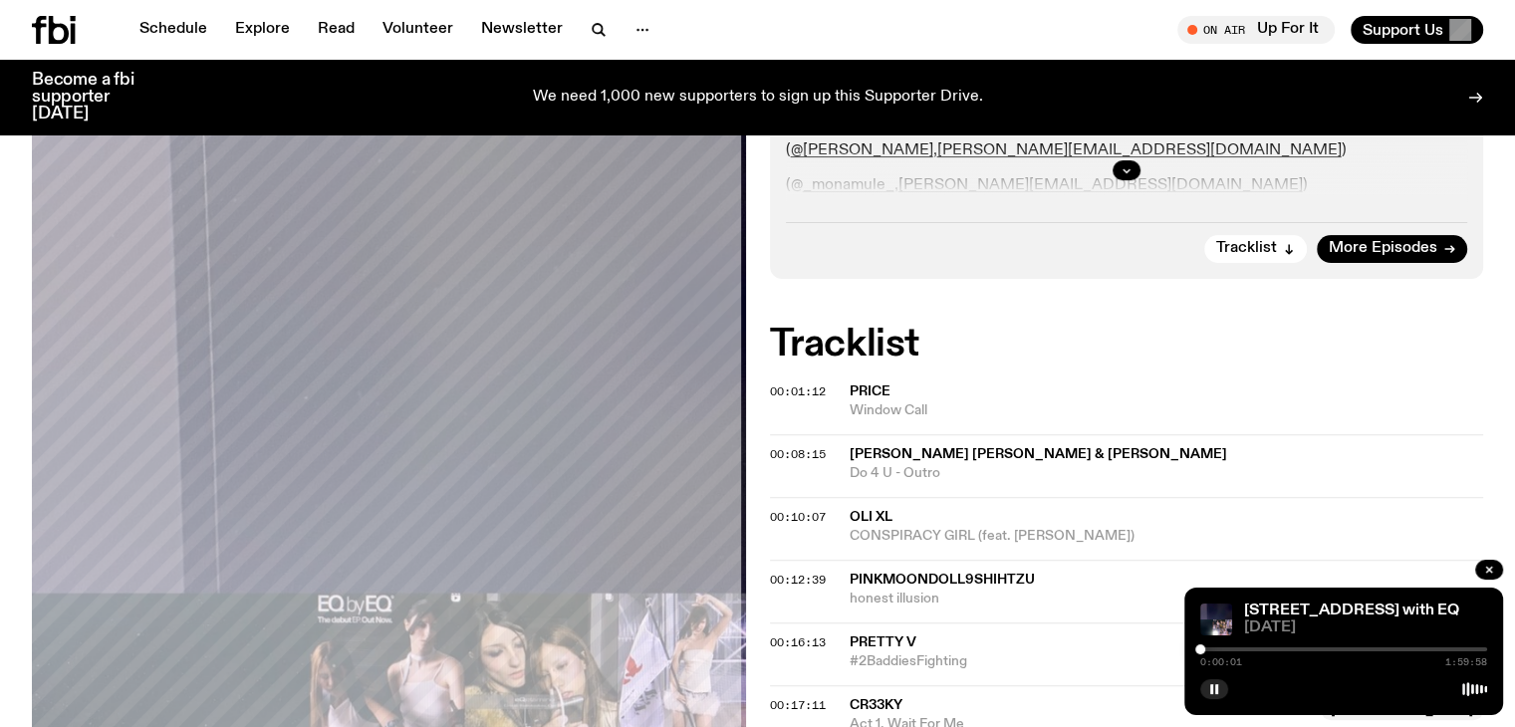
scroll to position [593, 0]
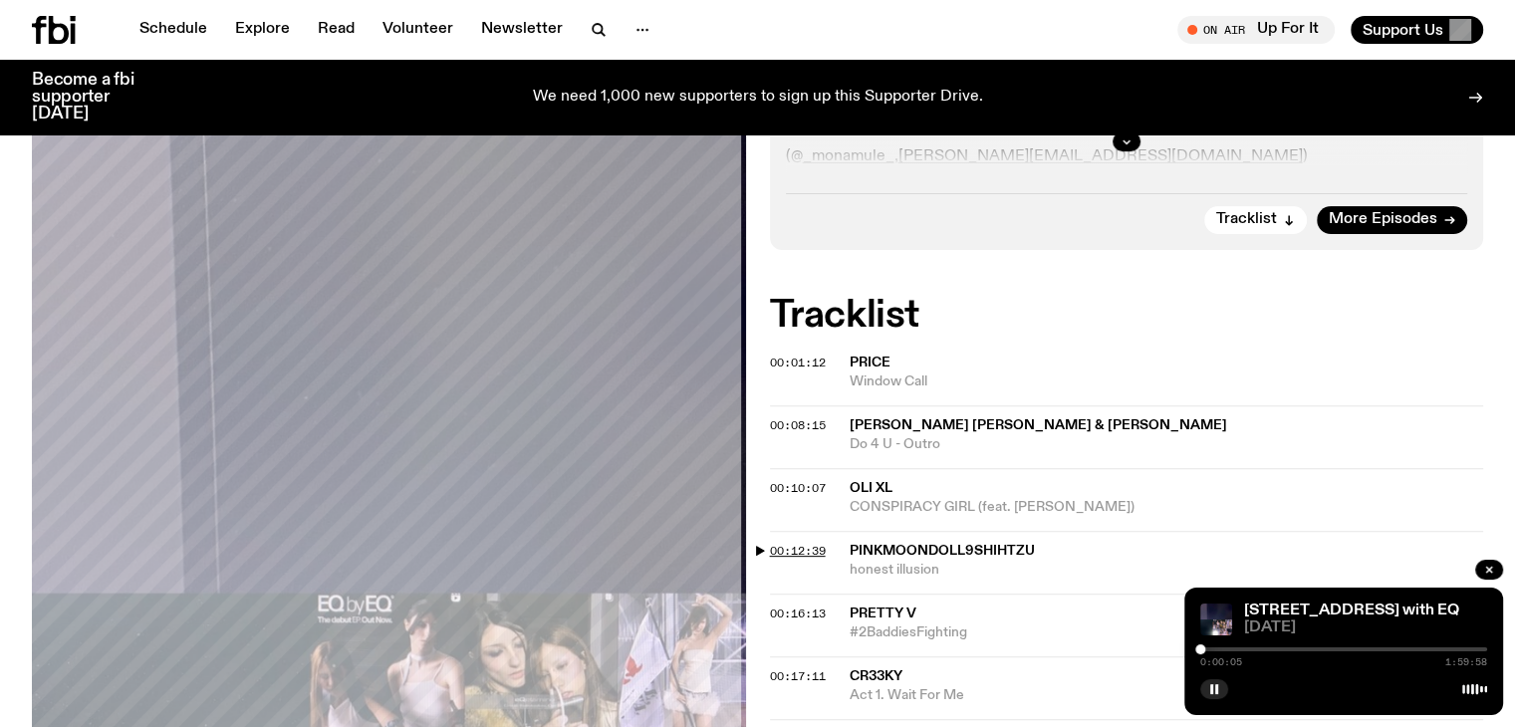
drag, startPoint x: 763, startPoint y: 549, endPoint x: 773, endPoint y: 556, distance: 12.2
click at [776, 556] on span "00:12:39" at bounding box center [798, 551] width 56 height 16
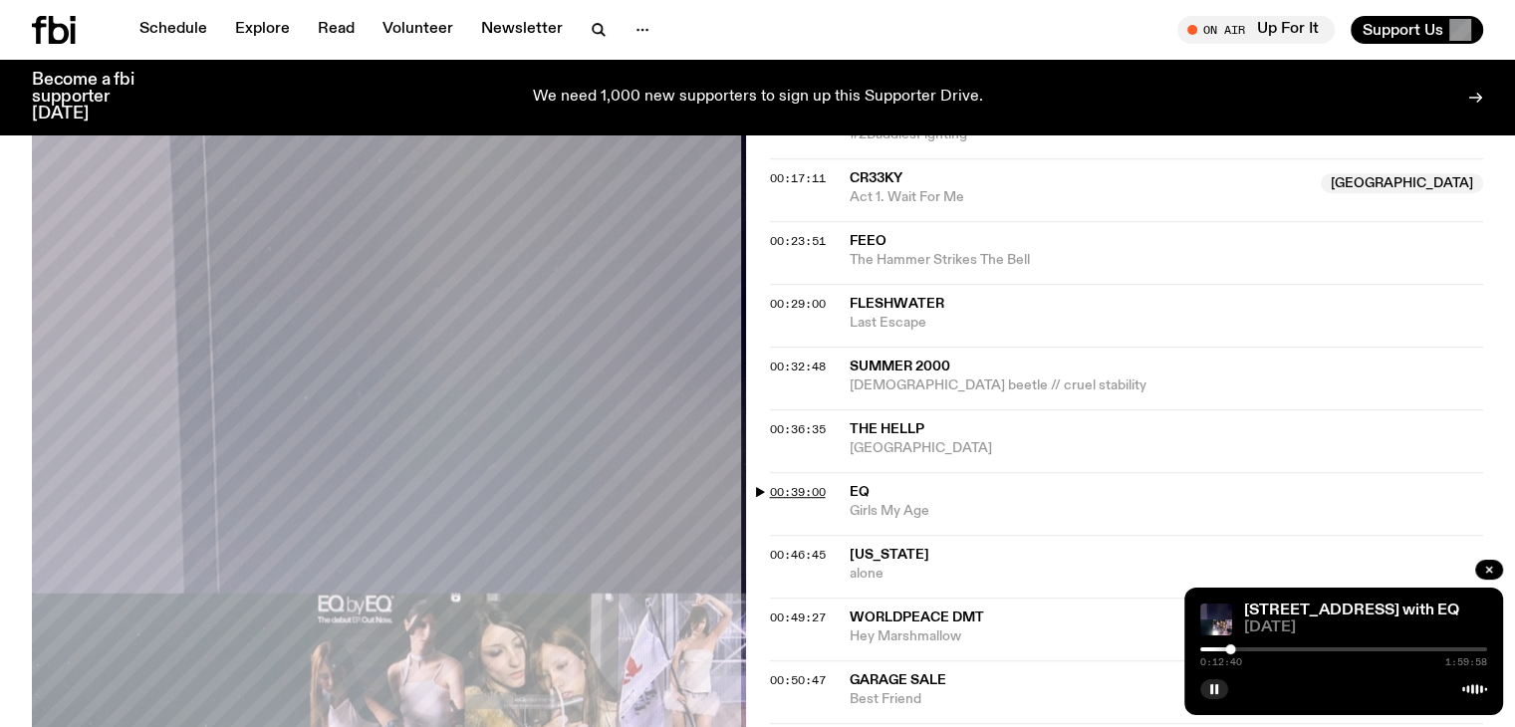
click at [796, 494] on span "00:39:00" at bounding box center [798, 492] width 56 height 16
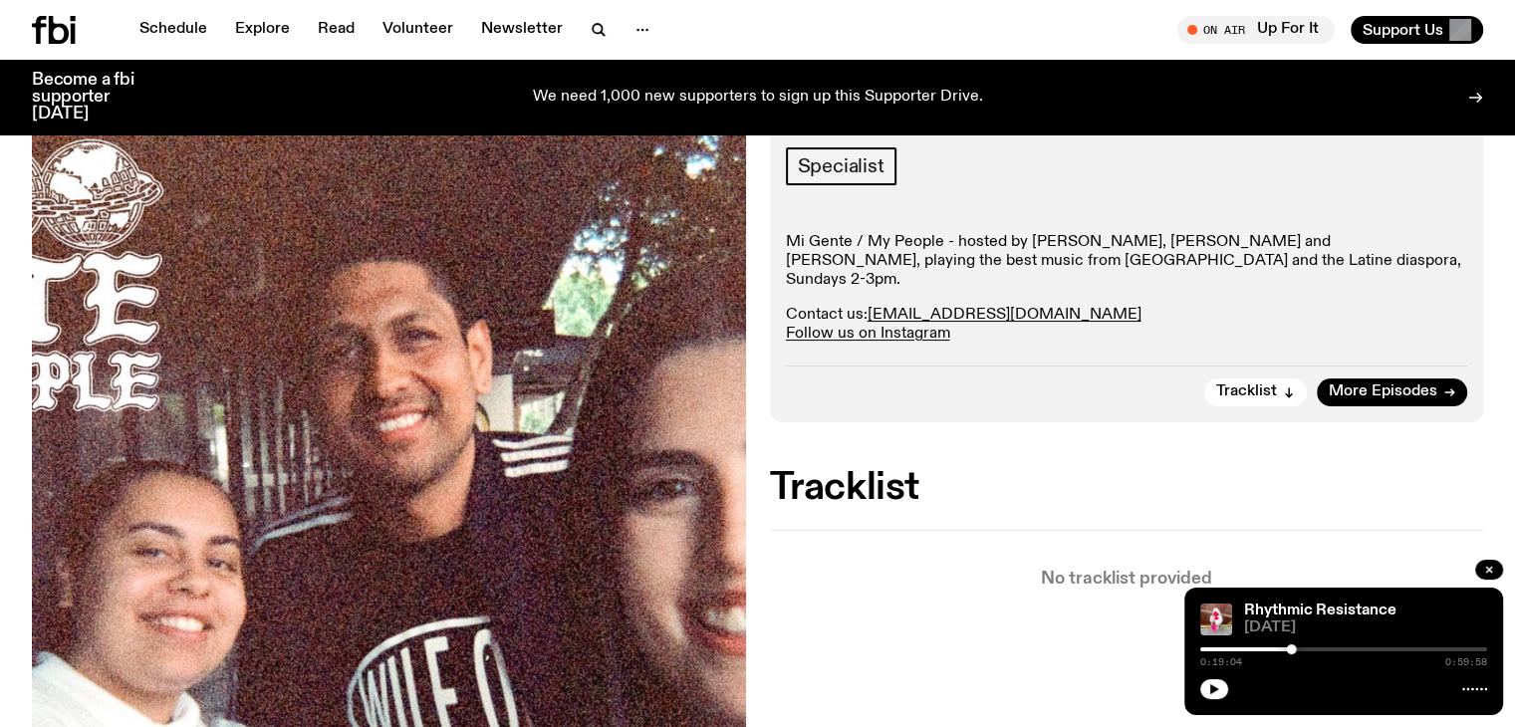
scroll to position [291, 0]
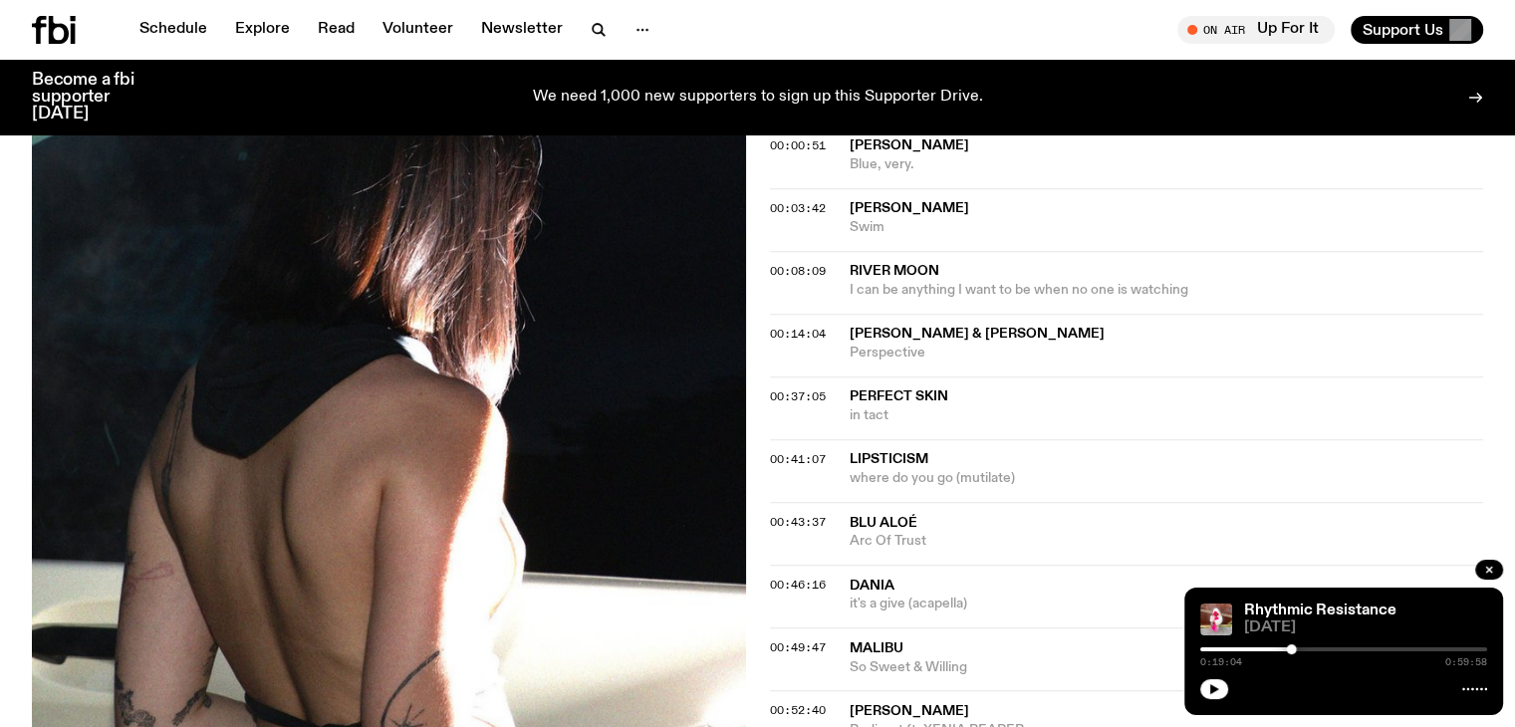
scroll to position [786, 0]
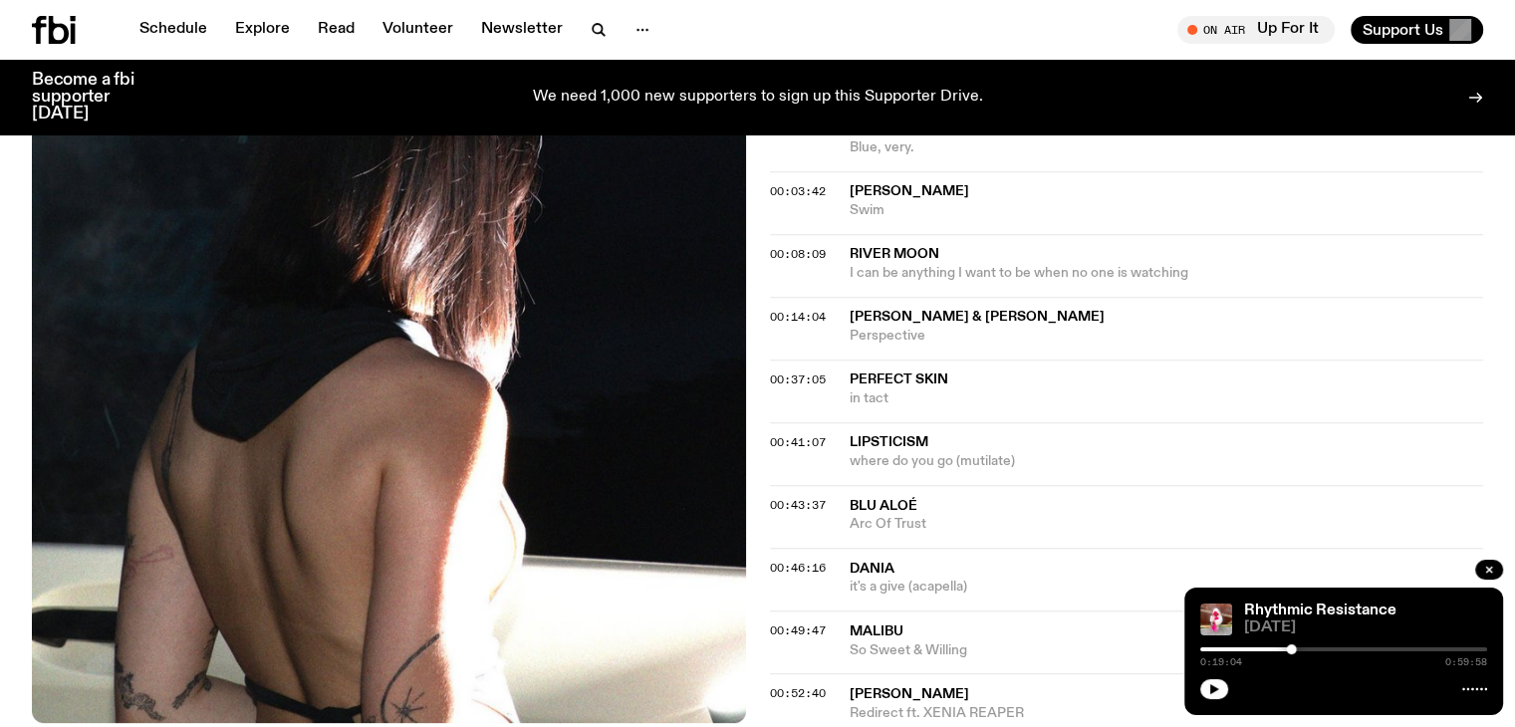
click at [764, 192] on div "Aired on [DATE] 11:00am Specialist Ambient An exploration of texture, atmospher…" at bounding box center [757, 208] width 1515 height 1219
click at [763, 498] on div "Aired on [DATE] 11:00am Specialist Ambient An exploration of texture, atmospher…" at bounding box center [757, 208] width 1515 height 1219
click at [778, 505] on span "00:43:37" at bounding box center [798, 505] width 56 height 16
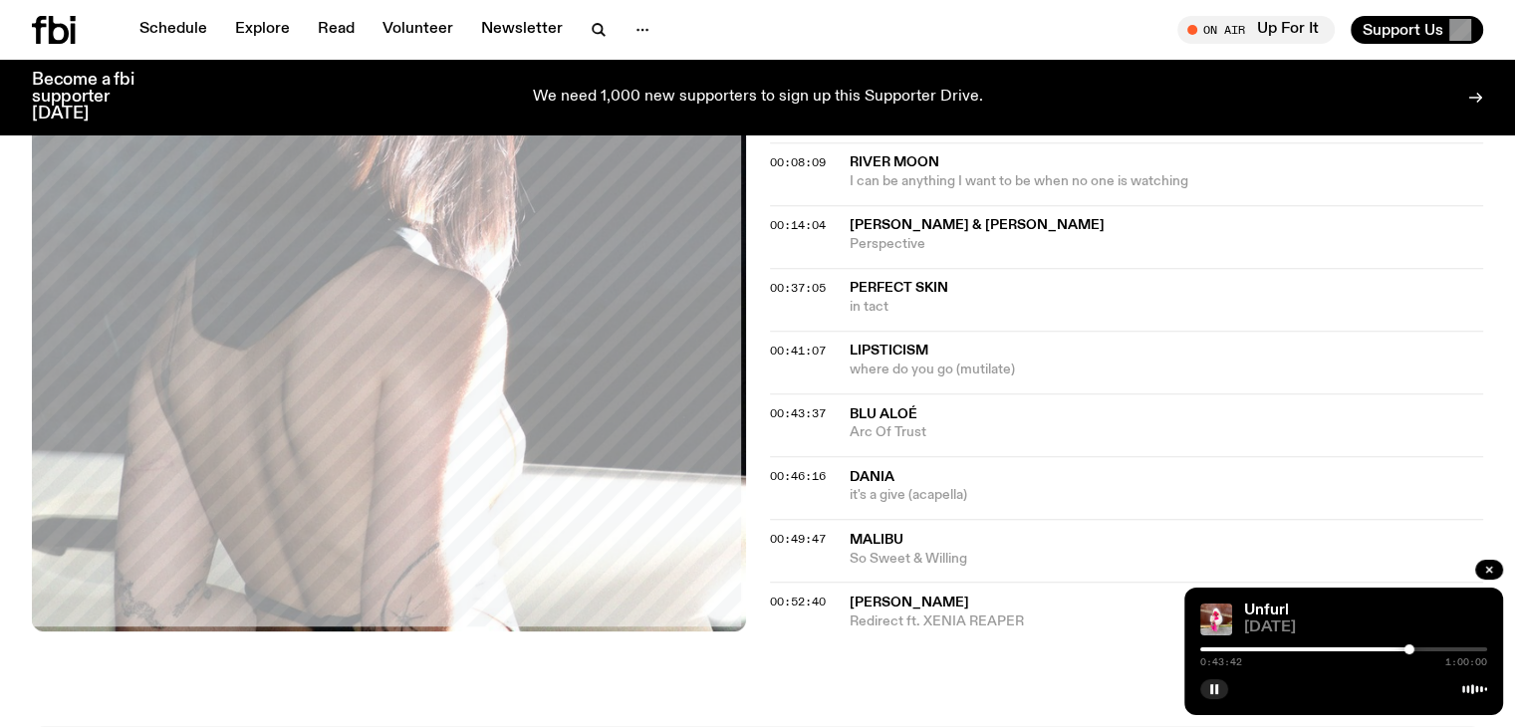
scroll to position [886, 0]
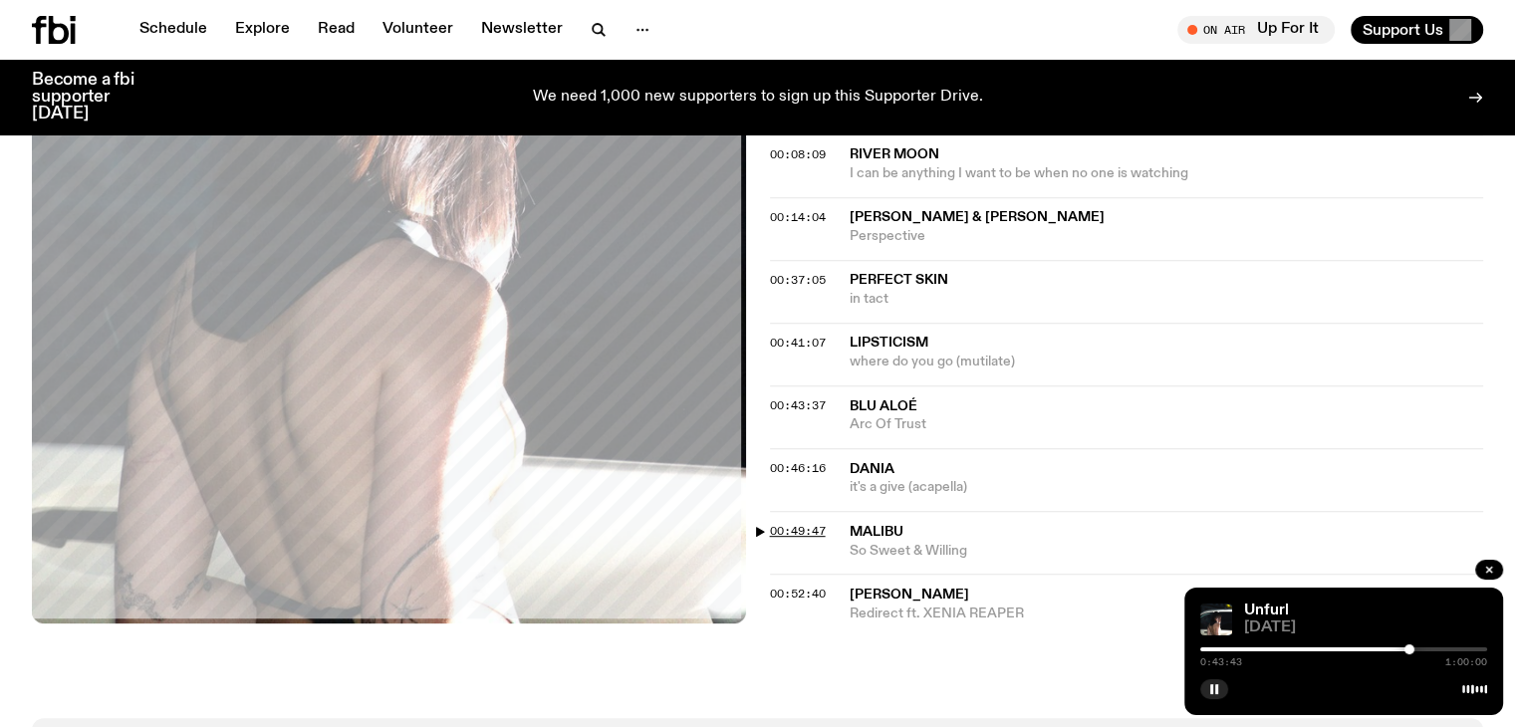
click at [819, 526] on span "00:49:47" at bounding box center [798, 531] width 56 height 16
click at [800, 469] on span "00:46:16" at bounding box center [798, 468] width 56 height 16
click at [808, 401] on span "00:43:37" at bounding box center [798, 405] width 56 height 16
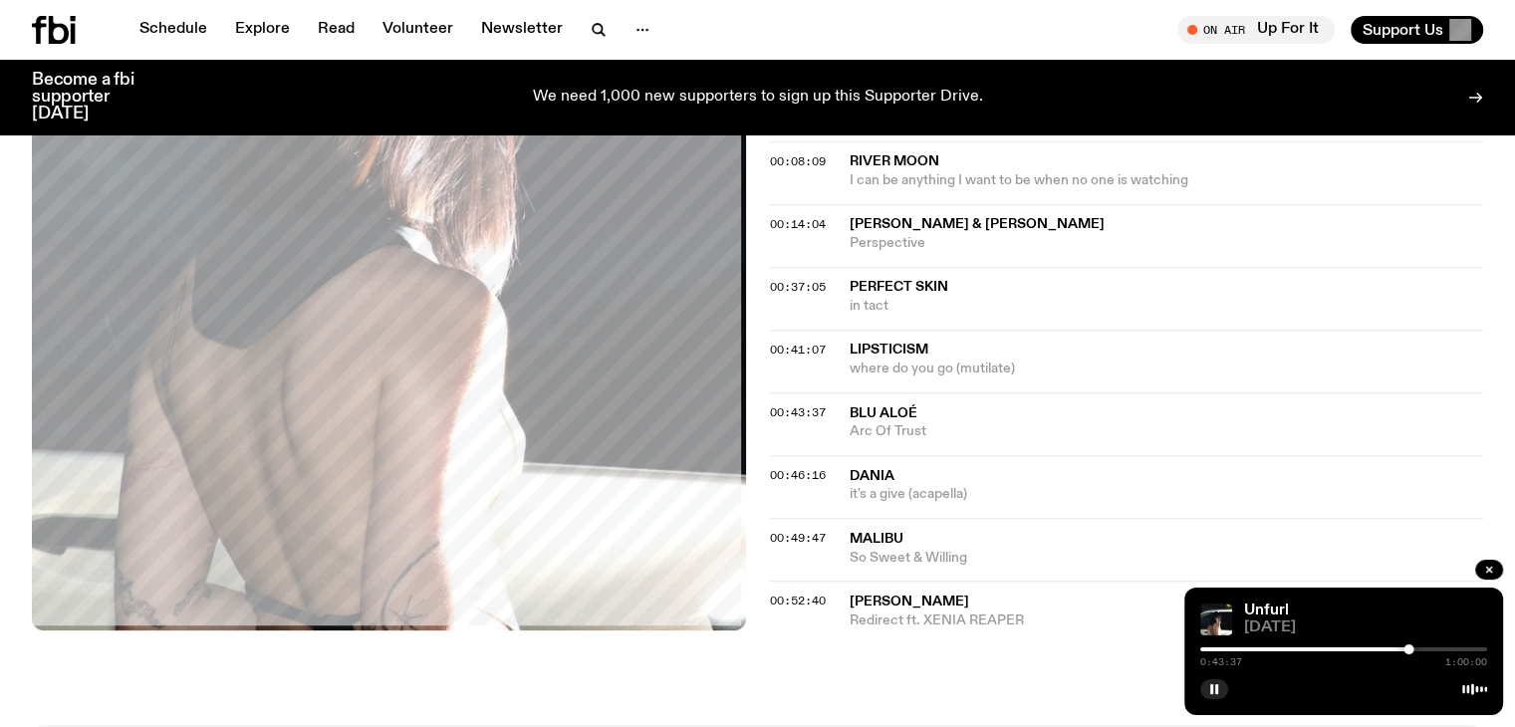
scroll to position [487, 0]
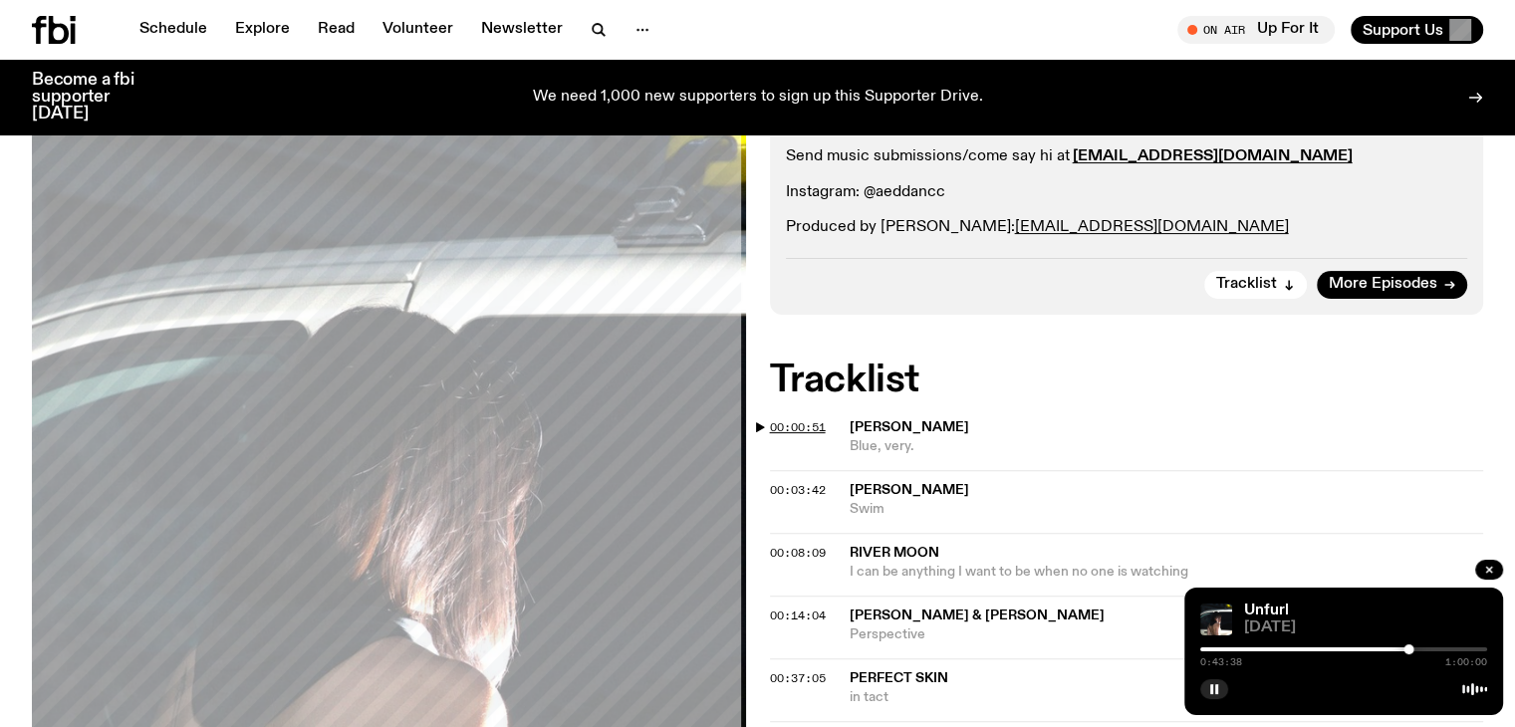
click at [804, 419] on span "00:00:51" at bounding box center [798, 427] width 56 height 16
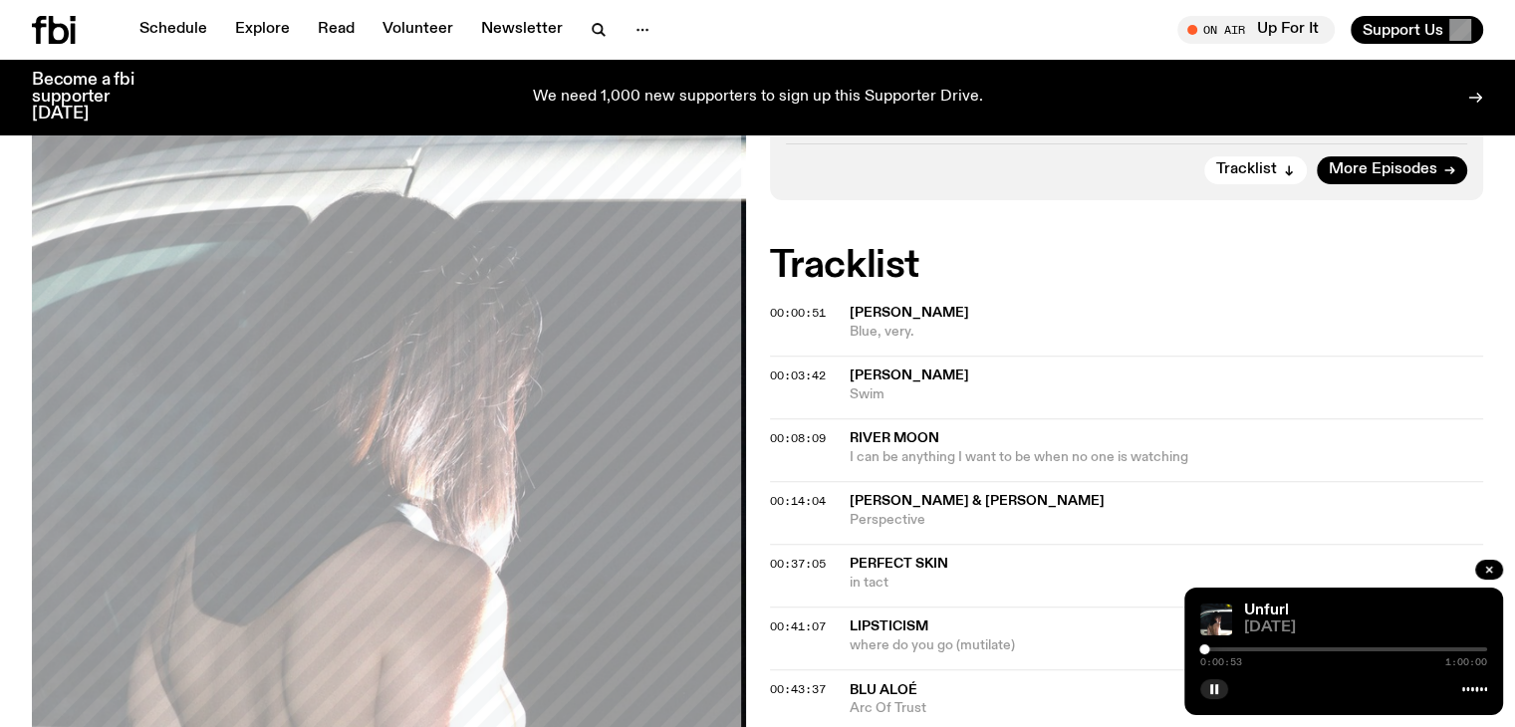
scroll to position [587, 0]
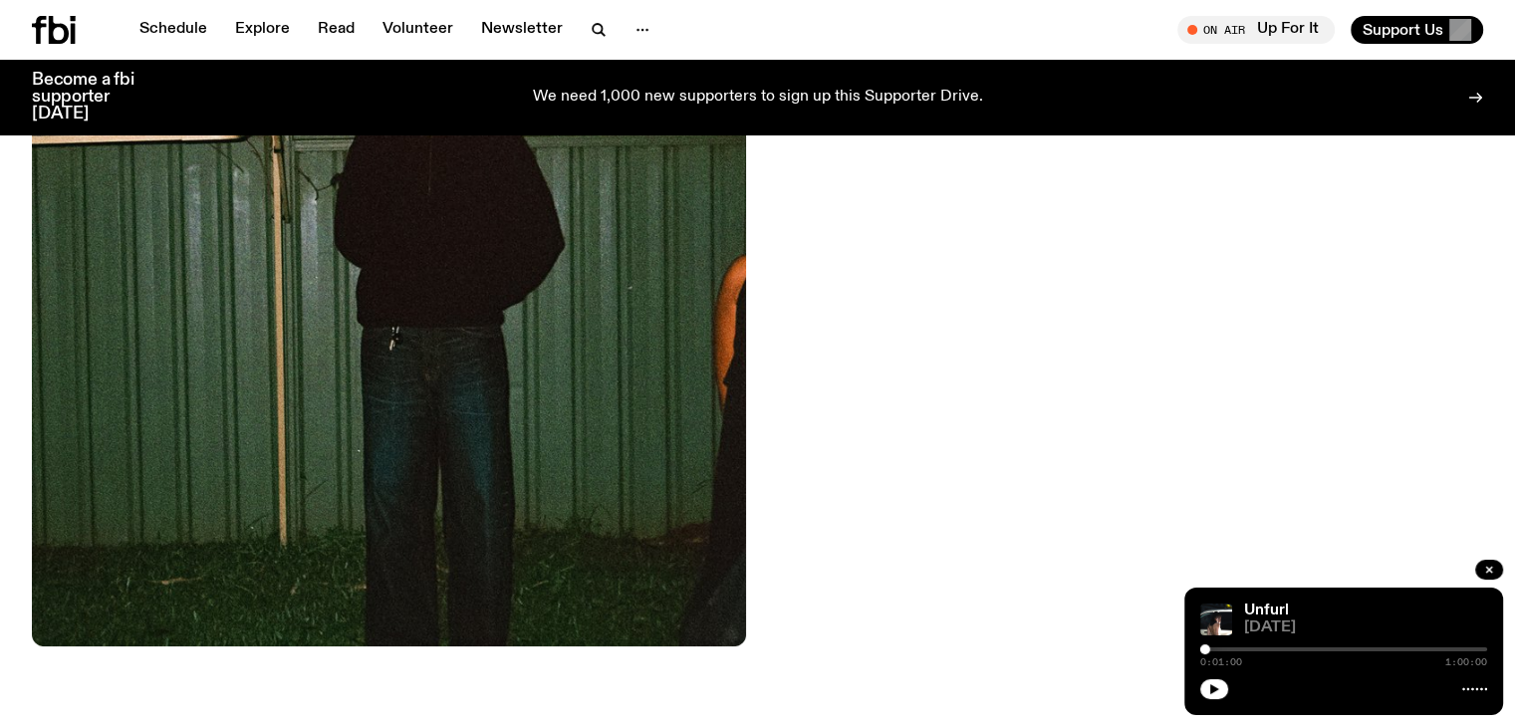
scroll to position [689, 0]
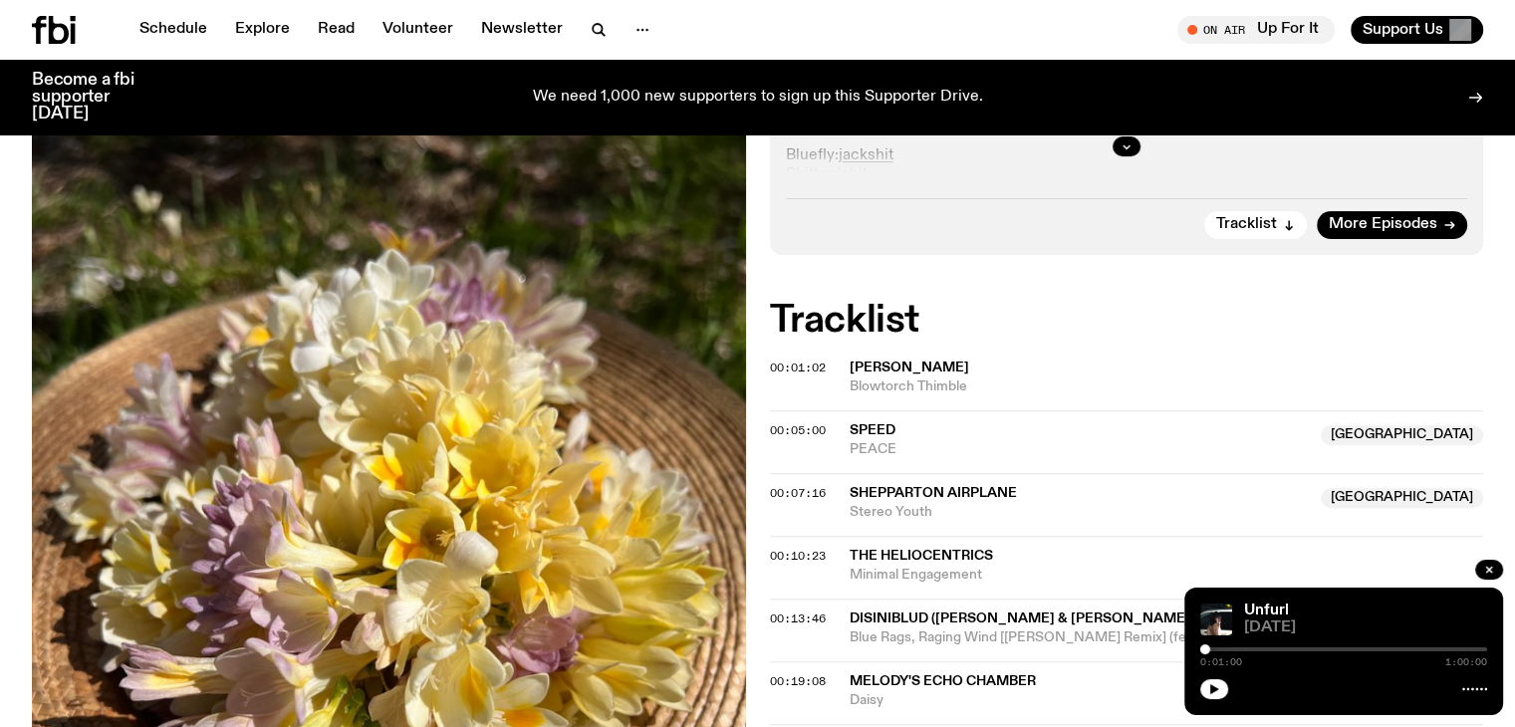
scroll to position [590, 0]
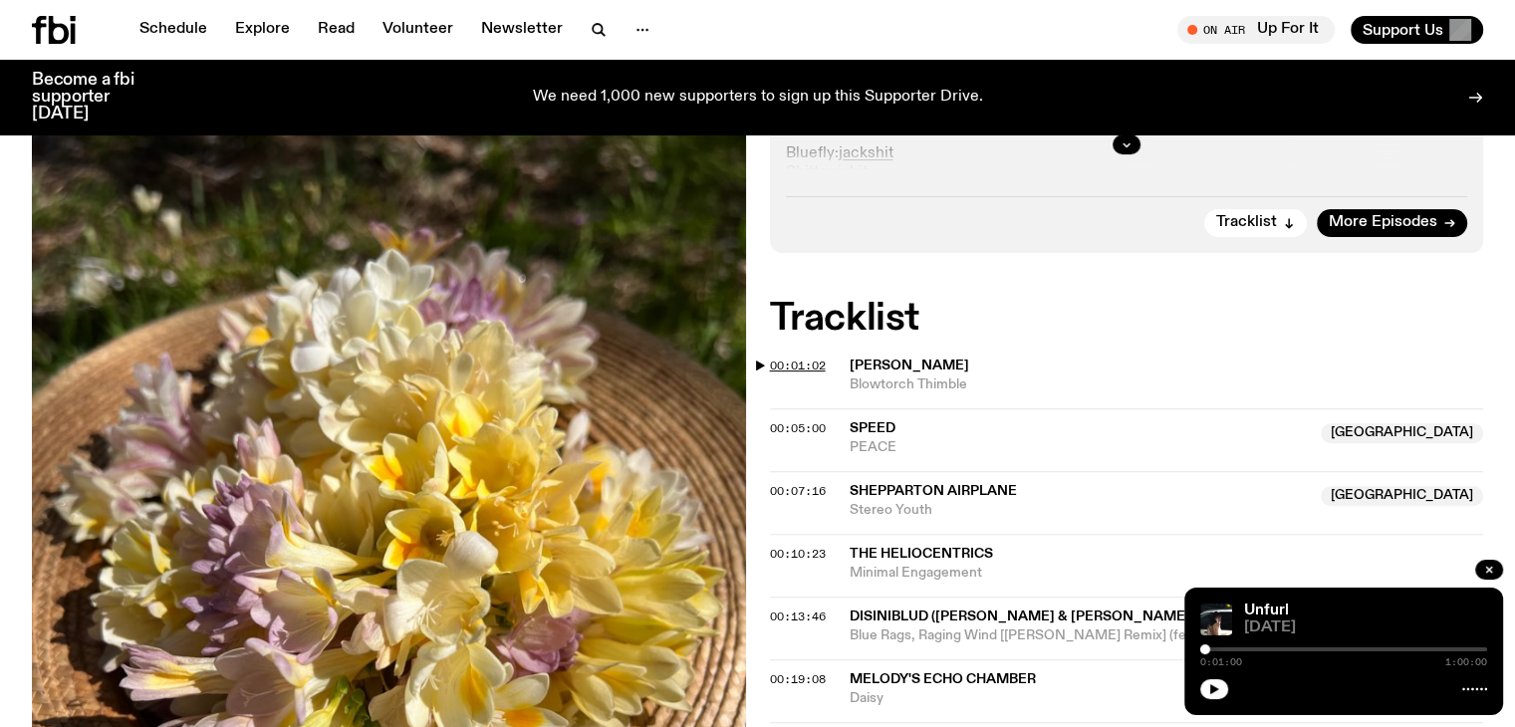
click at [772, 369] on span "00:01:02" at bounding box center [798, 366] width 56 height 16
click at [776, 364] on span "00:01:02" at bounding box center [798, 366] width 56 height 16
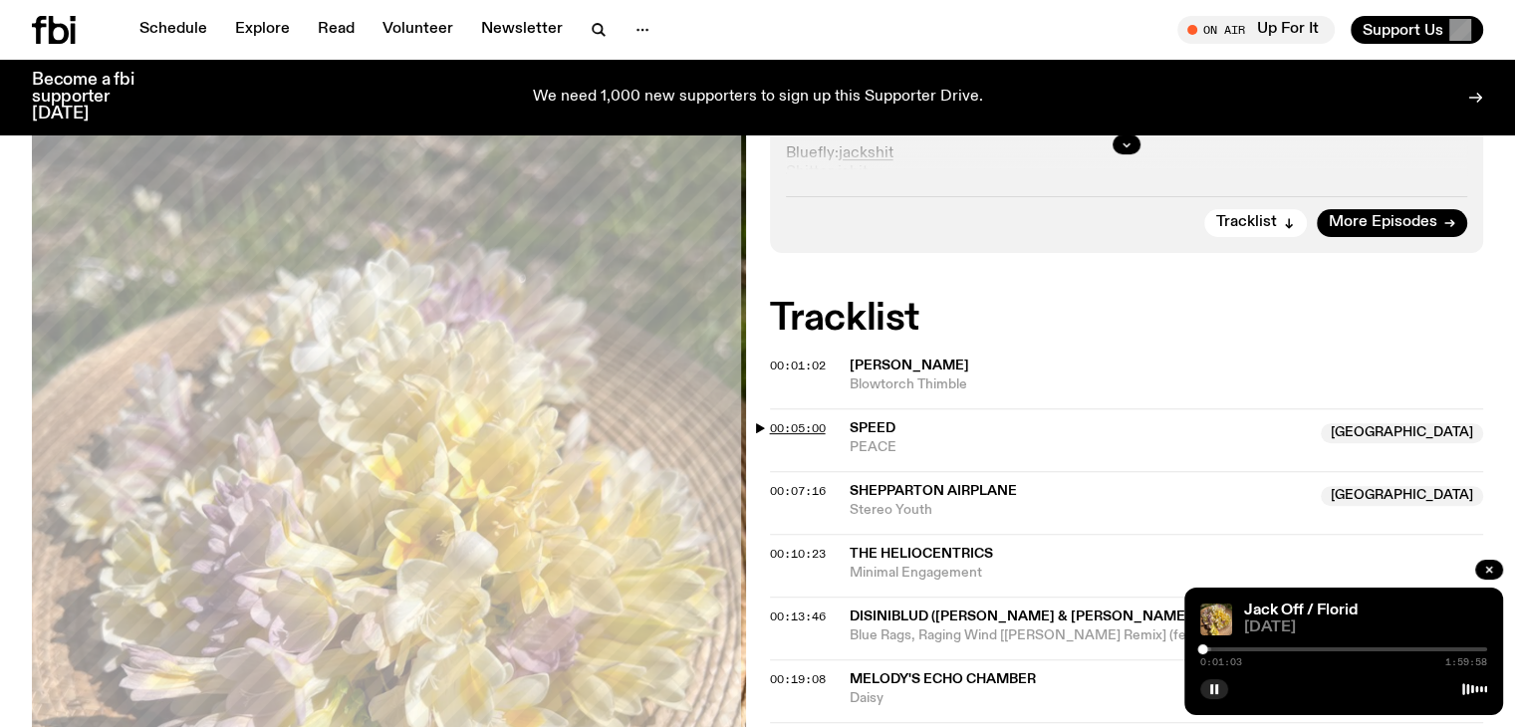
click at [782, 427] on span "00:05:00" at bounding box center [798, 428] width 56 height 16
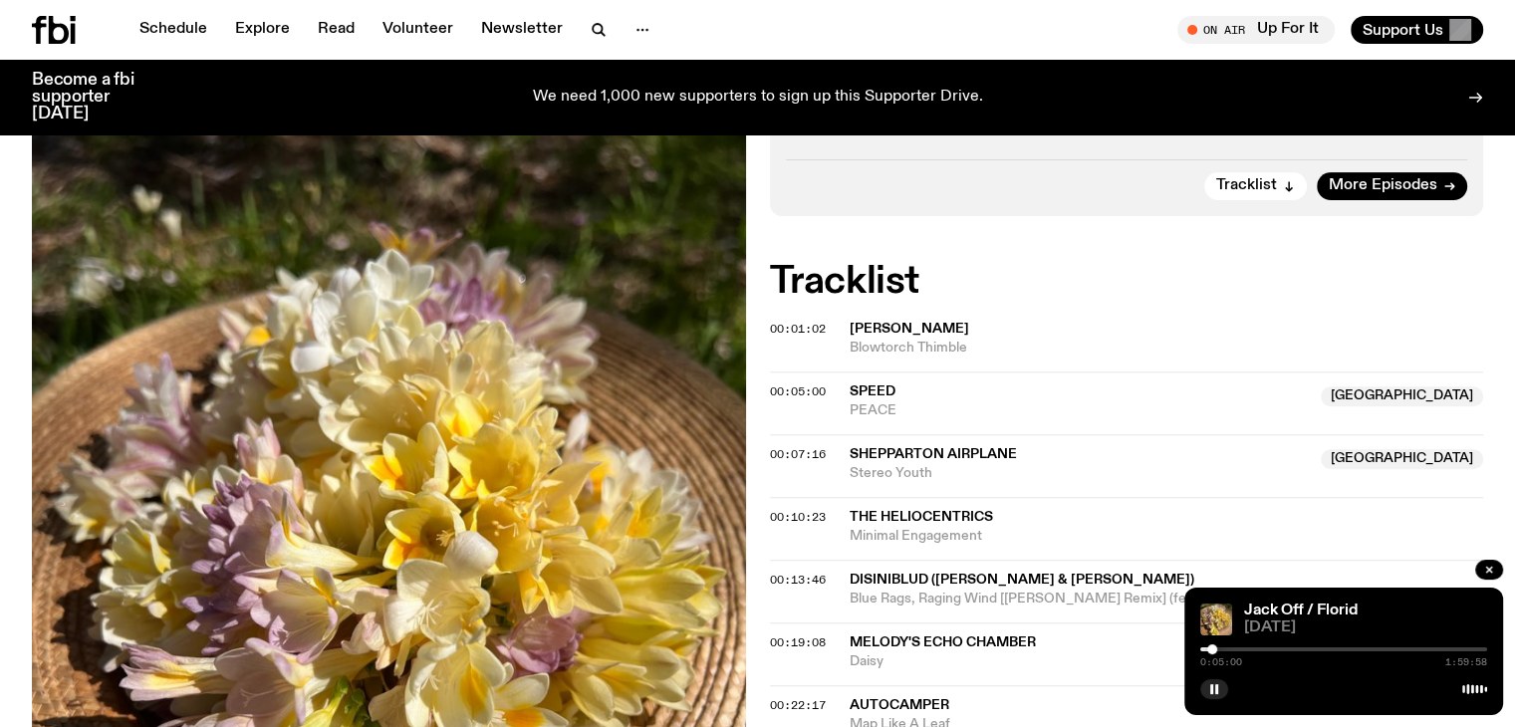
scroll to position [689, 0]
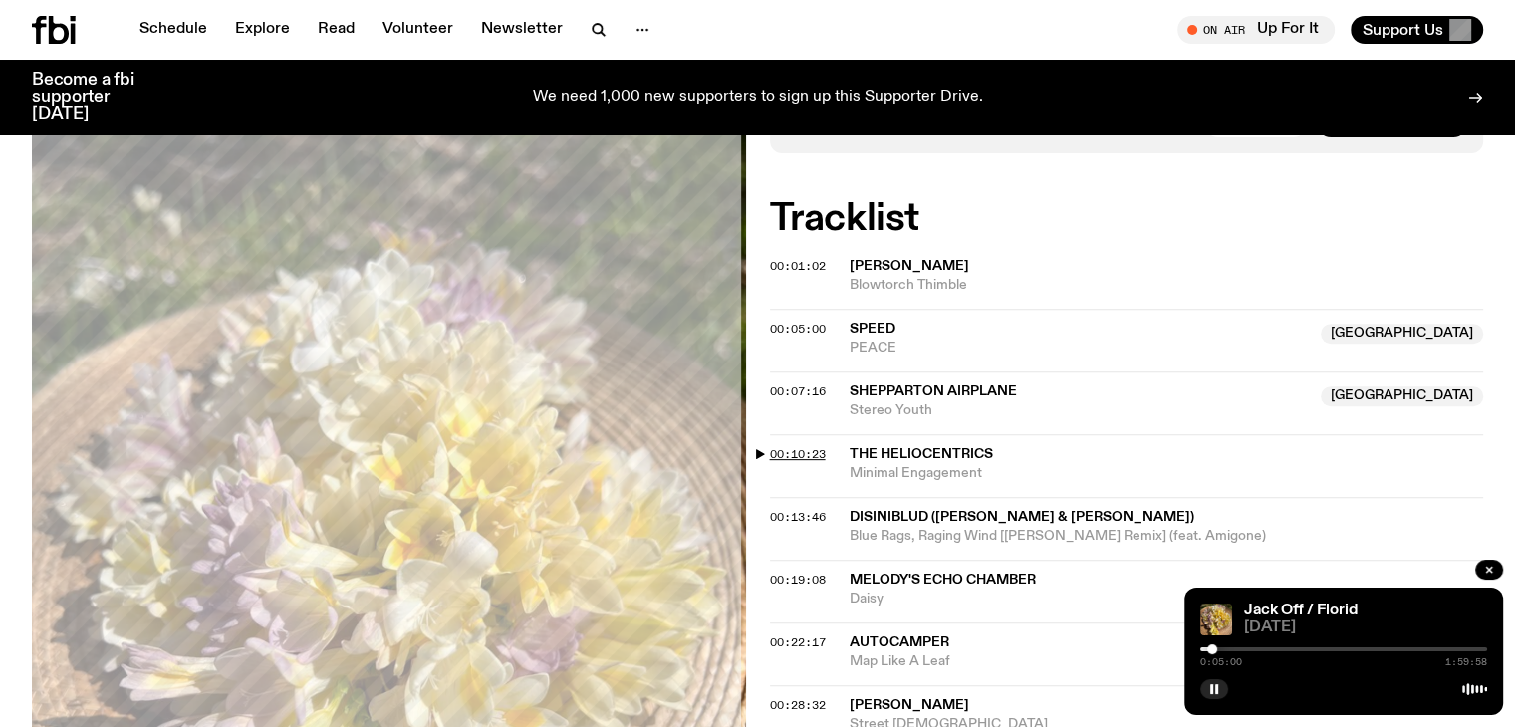
click at [789, 446] on span "00:10:23" at bounding box center [798, 454] width 56 height 16
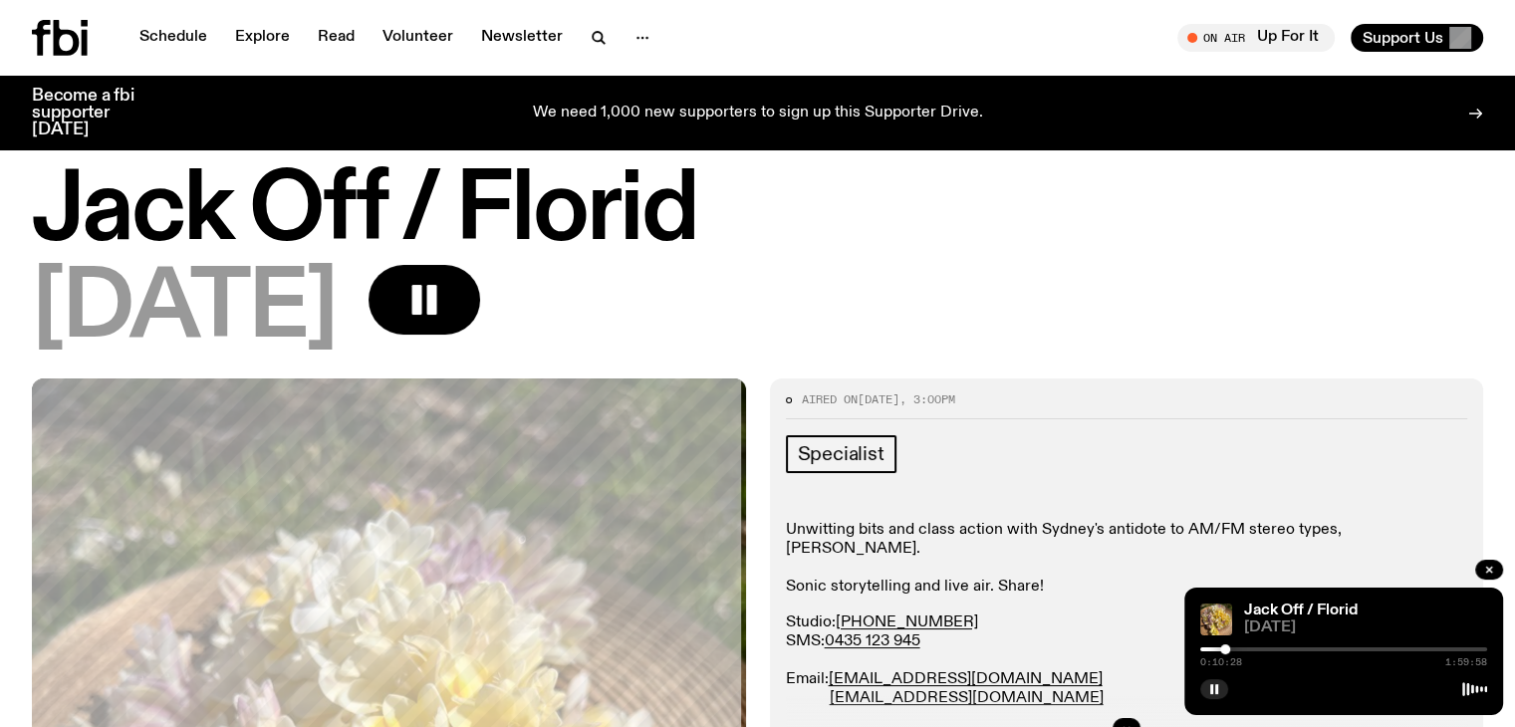
scroll to position [0, 0]
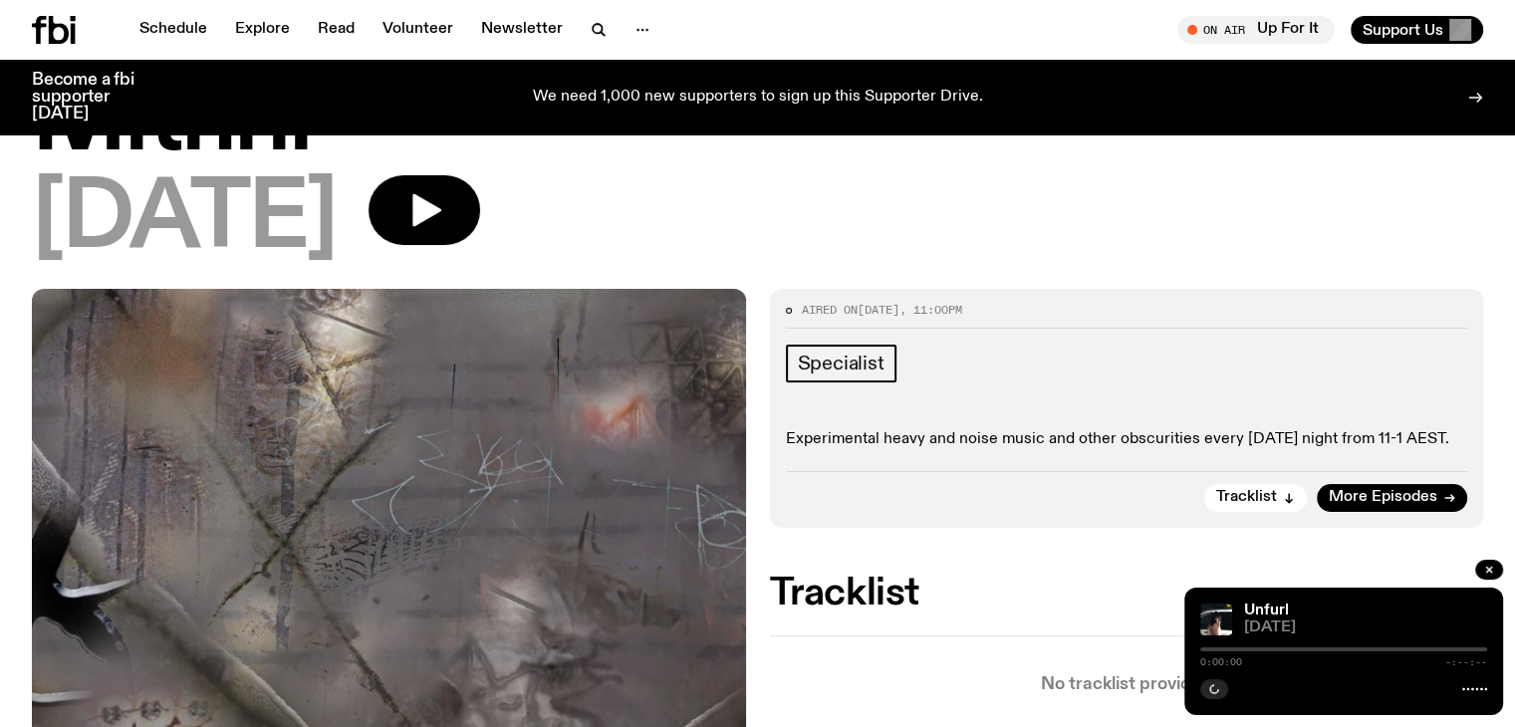
scroll to position [100, 0]
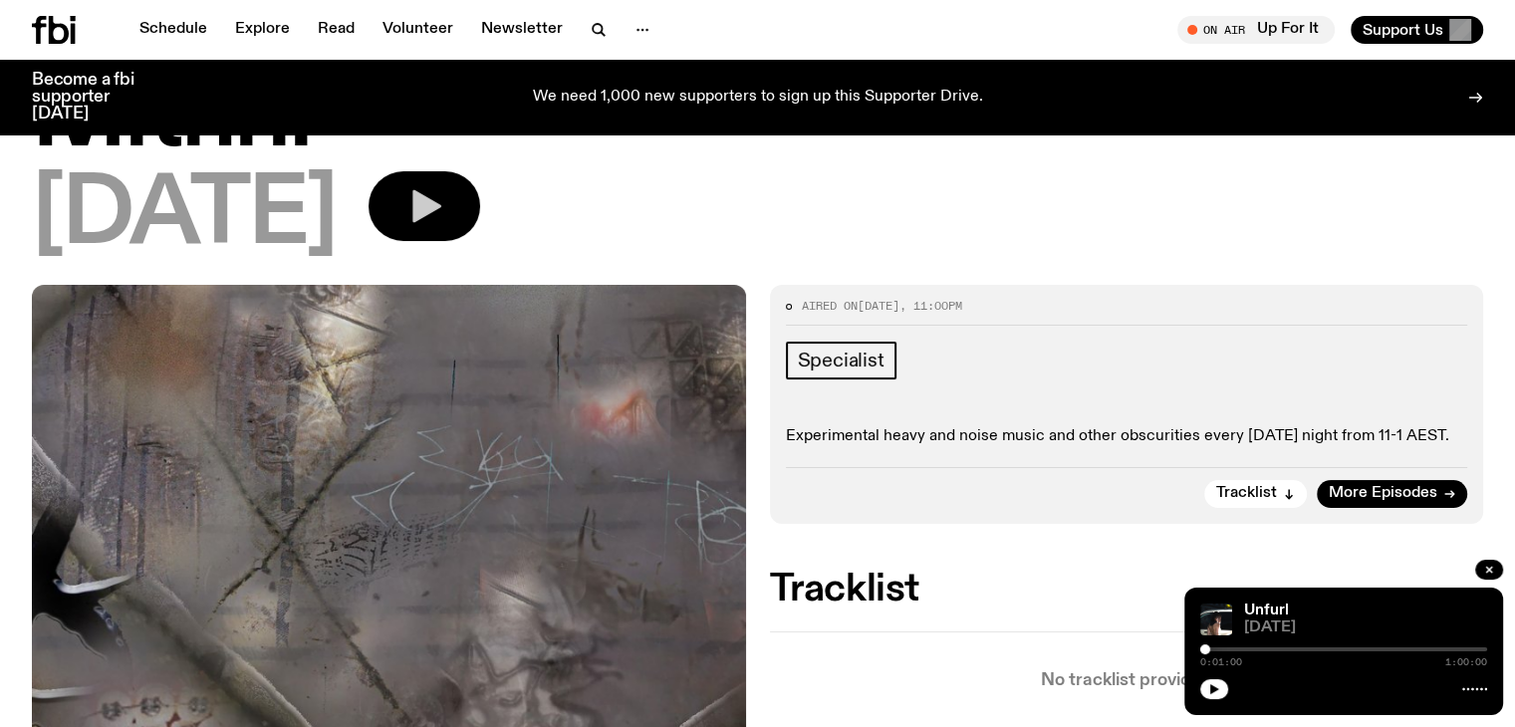
click at [480, 192] on button "button" at bounding box center [425, 206] width 112 height 70
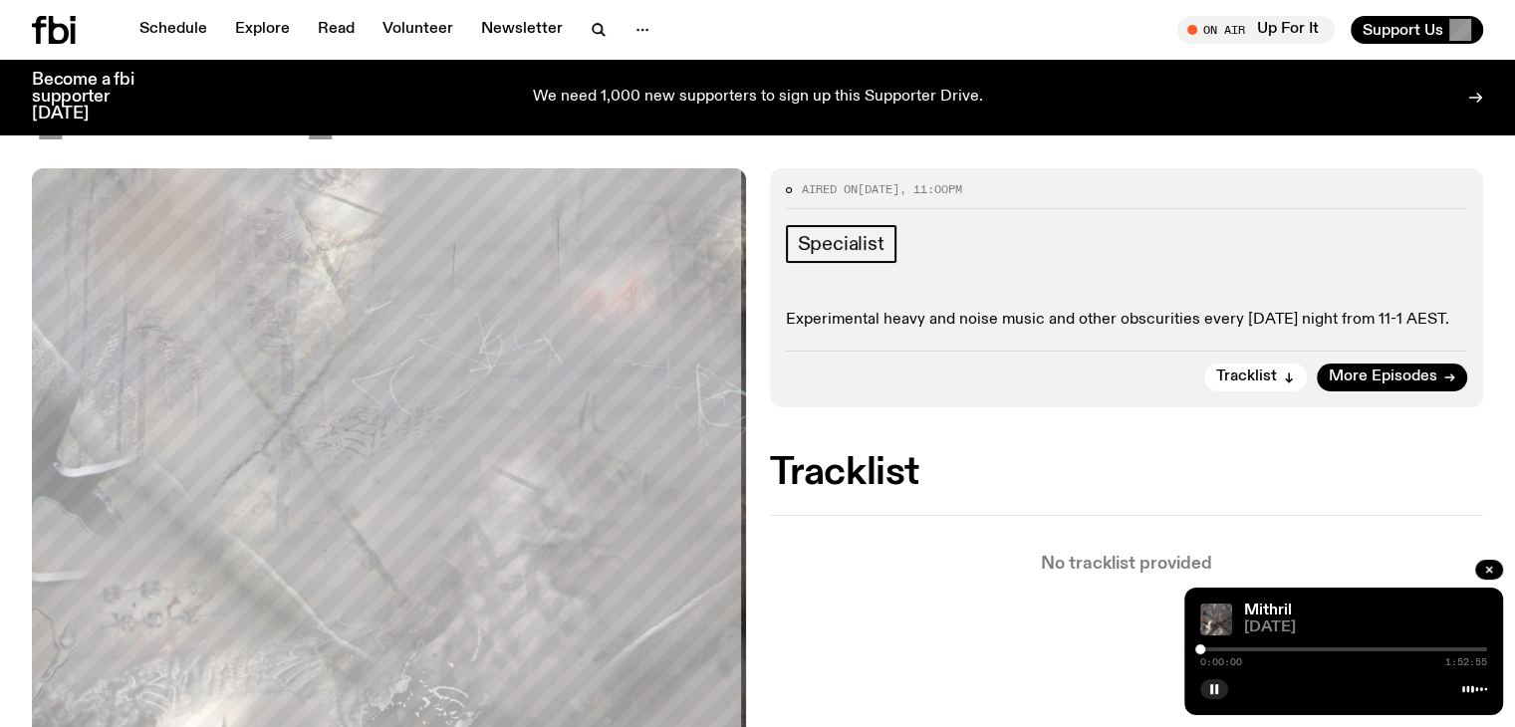
scroll to position [199, 0]
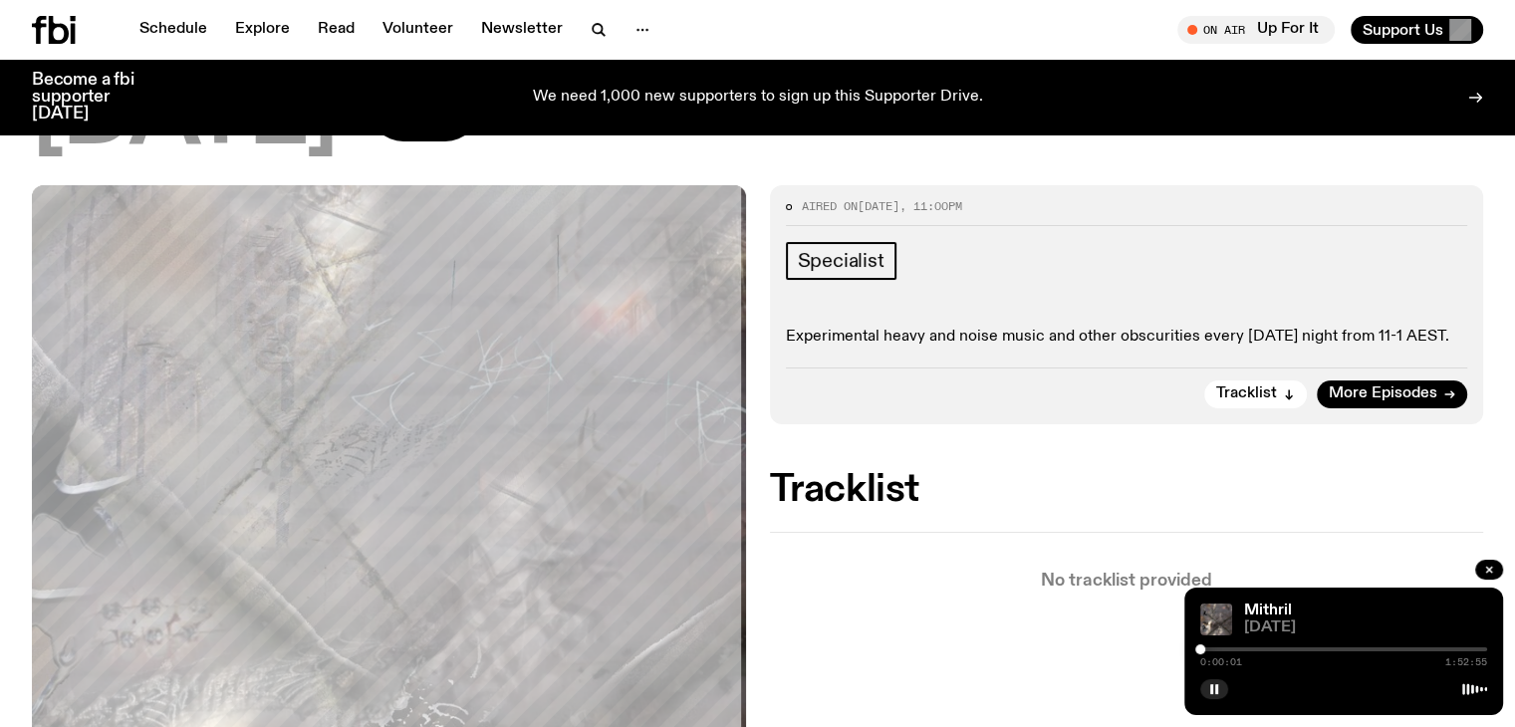
click at [1221, 647] on div at bounding box center [1343, 649] width 287 height 4
click at [1292, 644] on div "0:08:19 1:52:55" at bounding box center [1343, 655] width 287 height 24
click at [1250, 647] on div at bounding box center [1343, 649] width 287 height 4
click at [1290, 647] on div at bounding box center [1343, 649] width 287 height 4
click at [1343, 646] on div "0:35:22 1:52:55" at bounding box center [1343, 655] width 287 height 24
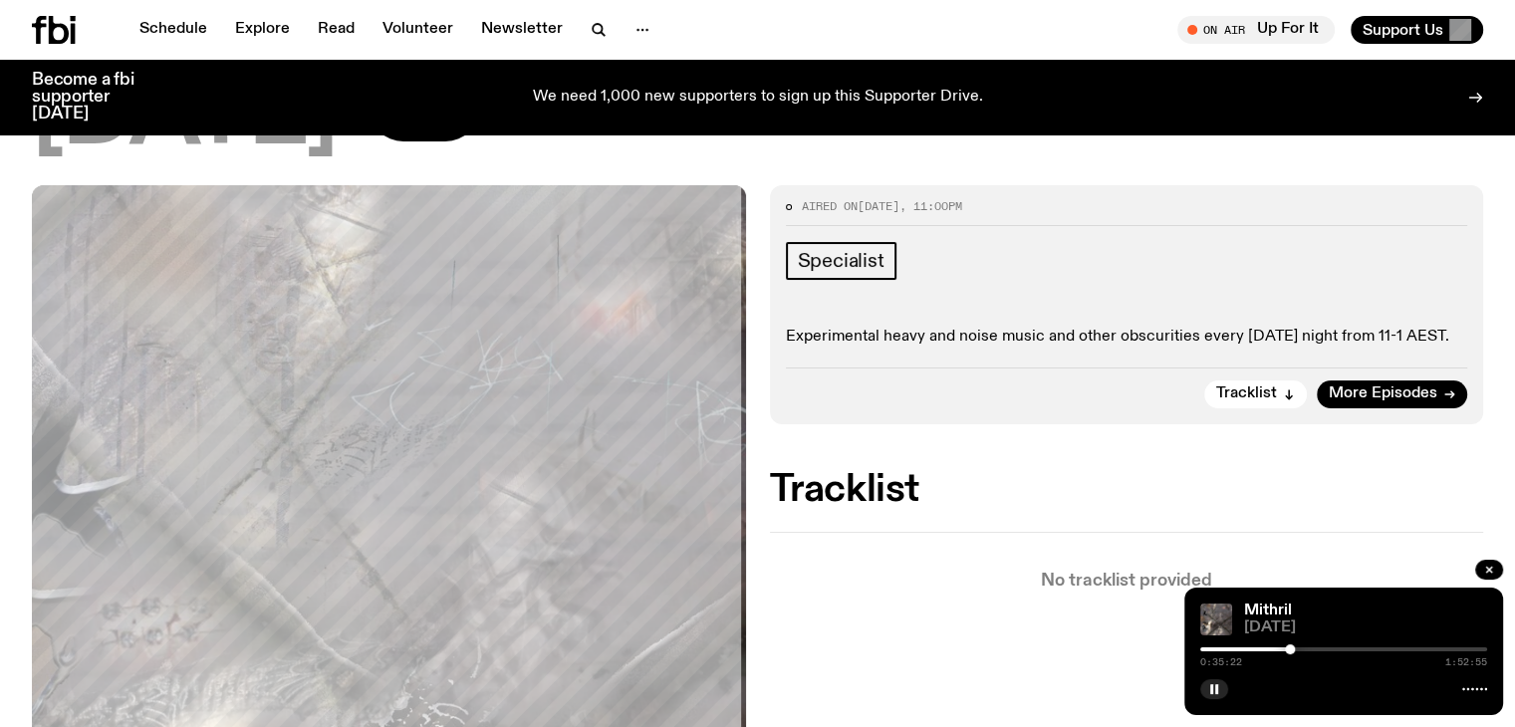
click at [1359, 647] on div at bounding box center [1343, 649] width 287 height 4
click at [1387, 647] on div at bounding box center [1343, 649] width 287 height 4
click at [1439, 642] on div "Mithril 11.09.25 1:13:24 1:52:55" at bounding box center [1343, 652] width 319 height 128
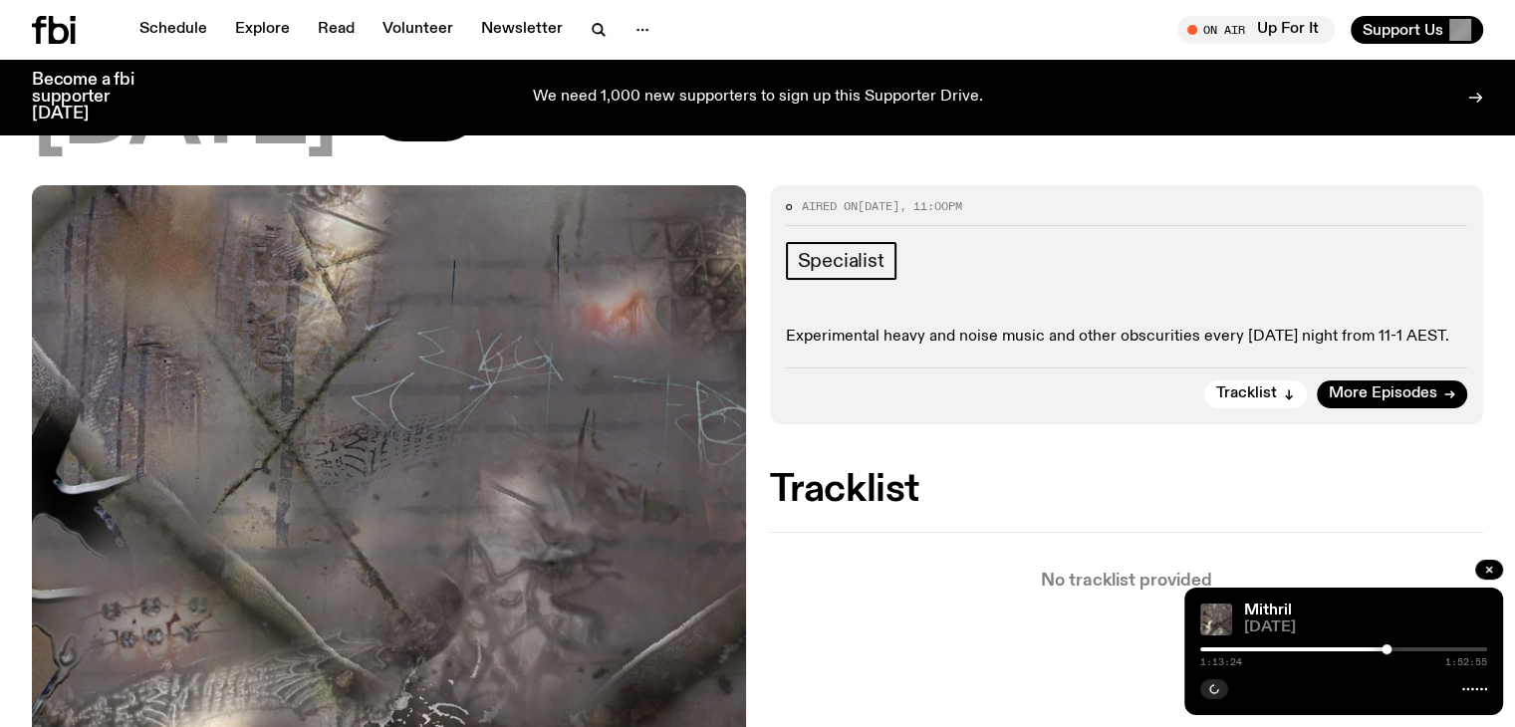
click at [1449, 647] on div at bounding box center [1343, 649] width 287 height 4
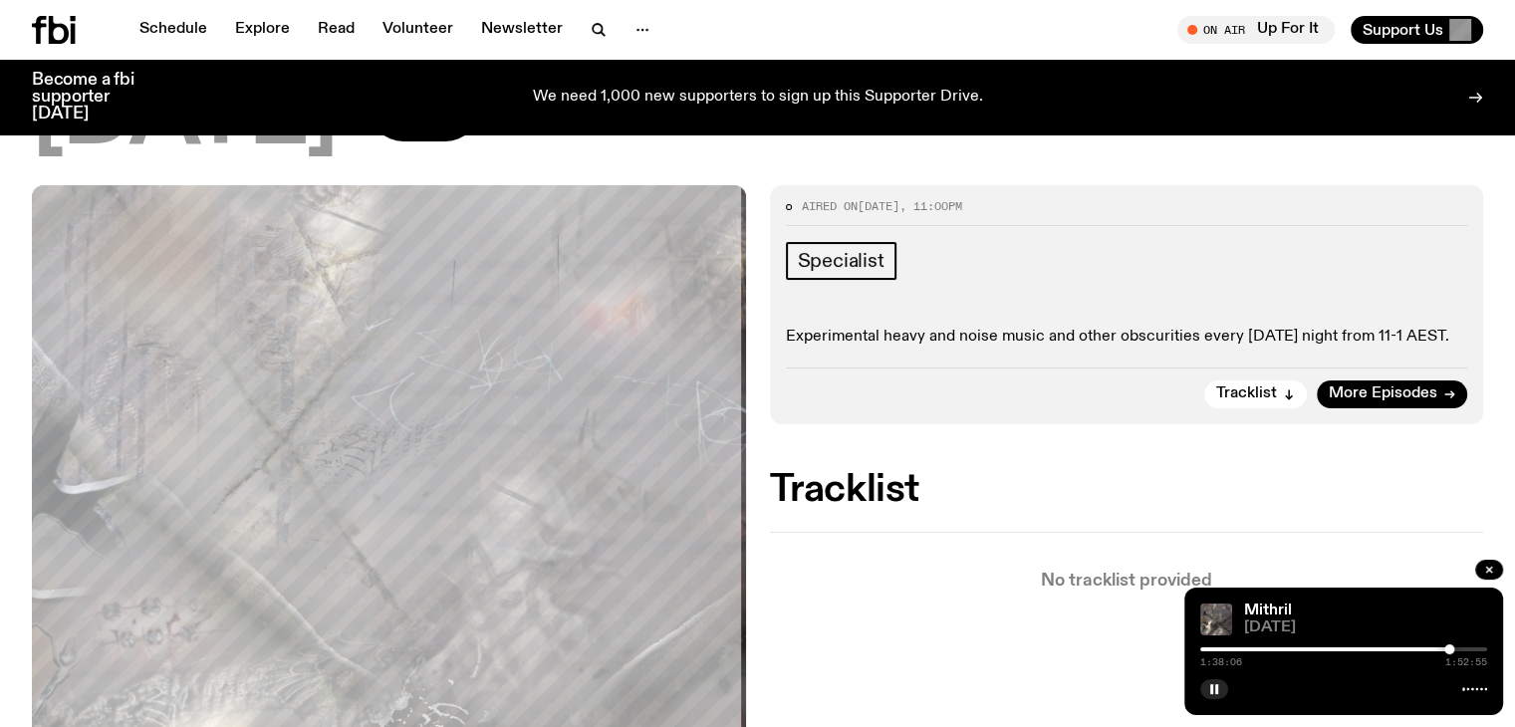
click at [1218, 652] on div "1:38:06 1:52:55" at bounding box center [1343, 655] width 287 height 24
click at [1222, 649] on div at bounding box center [1305, 649] width 287 height 4
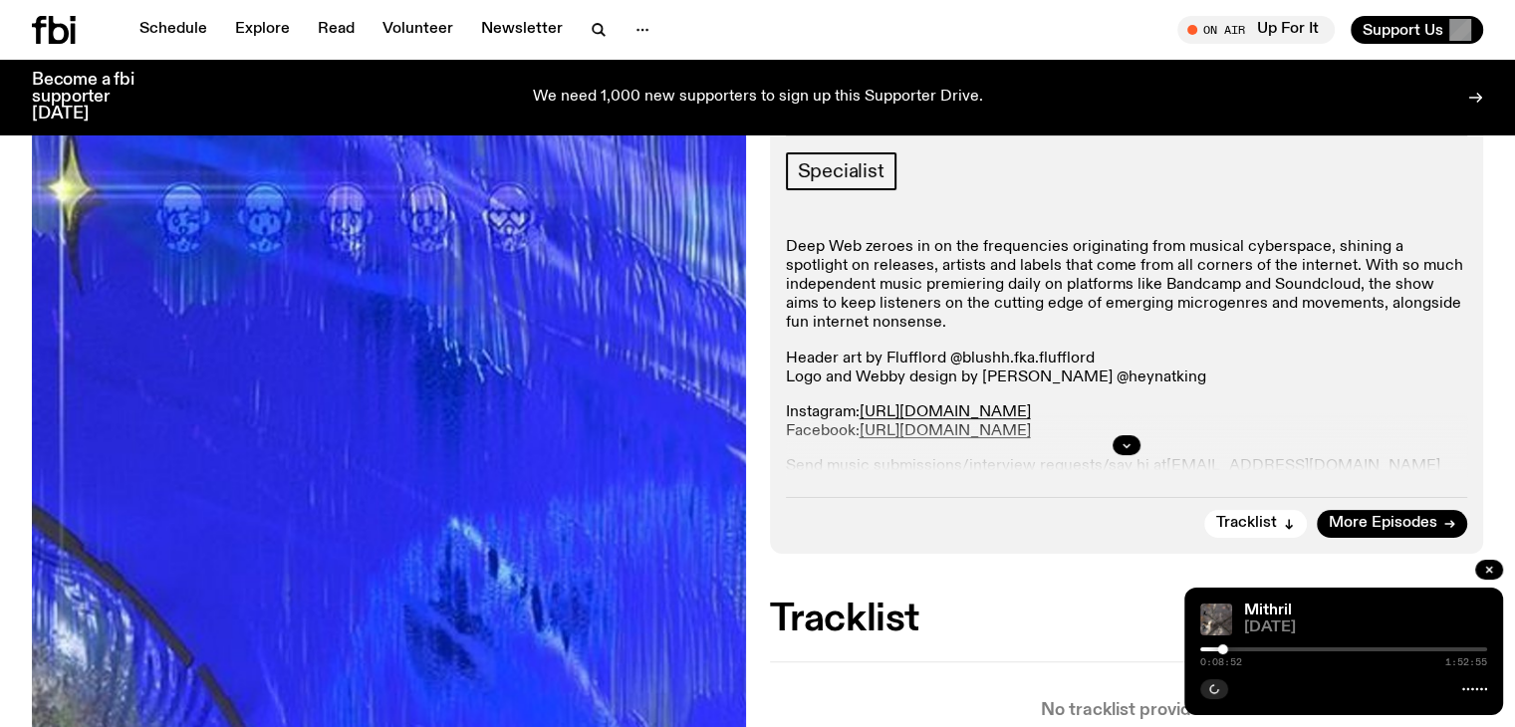
scroll to position [291, 0]
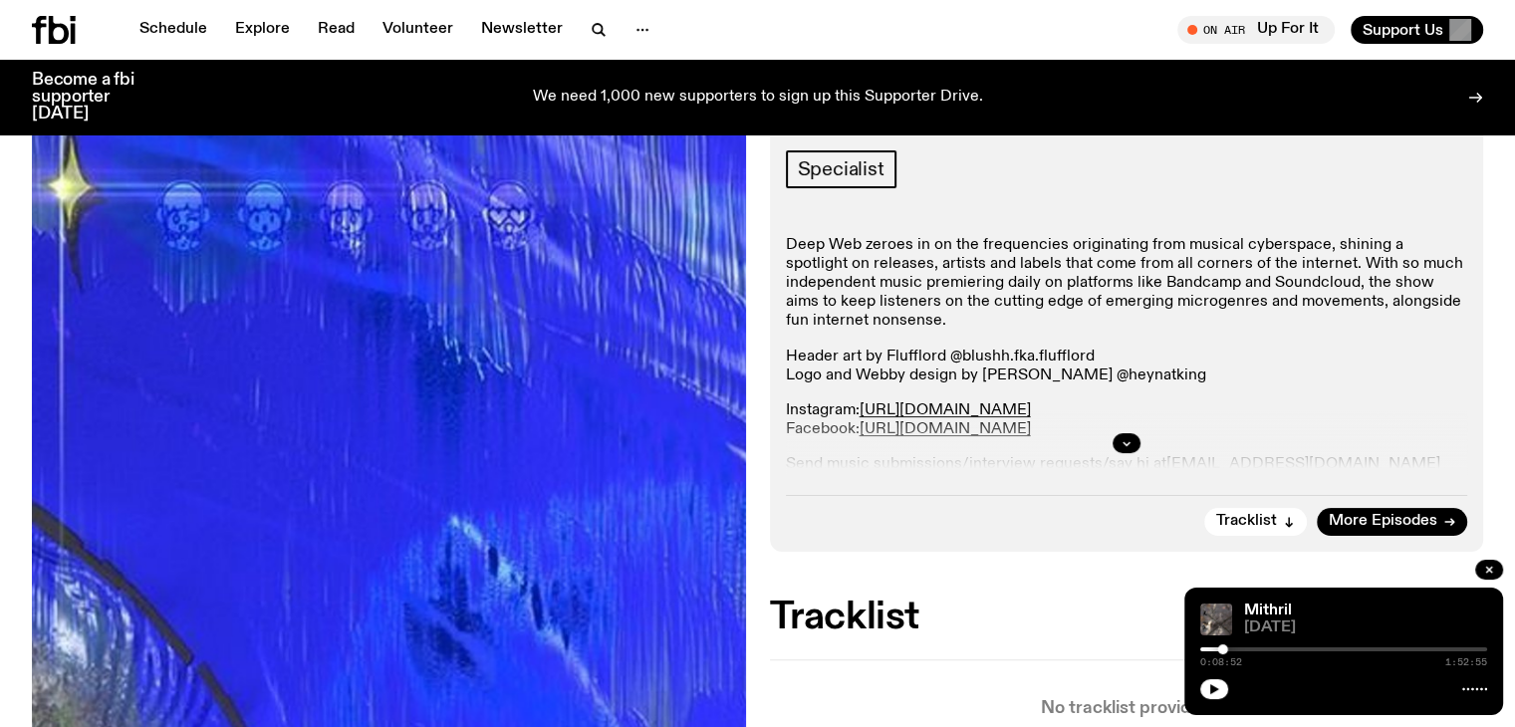
click at [1291, 655] on div "0:08:52 1:52:55" at bounding box center [1343, 655] width 287 height 24
click at [1287, 649] on div at bounding box center [1343, 649] width 287 height 4
click at [1235, 647] on div at bounding box center [1143, 649] width 287 height 4
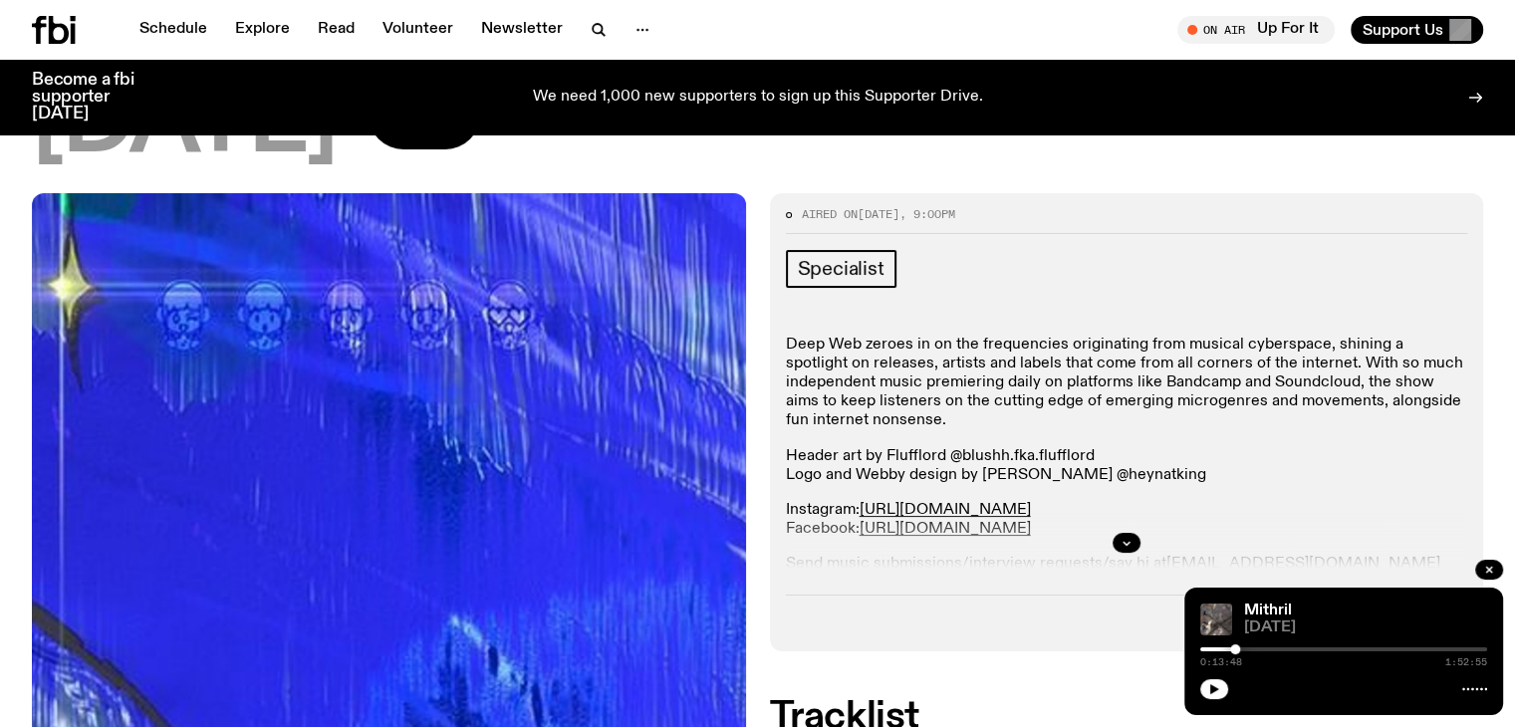
scroll to position [590, 0]
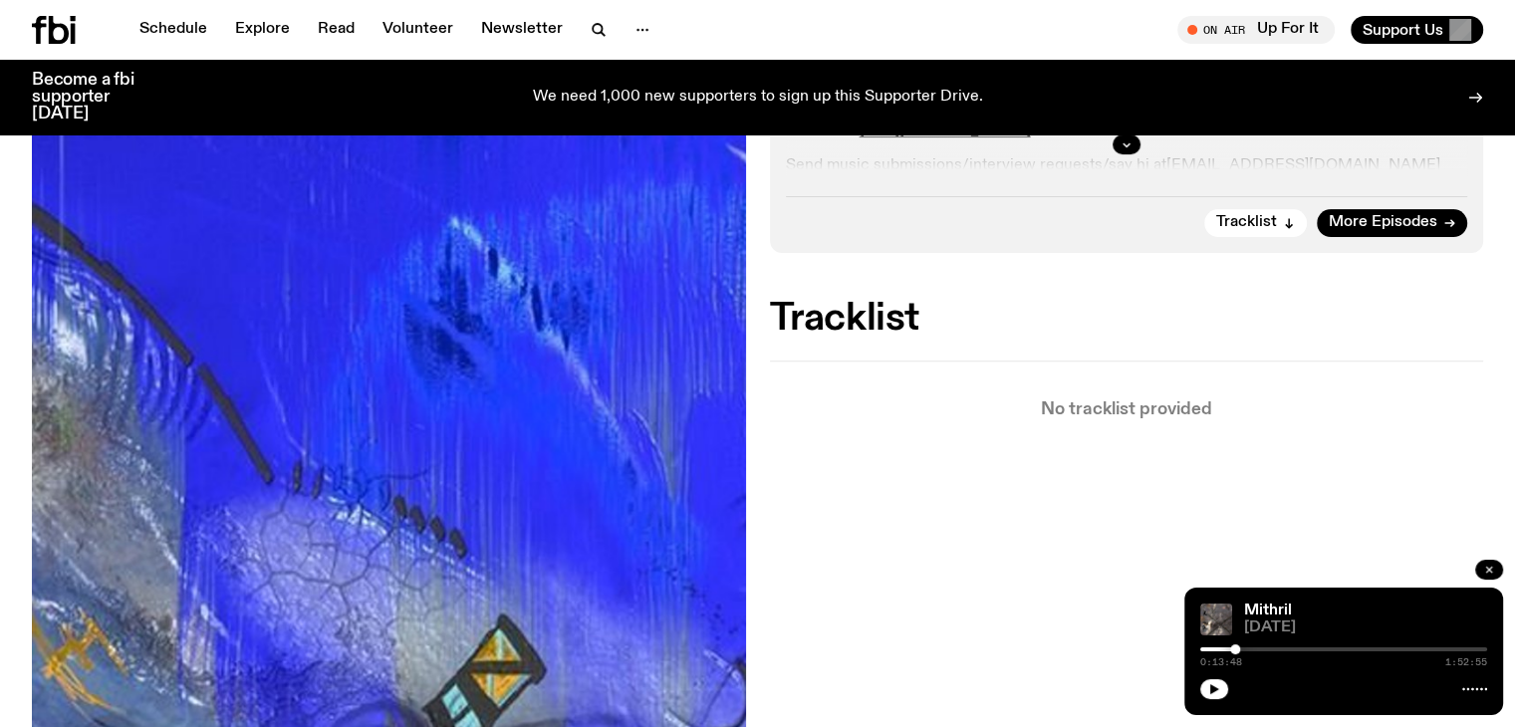
click at [1482, 570] on button "button" at bounding box center [1489, 570] width 28 height 20
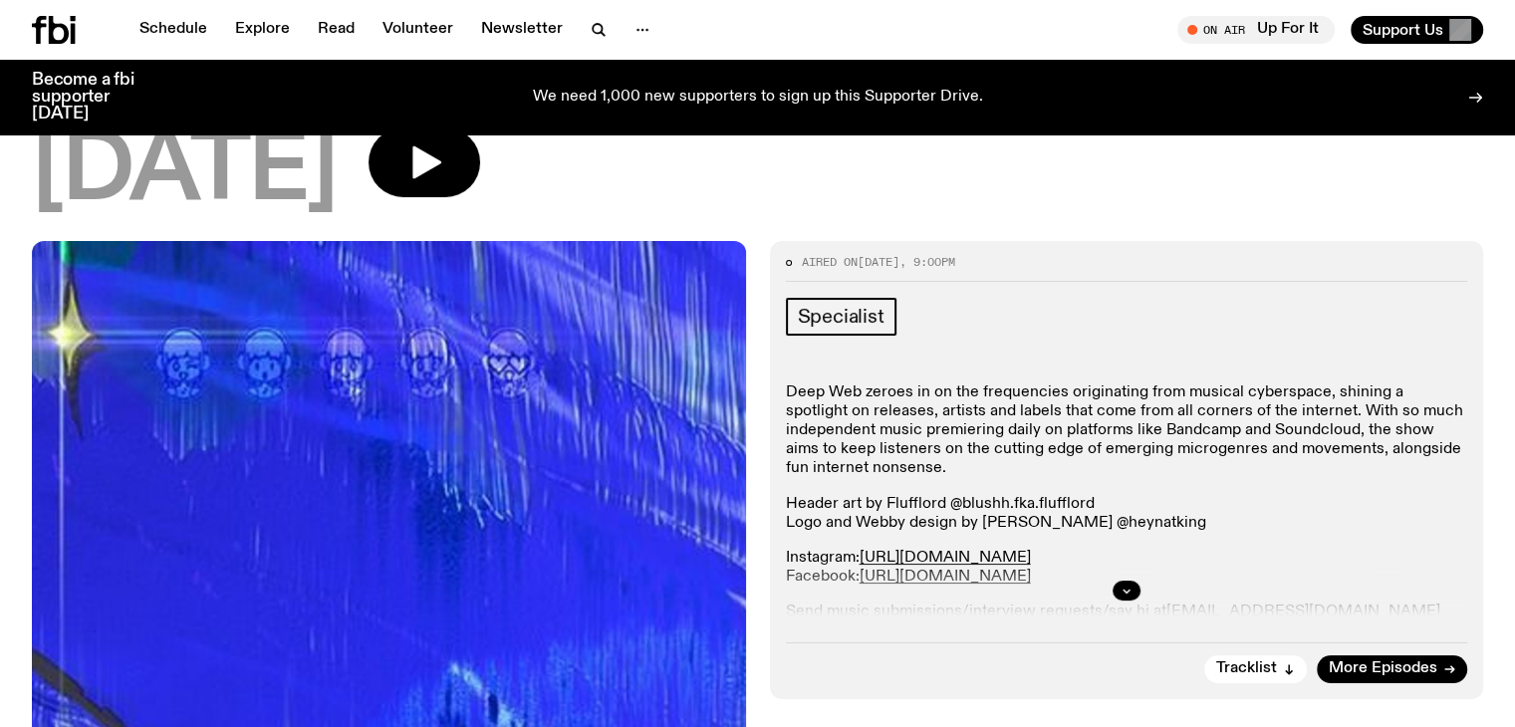
scroll to position [0, 0]
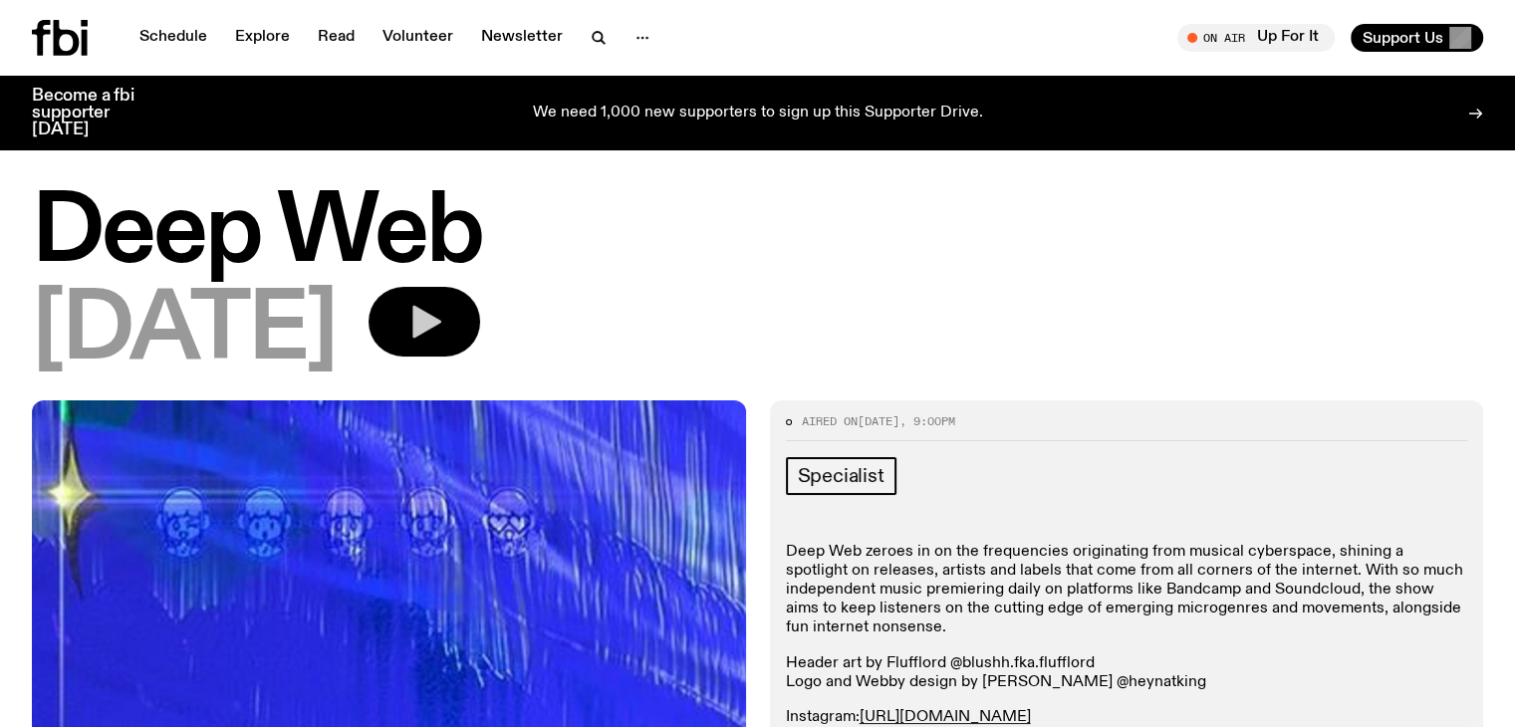
click at [480, 330] on button "button" at bounding box center [425, 322] width 112 height 70
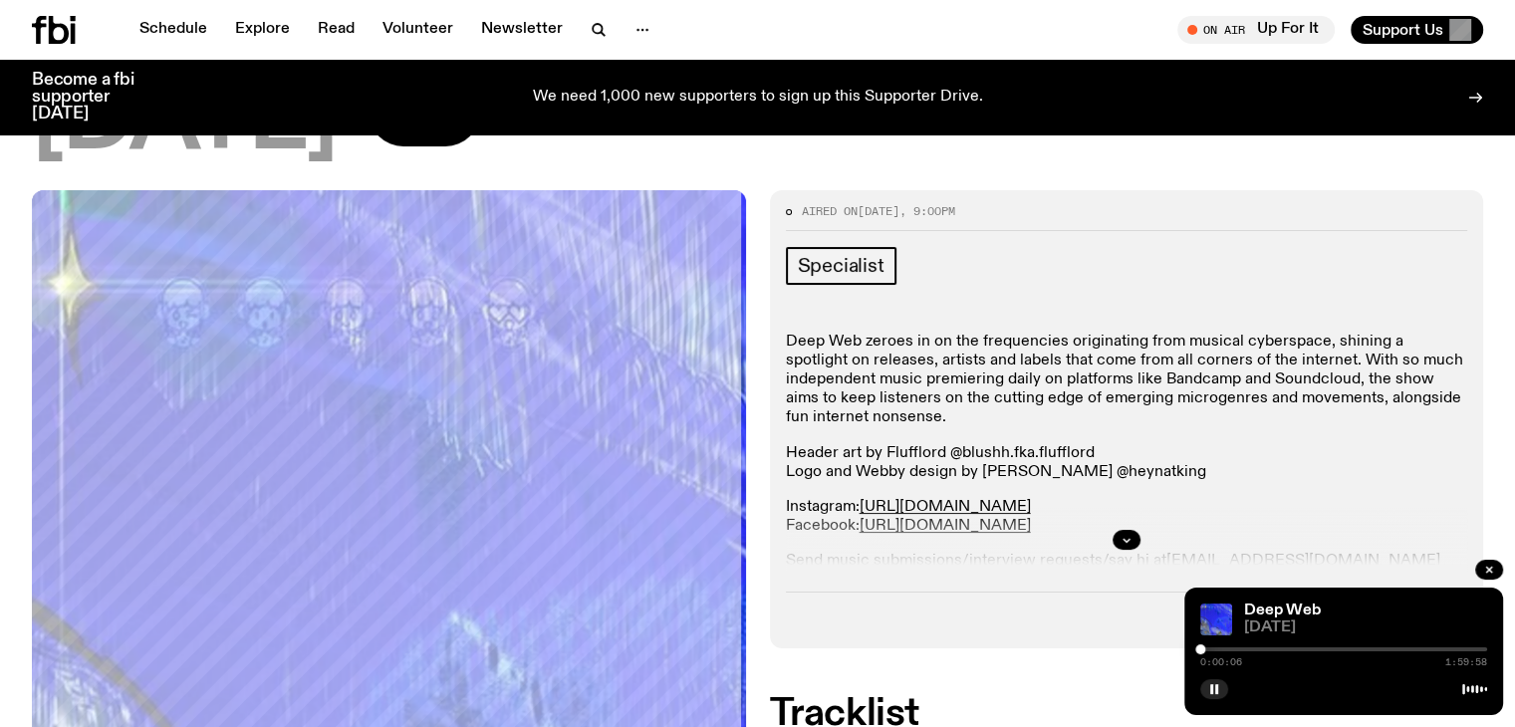
scroll to position [199, 0]
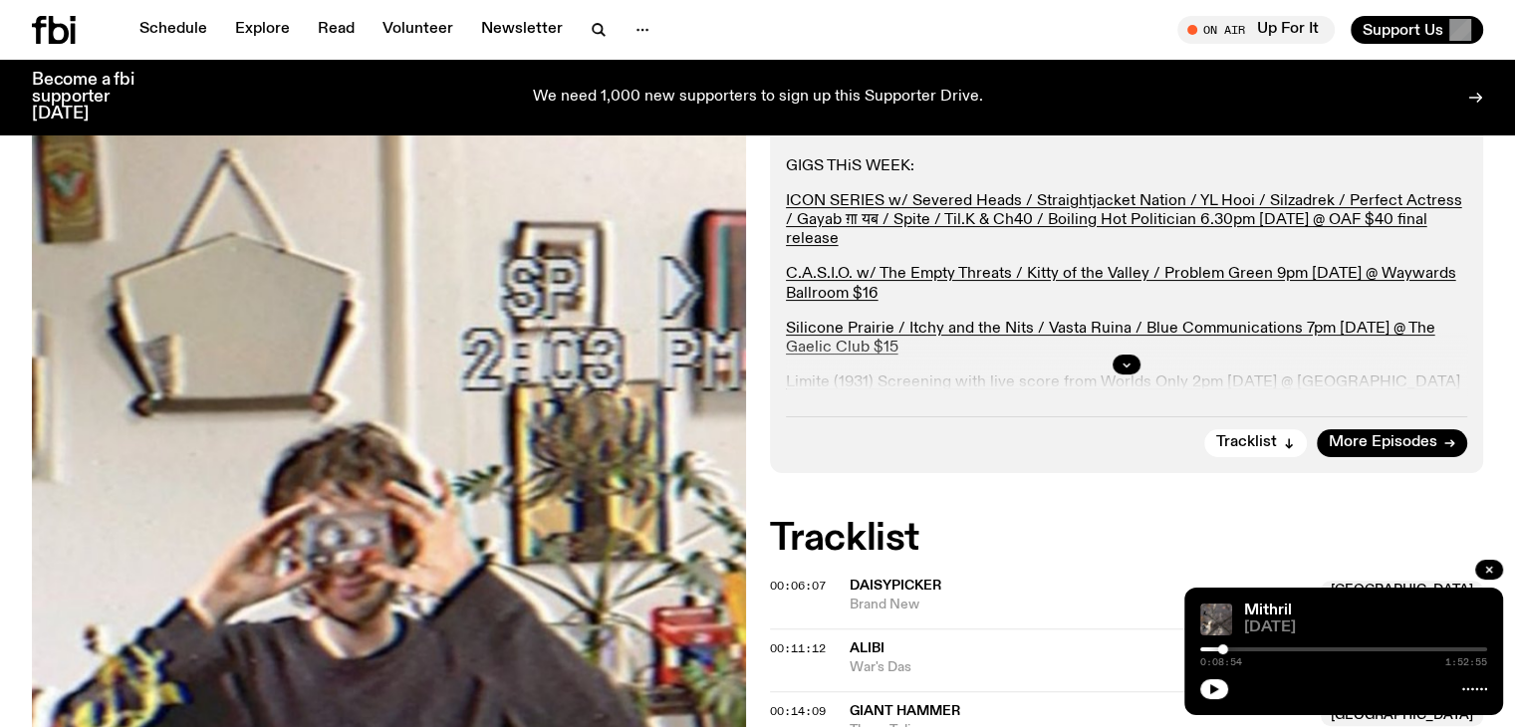
scroll to position [389, 0]
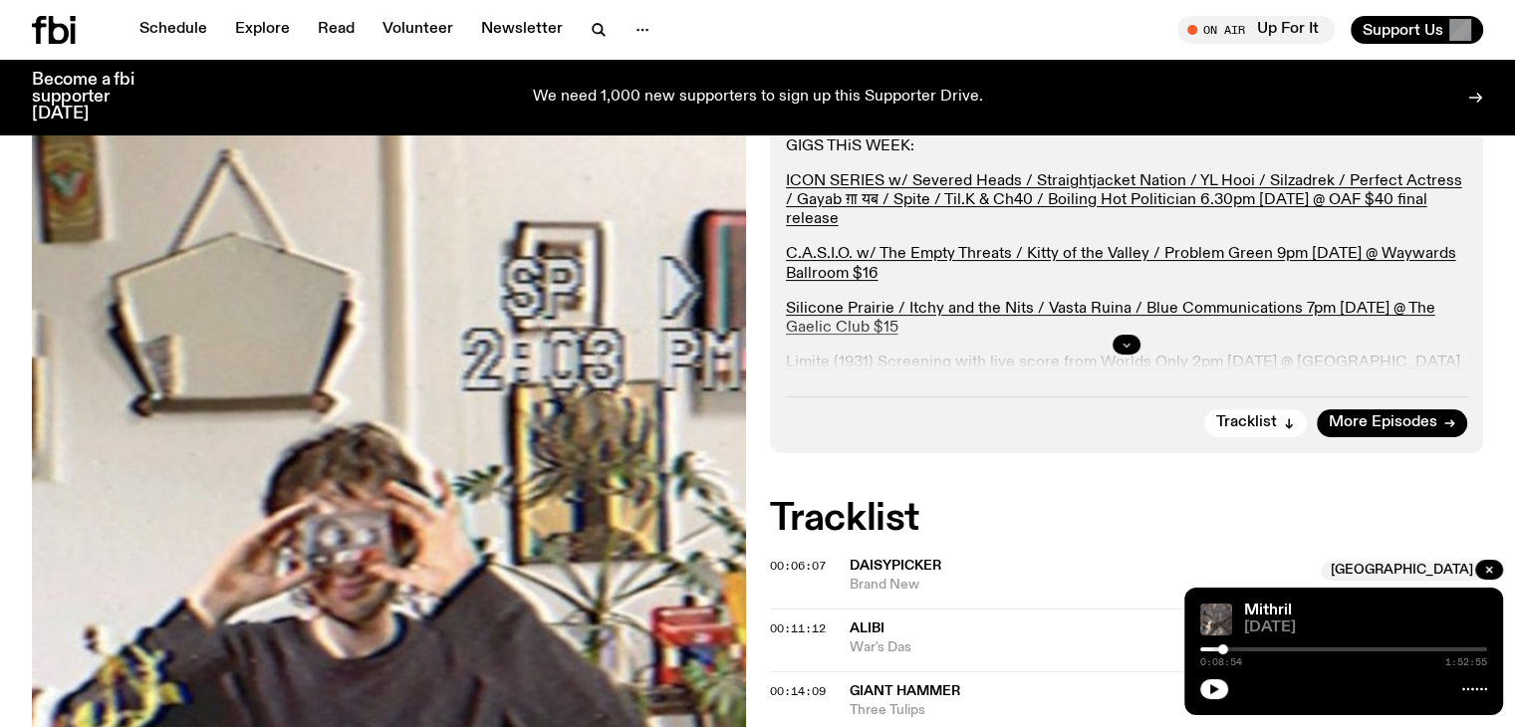
click at [1121, 339] on icon "button" at bounding box center [1127, 345] width 12 height 12
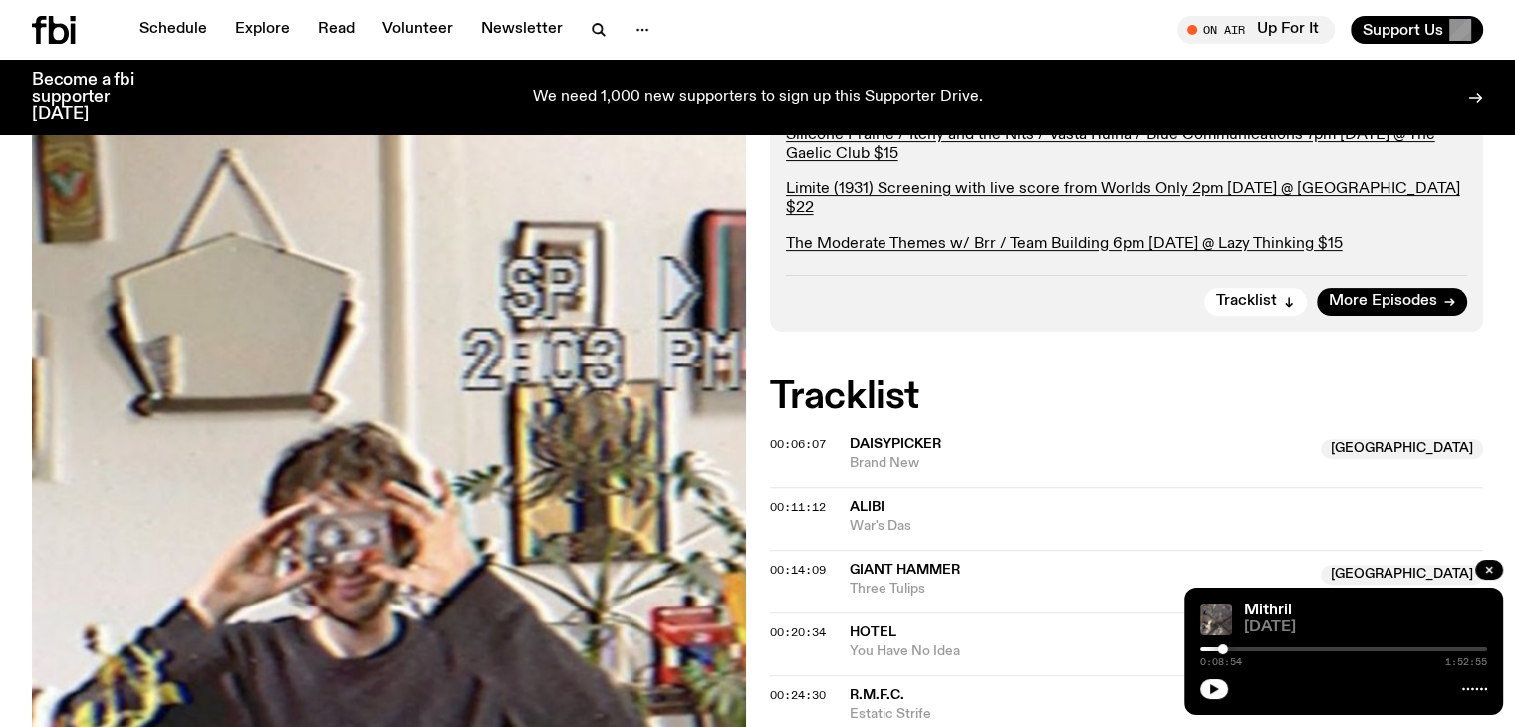
scroll to position [584, 0]
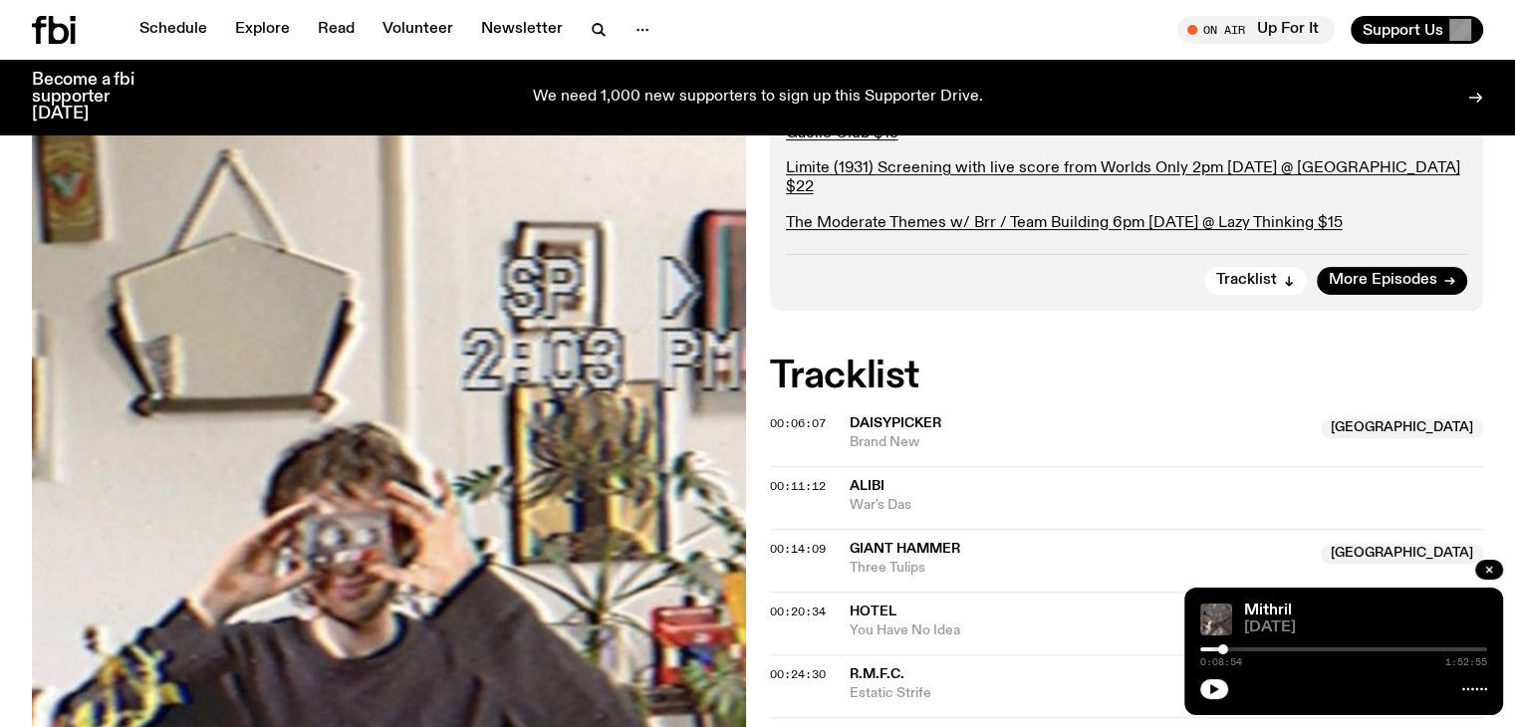
click at [912, 481] on span "Alibi" at bounding box center [1167, 486] width 635 height 19
click at [807, 487] on span "00:11:12" at bounding box center [798, 486] width 56 height 16
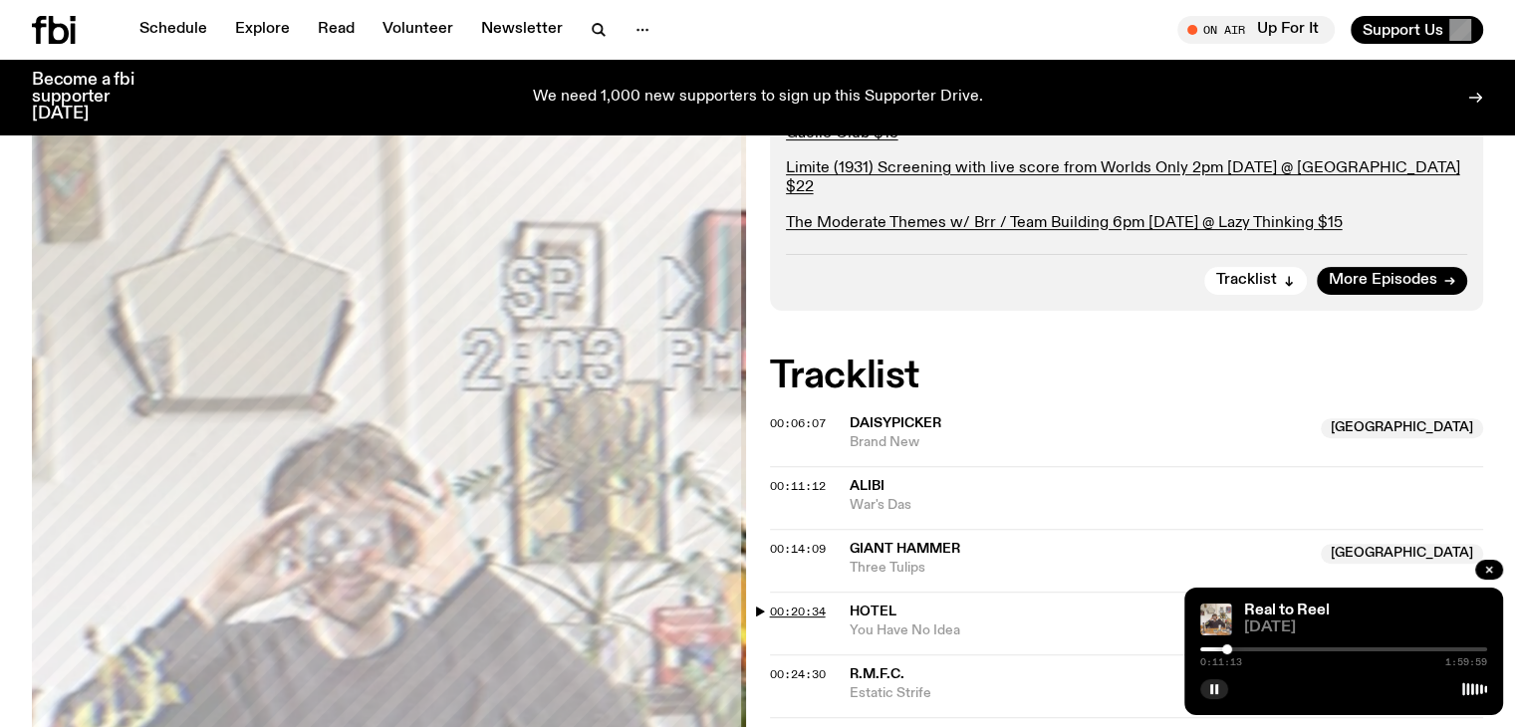
click at [780, 605] on span "00:20:34" at bounding box center [798, 612] width 56 height 16
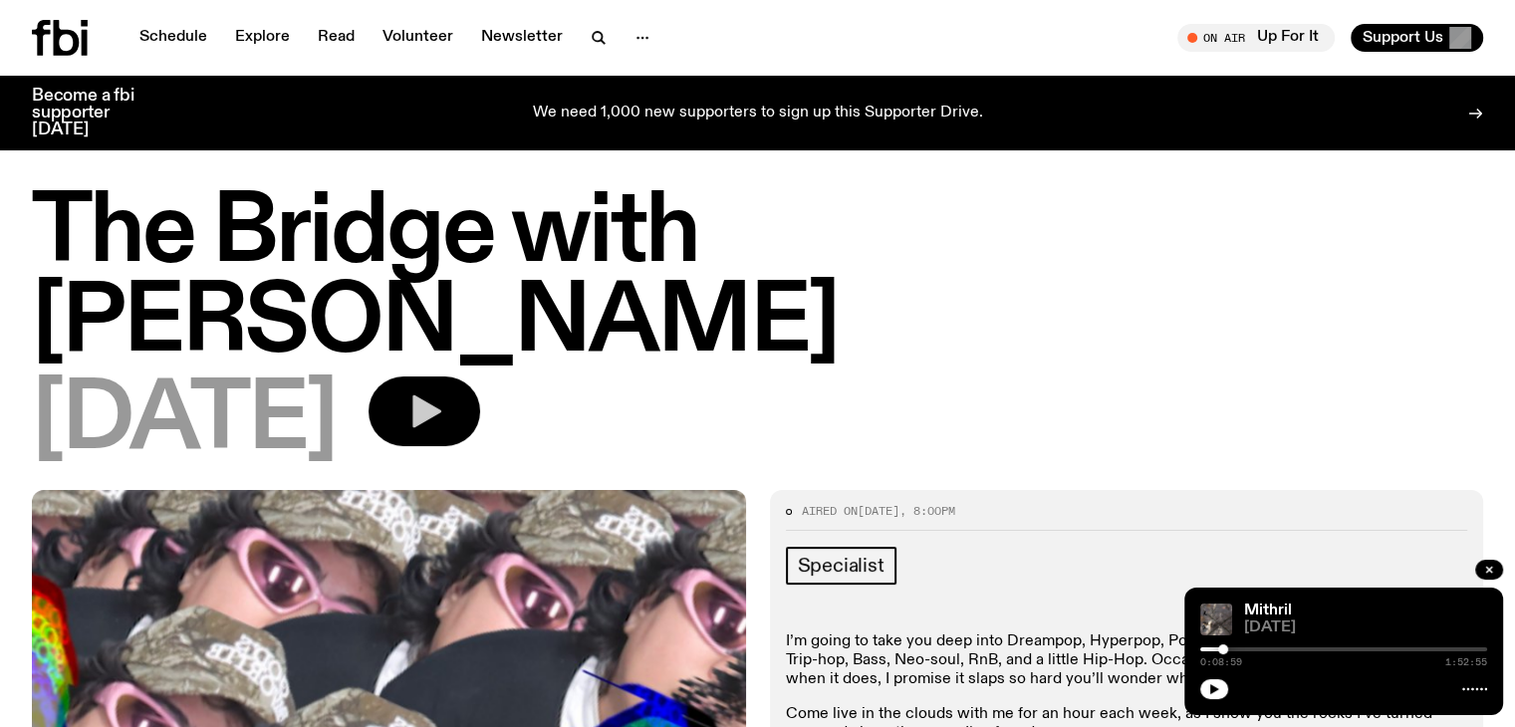
click at [480, 377] on button "button" at bounding box center [425, 412] width 112 height 70
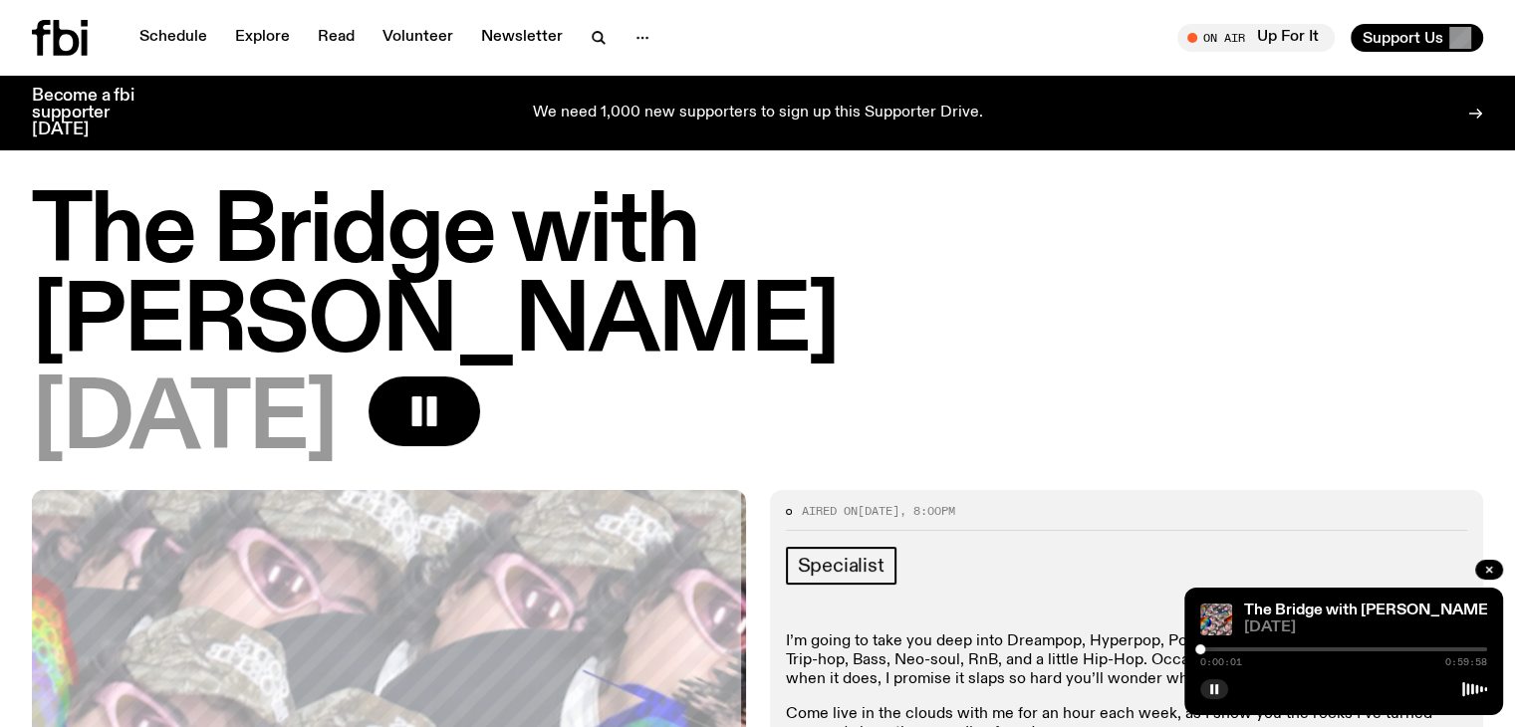
click at [1280, 641] on div "The Bridge with [PERSON_NAME] [DATE] 0:00:01 0:59:58" at bounding box center [1343, 652] width 319 height 128
click at [1272, 652] on div "0:00:01 0:59:58" at bounding box center [1343, 655] width 287 height 24
click at [1263, 645] on div "0:00:01 0:59:58" at bounding box center [1343, 655] width 287 height 24
click at [1263, 650] on div "0:00:02 0:59:58" at bounding box center [1343, 655] width 287 height 24
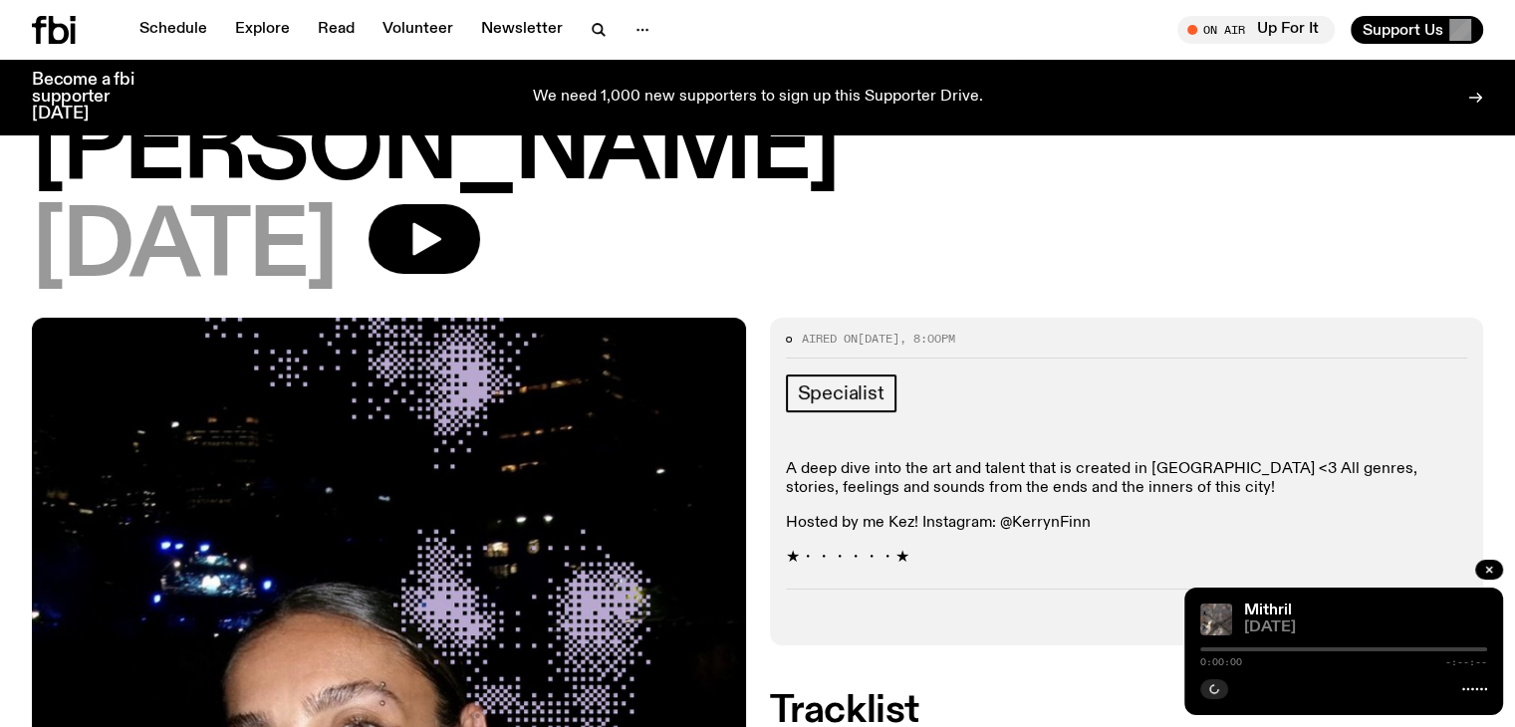
scroll to position [94, 0]
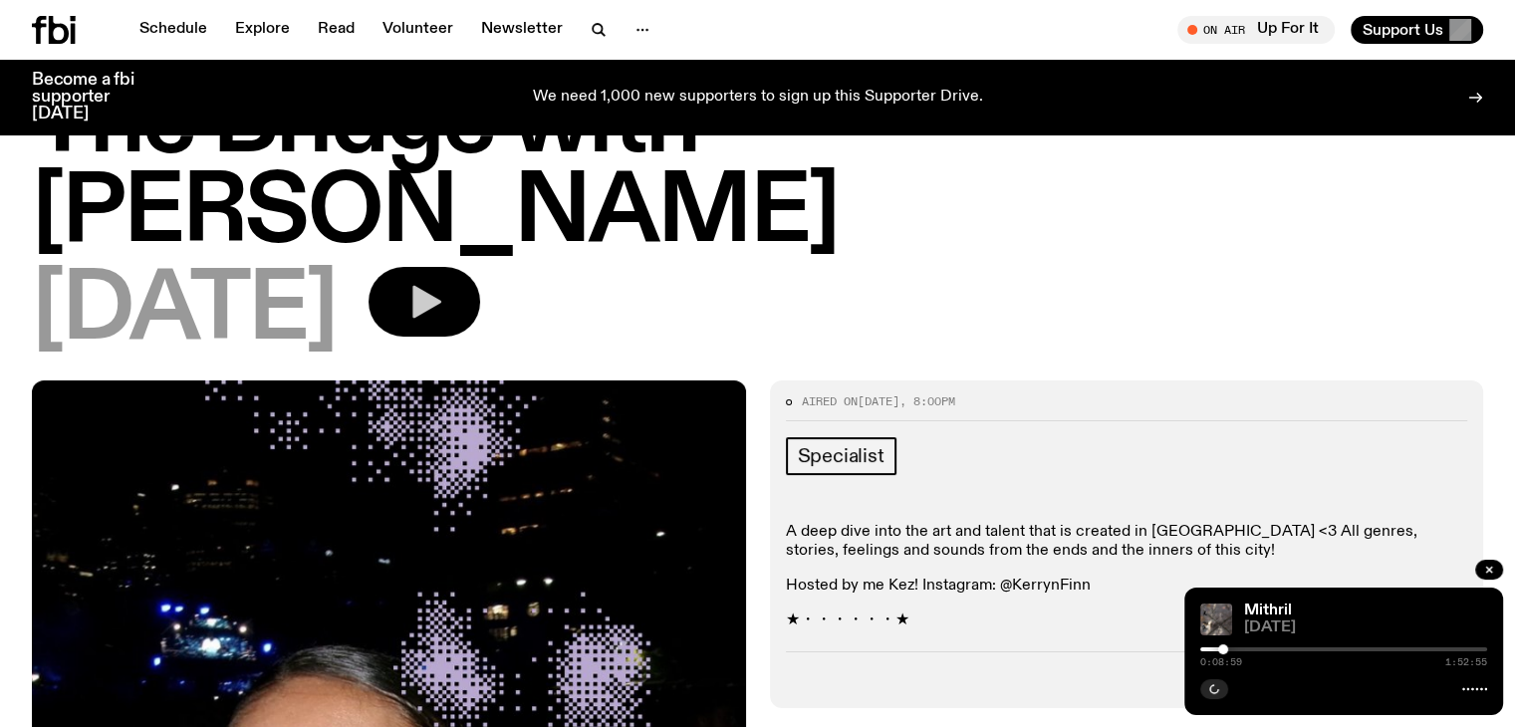
click at [480, 267] on button "button" at bounding box center [425, 302] width 112 height 70
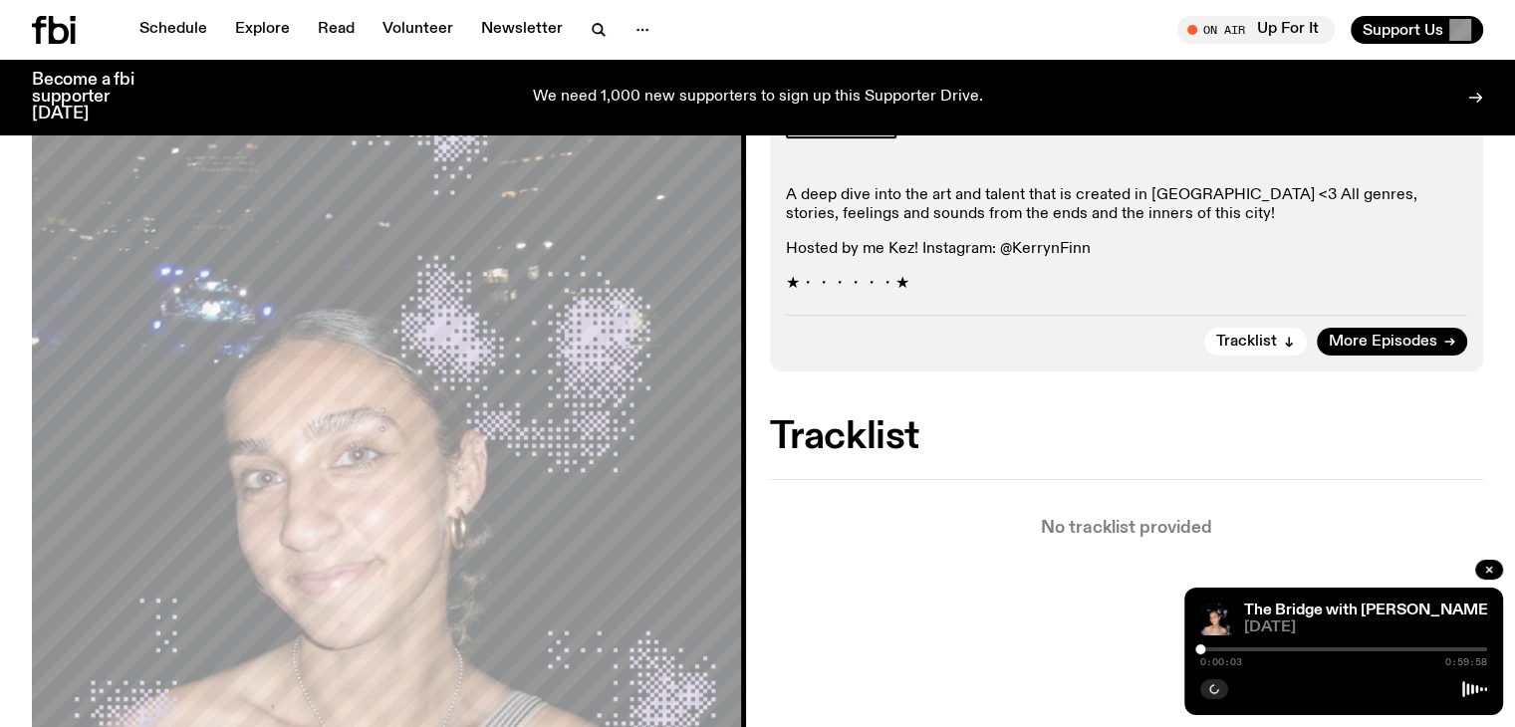
scroll to position [193, 0]
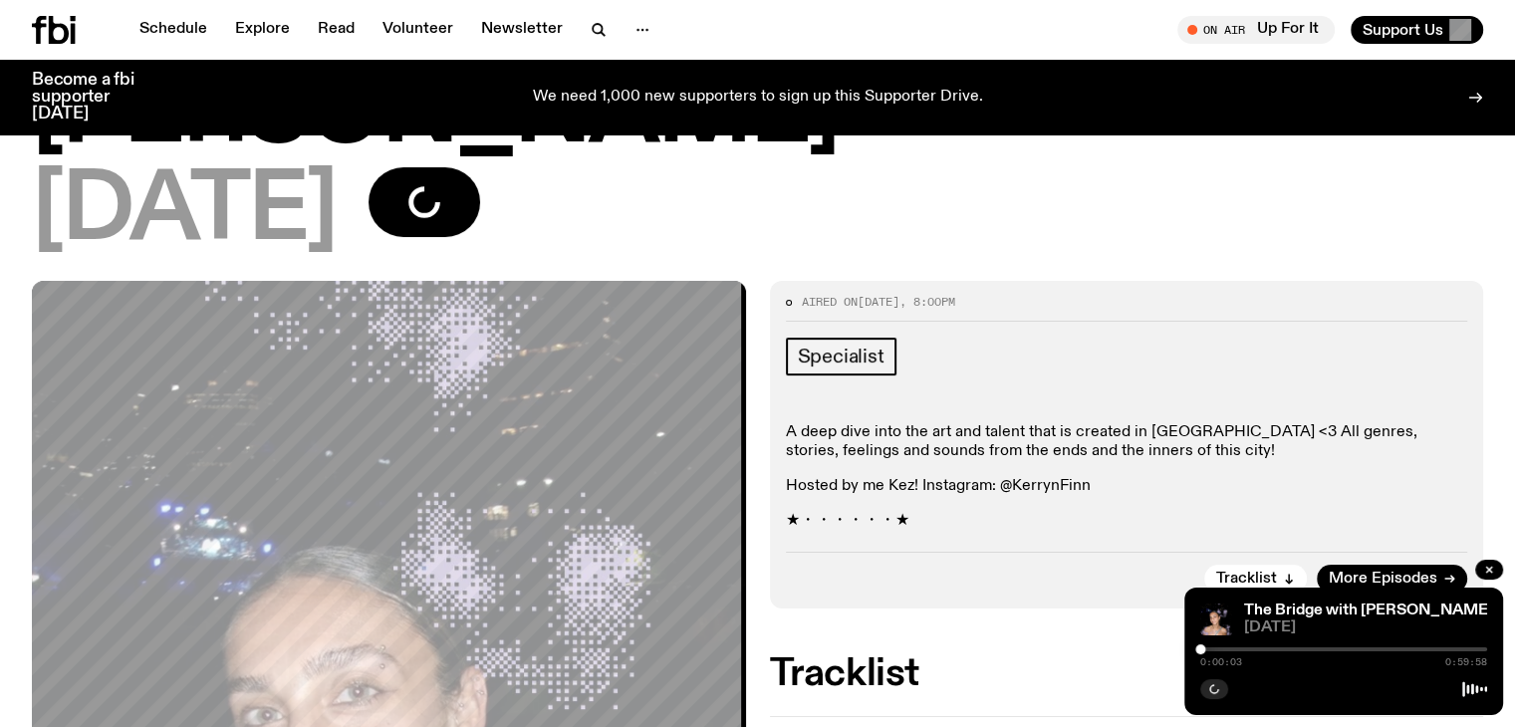
click at [1038, 477] on p "Hosted by me Kez! Instagram: @KerrynFinn" at bounding box center [1127, 486] width 682 height 19
copy p "KerrynFinn"
click at [1241, 644] on div "0:00:44 0:59:58" at bounding box center [1343, 655] width 287 height 24
click at [1244, 648] on div at bounding box center [1343, 649] width 287 height 4
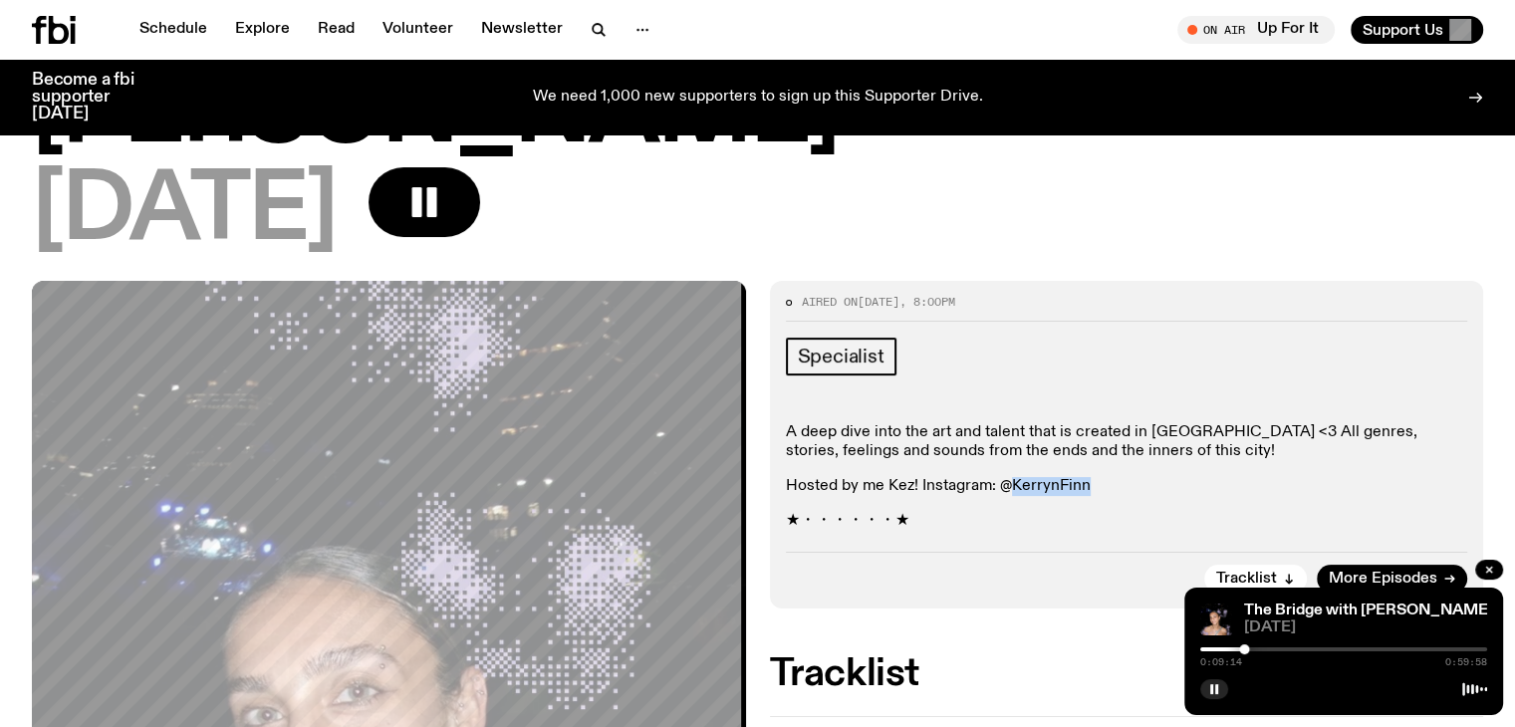
click at [1307, 653] on div "0:09:14 0:59:58" at bounding box center [1343, 655] width 287 height 24
click at [1297, 647] on div at bounding box center [1343, 649] width 287 height 4
click at [1355, 643] on div "0:20:15 0:59:58" at bounding box center [1343, 655] width 287 height 24
click at [1351, 650] on div "0:20:16 0:59:58" at bounding box center [1343, 655] width 287 height 24
click at [1324, 643] on div "0:20:16 0:59:58" at bounding box center [1343, 655] width 287 height 24
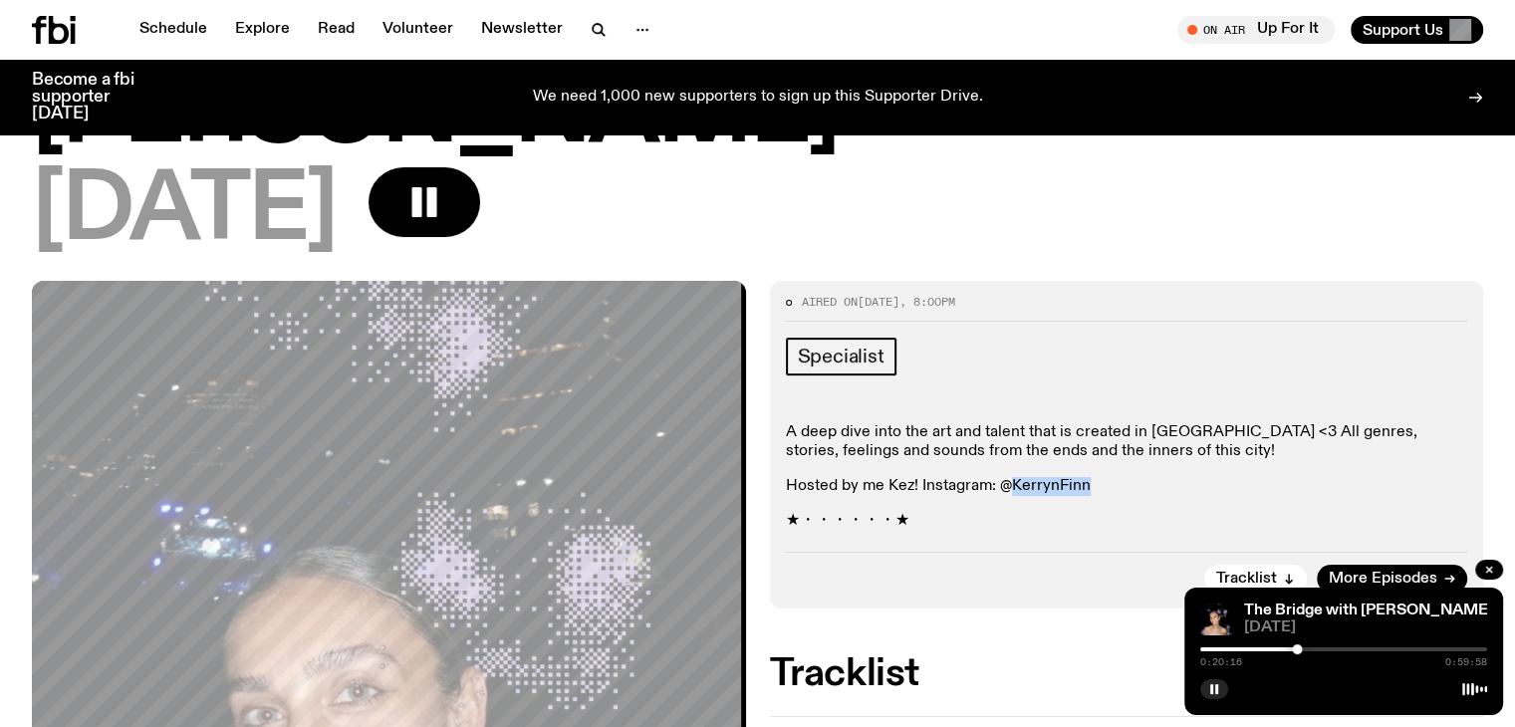
click at [1335, 647] on div at bounding box center [1343, 649] width 287 height 4
click at [1383, 648] on div at bounding box center [1343, 649] width 287 height 4
click at [1417, 647] on div at bounding box center [1343, 649] width 287 height 4
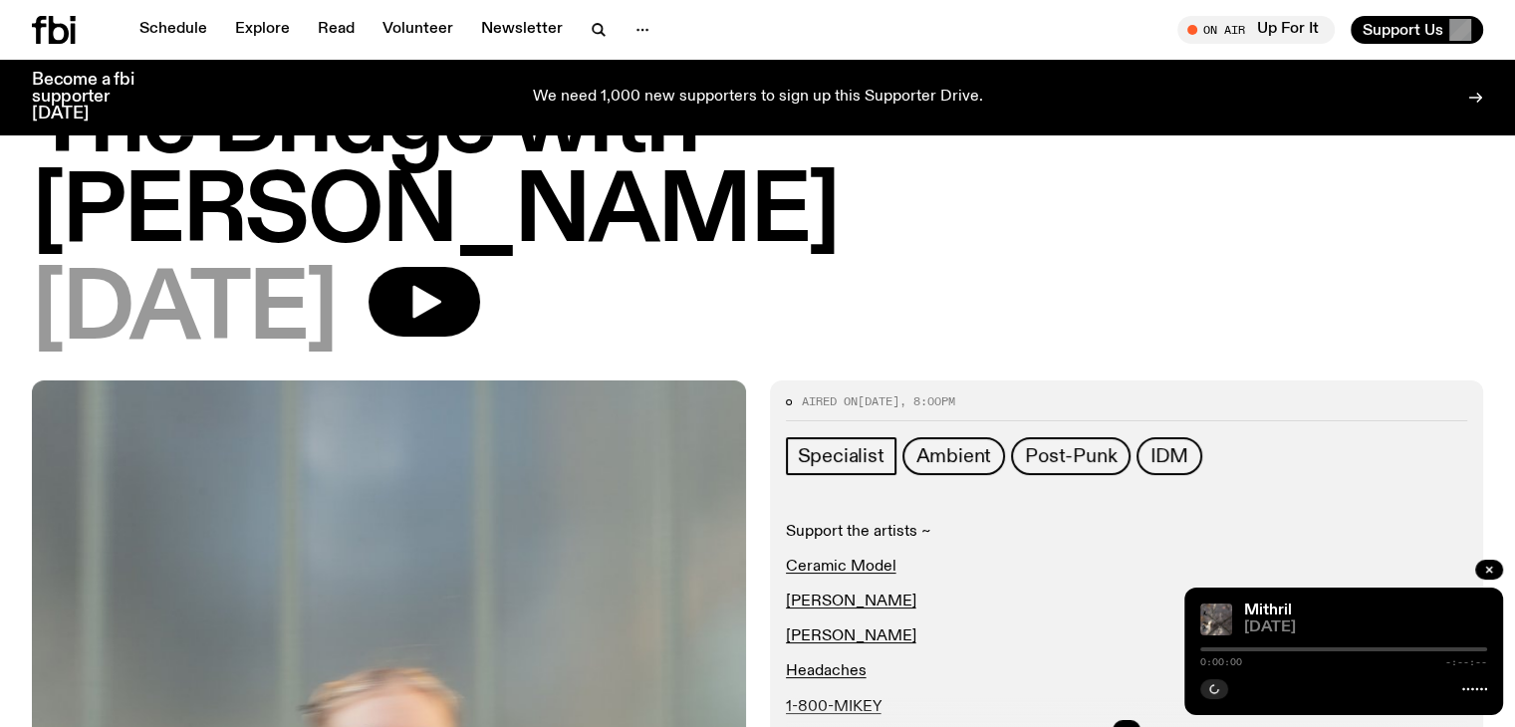
scroll to position [389, 0]
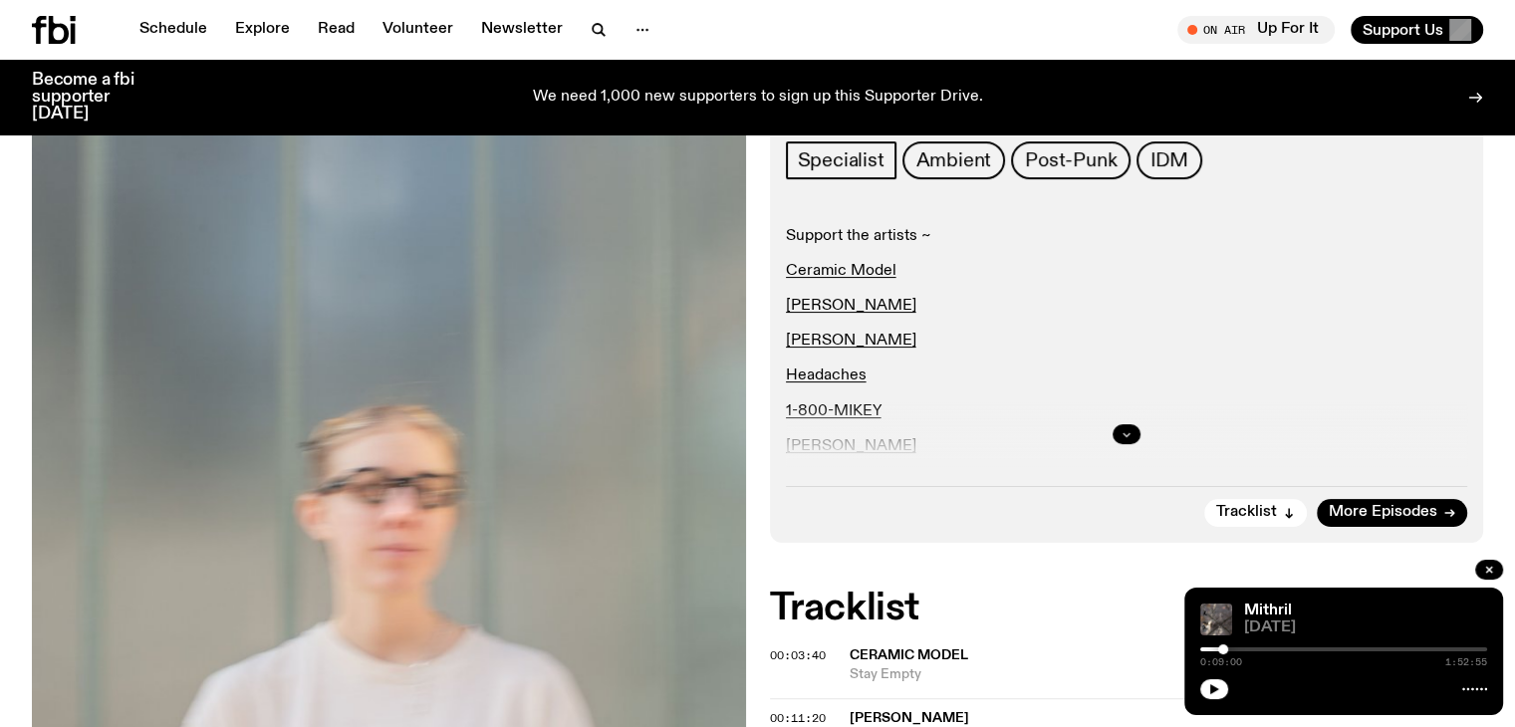
click at [1124, 432] on icon "button" at bounding box center [1127, 434] width 12 height 12
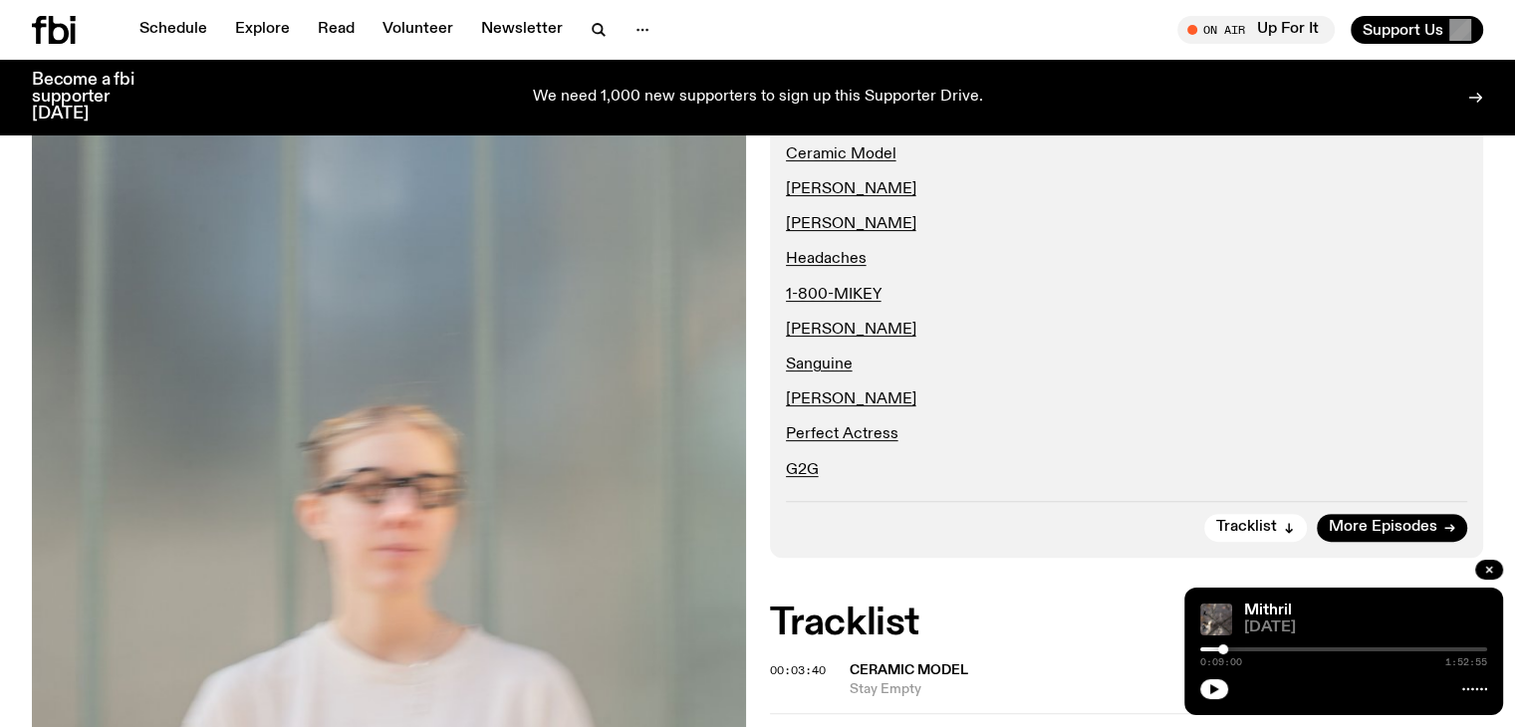
scroll to position [688, 0]
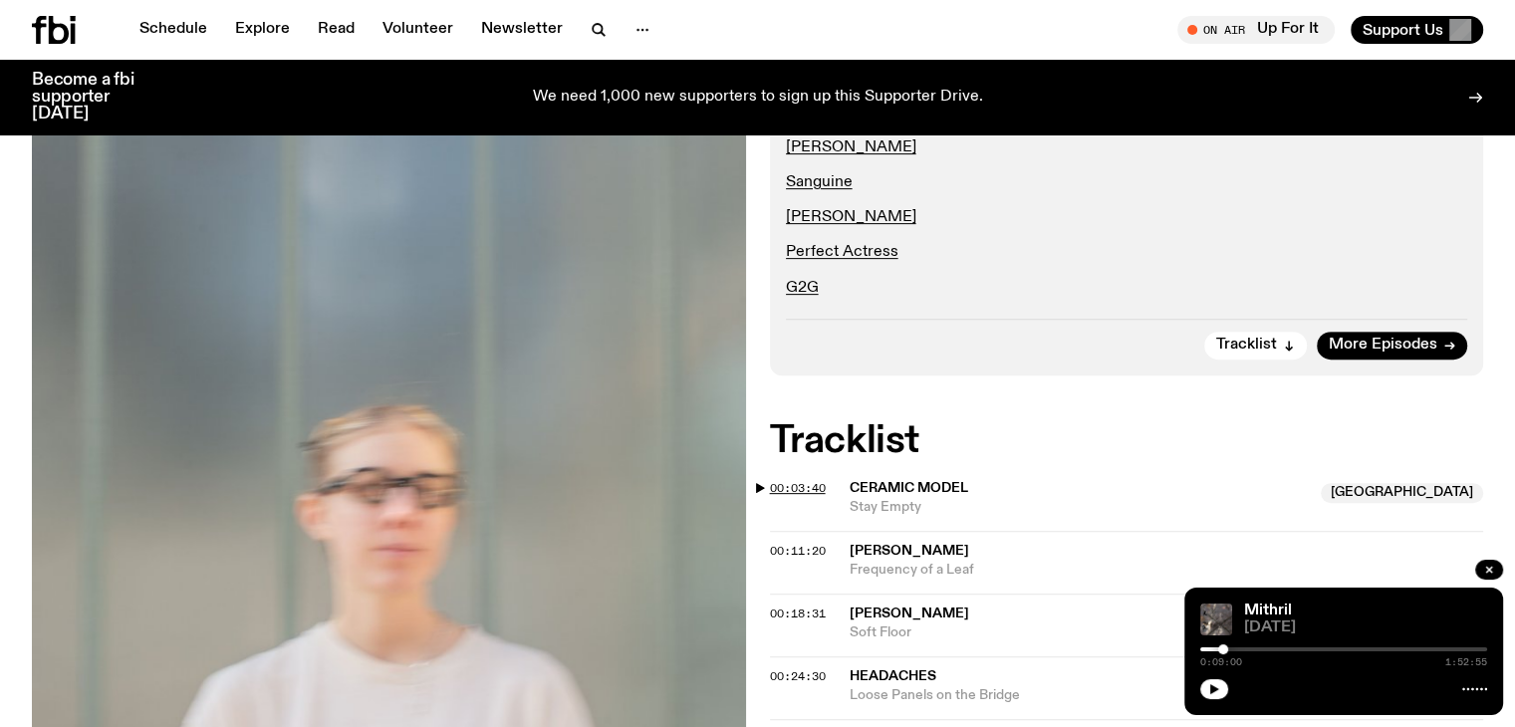
click at [802, 486] on span "00:03:40" at bounding box center [798, 488] width 56 height 16
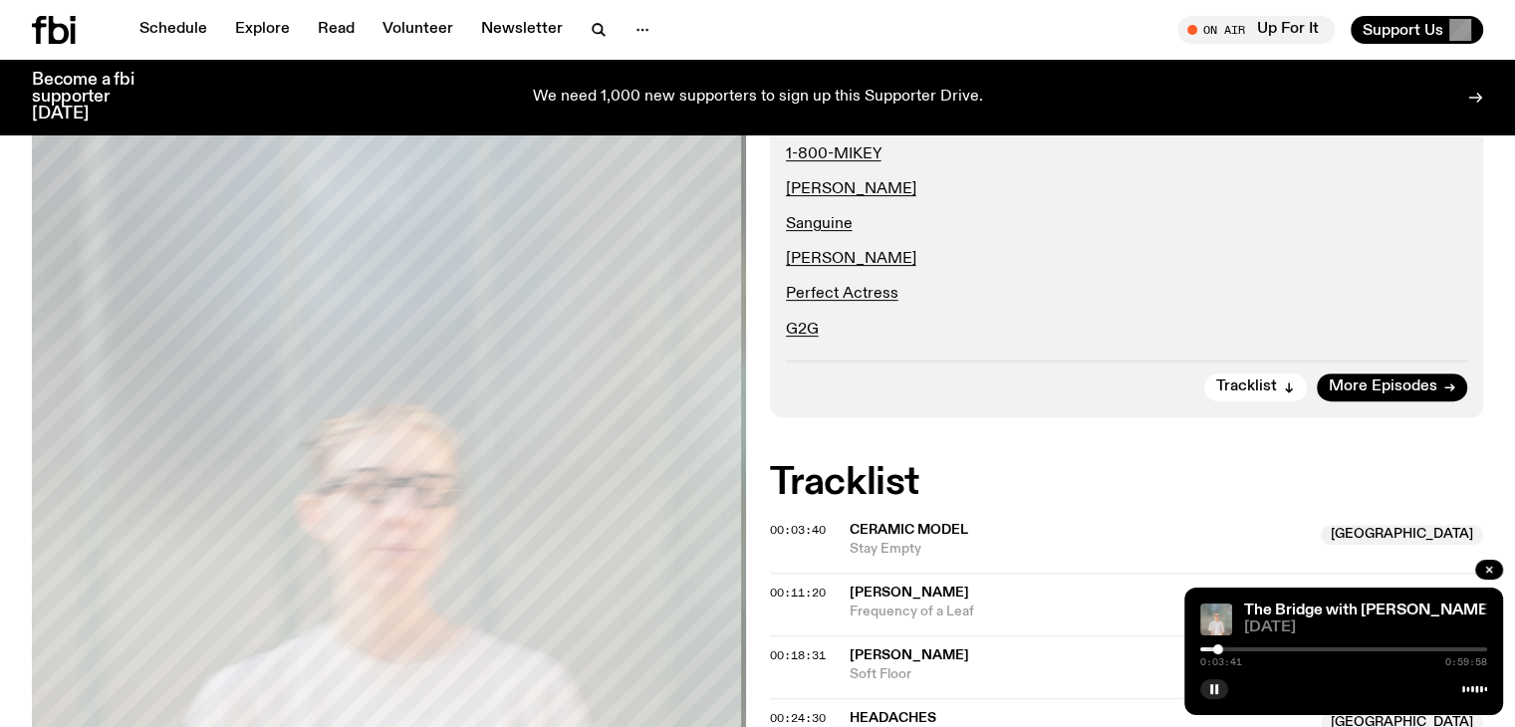
scroll to position [788, 0]
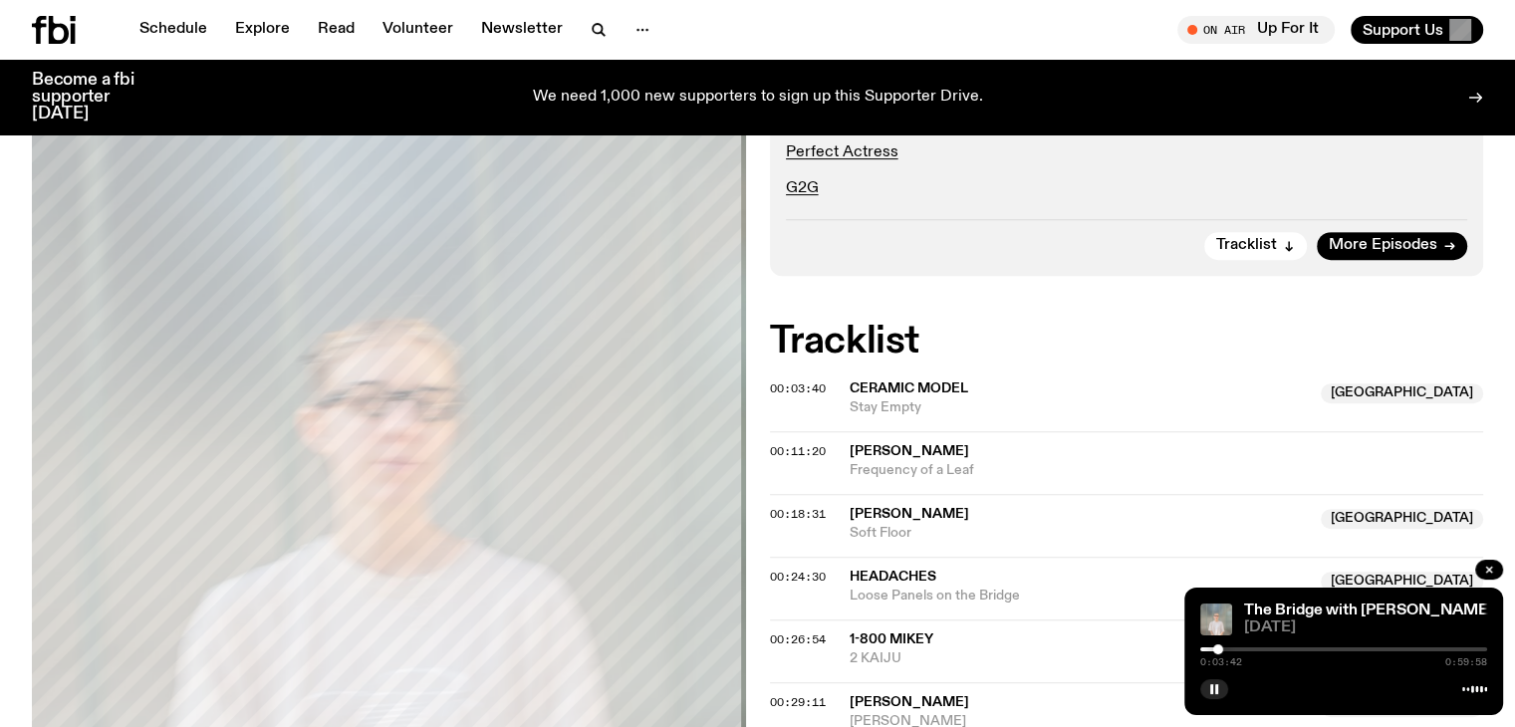
click at [1227, 650] on div at bounding box center [1343, 649] width 287 height 4
click at [1242, 652] on div "0:05:39 0:59:58" at bounding box center [1343, 655] width 287 height 24
click at [1252, 650] on div "0:05:40 0:59:58" at bounding box center [1343, 655] width 287 height 24
click at [901, 439] on div "00:11:20 [PERSON_NAME] Frequency of a Leaf" at bounding box center [1127, 462] width 714 height 63
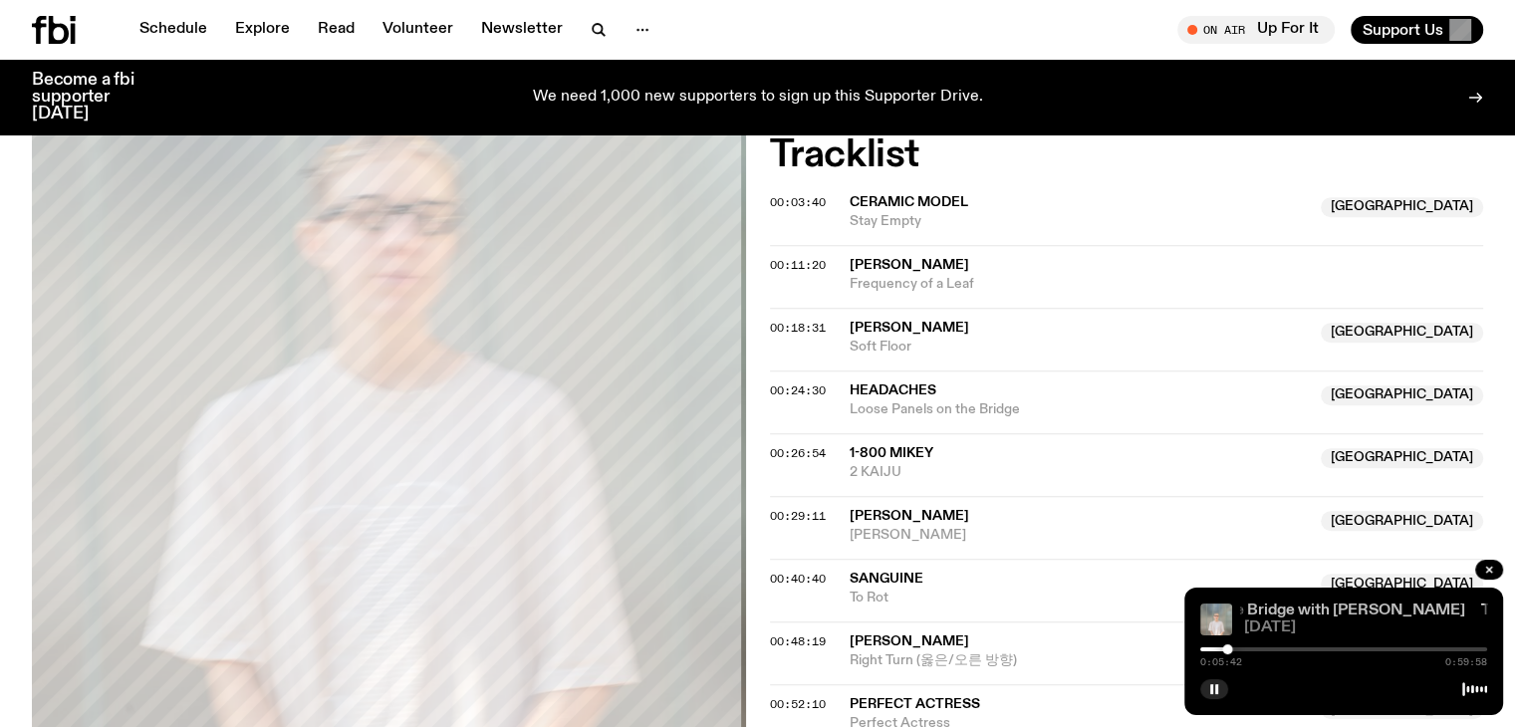
scroll to position [987, 0]
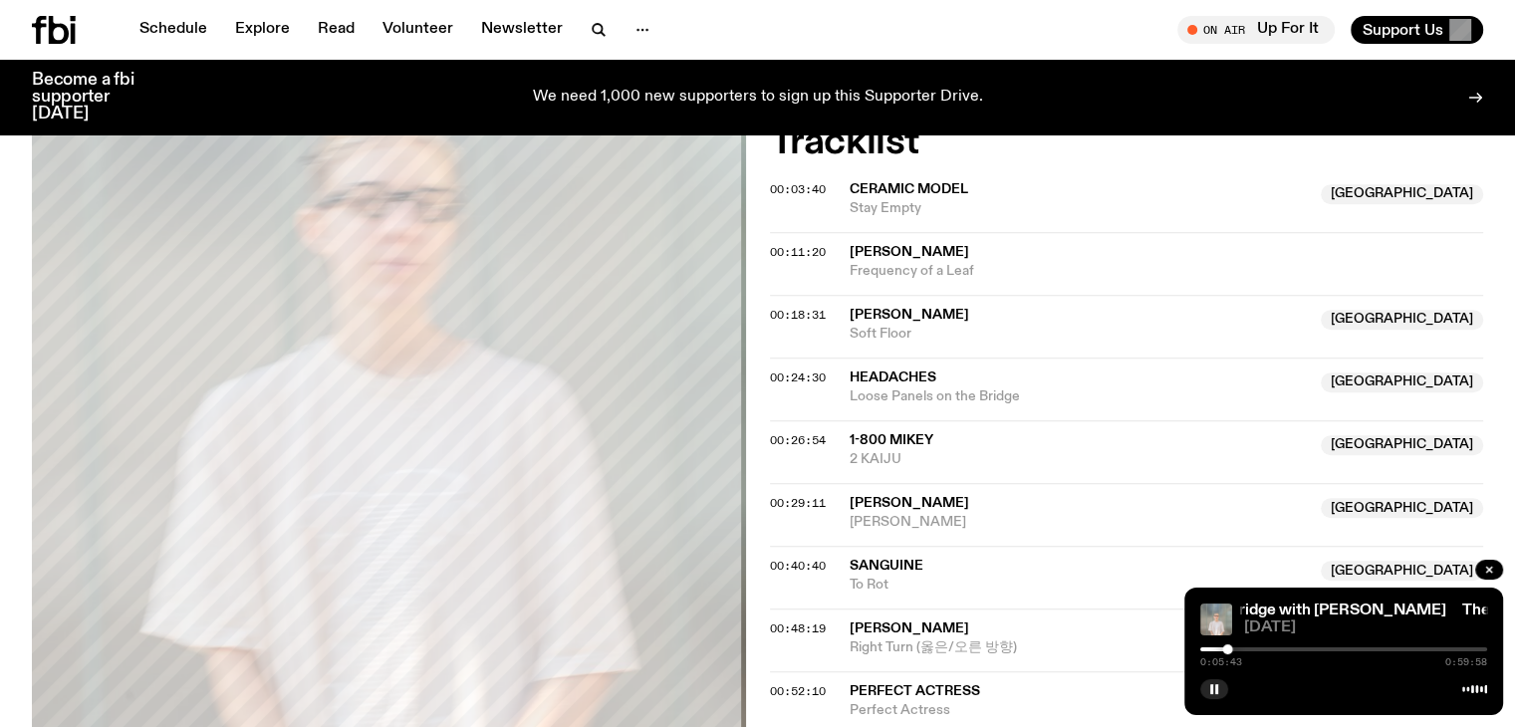
click at [912, 633] on span "[PERSON_NAME]" at bounding box center [910, 629] width 120 height 14
click at [756, 627] on div "Aired on [DATE] 8:00pm Specialist Ambient Post-Punk IDM Support the artists ~ C…" at bounding box center [757, 183] width 1515 height 1392
click at [777, 632] on span "00:48:19" at bounding box center [798, 629] width 56 height 16
click at [1438, 647] on div at bounding box center [1343, 649] width 287 height 4
click at [1448, 645] on div "0:49:49 0:59:58" at bounding box center [1343, 655] width 287 height 24
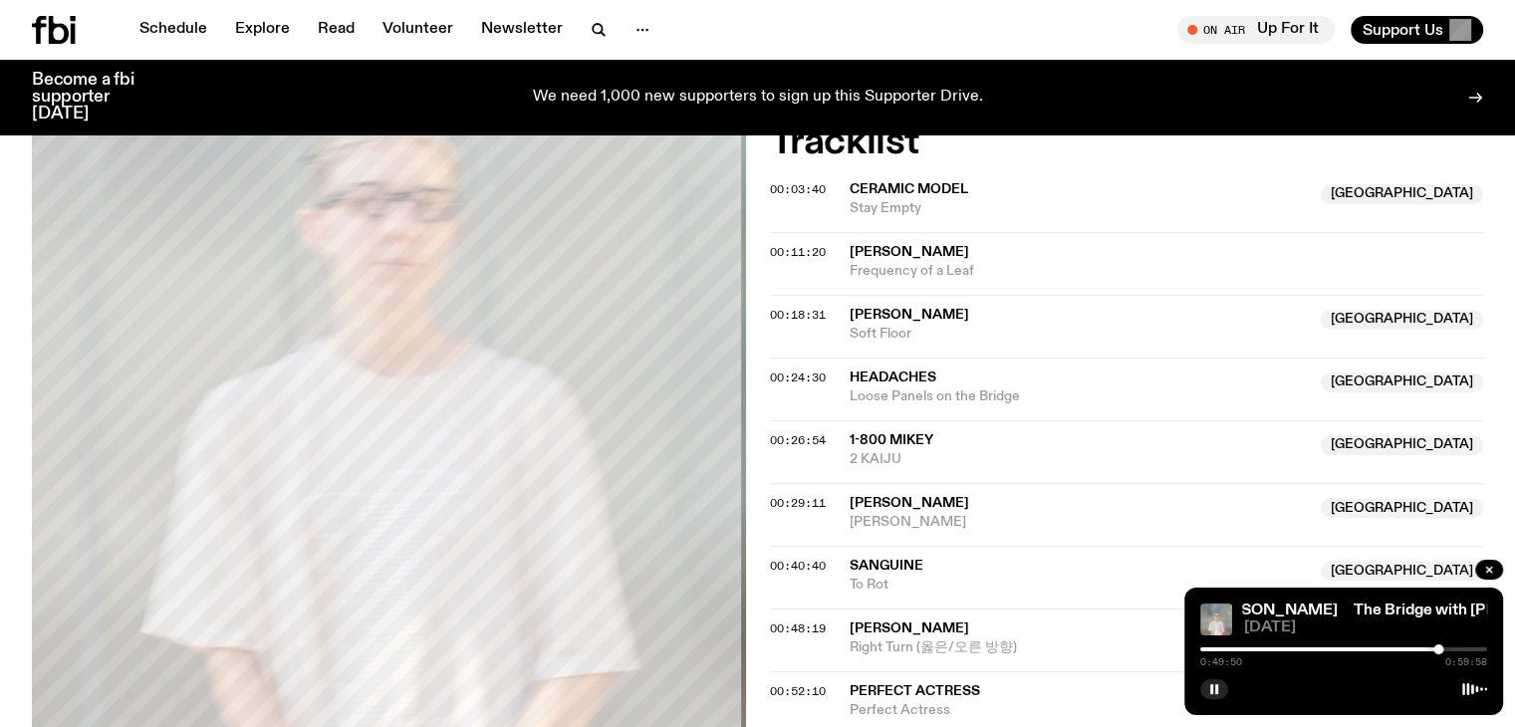
click at [1450, 649] on div at bounding box center [1343, 649] width 287 height 4
click at [757, 504] on div "Aired on 09.09.25 , 8:00pm Specialist Ambient Post-Punk IDM Support the artists…" at bounding box center [757, 183] width 1515 height 1392
click at [770, 499] on span "00:29:11" at bounding box center [798, 503] width 56 height 16
click at [780, 437] on span "00:26:54" at bounding box center [798, 440] width 56 height 16
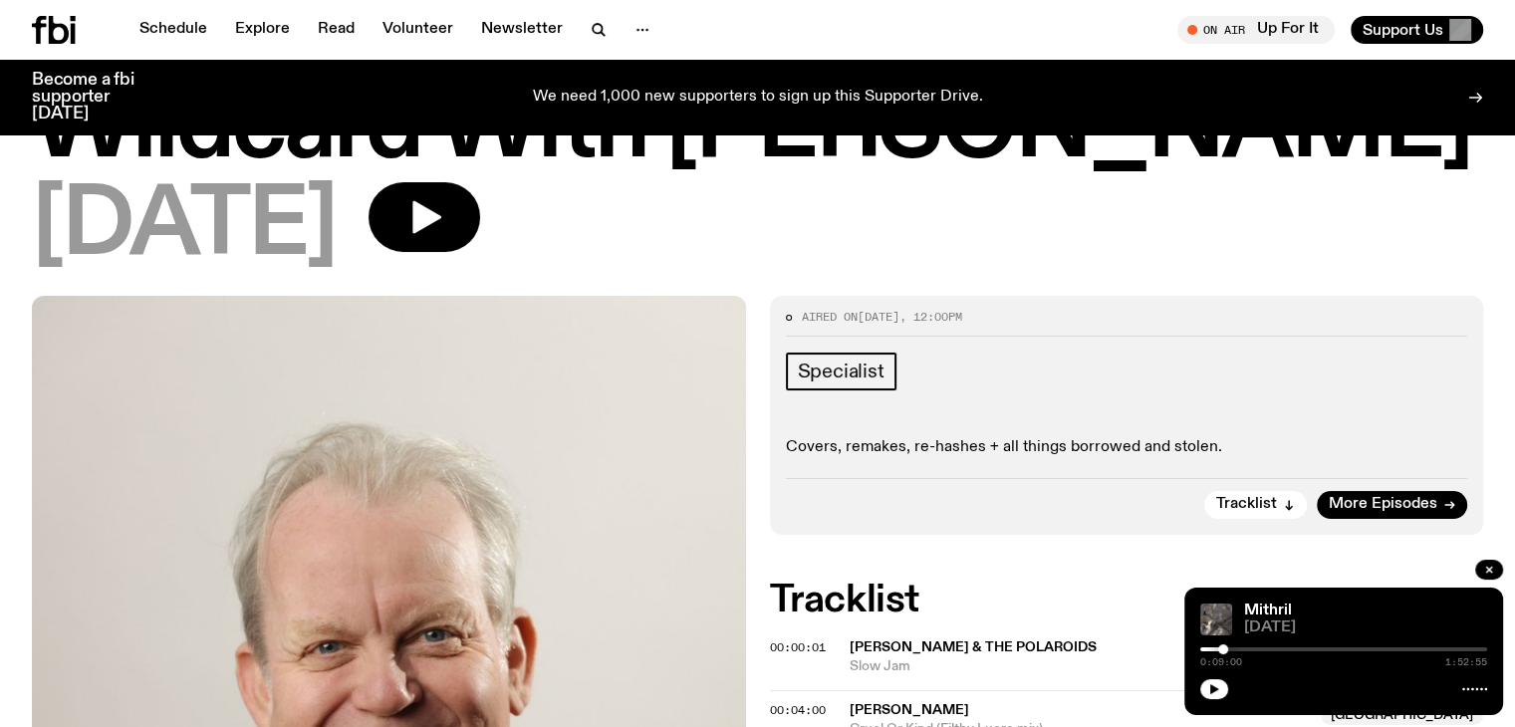
scroll to position [587, 0]
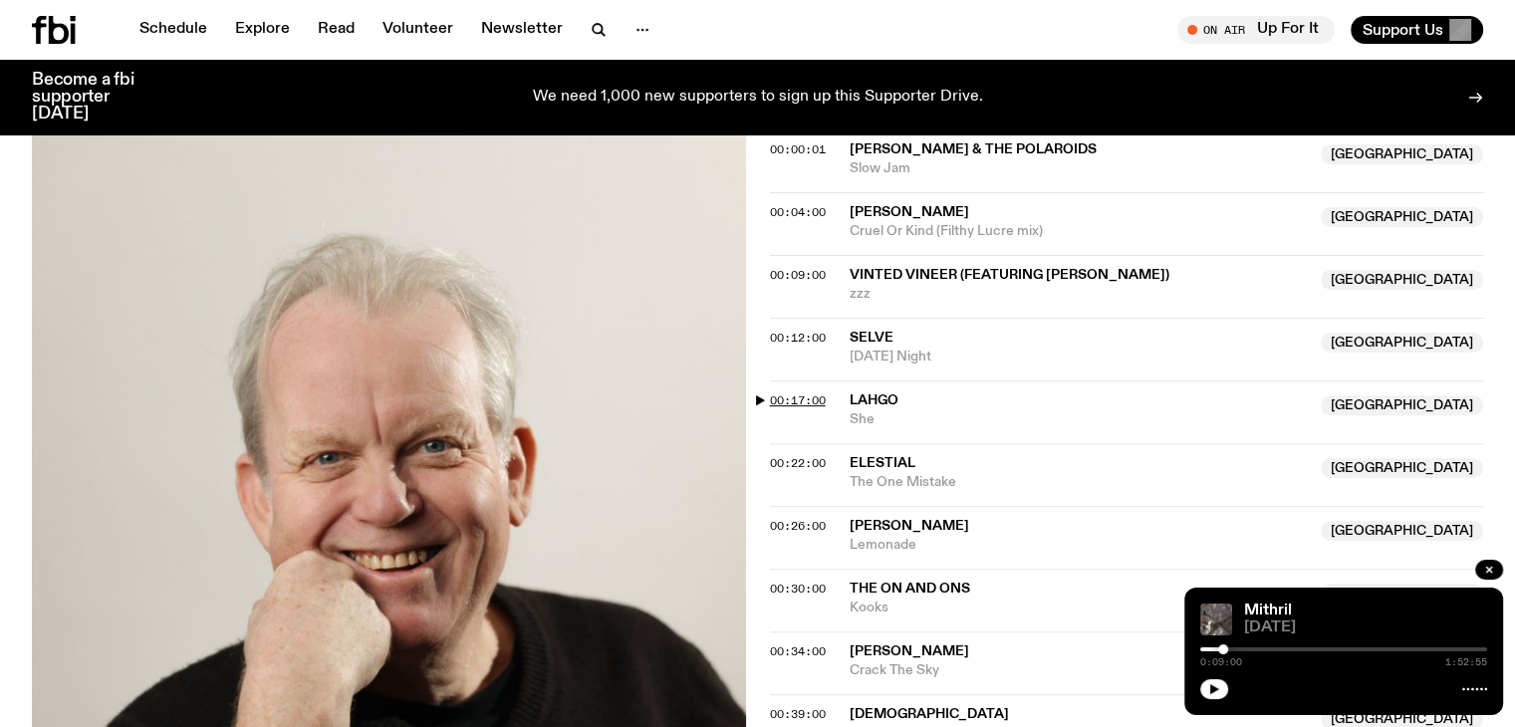
click at [775, 392] on span "00:17:00" at bounding box center [798, 400] width 56 height 16
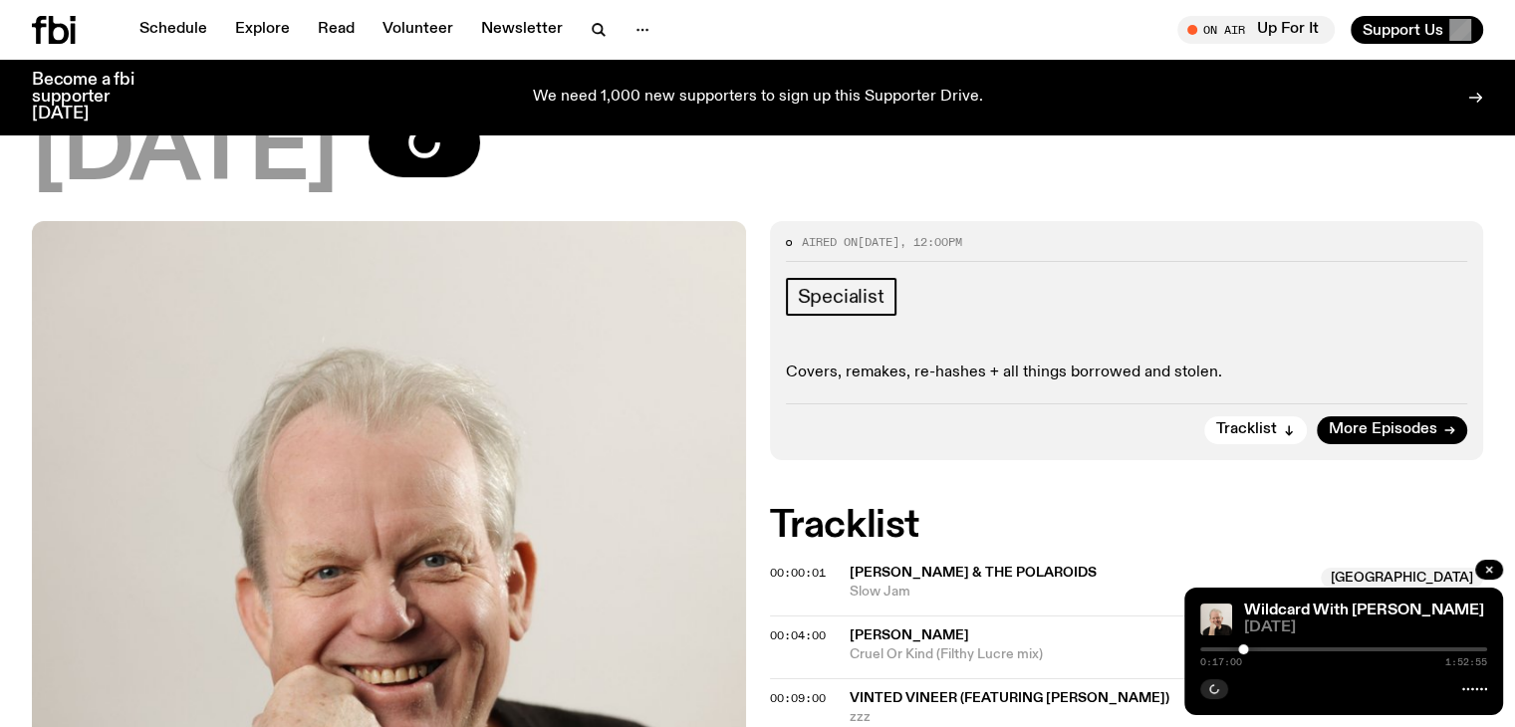
scroll to position [0, 0]
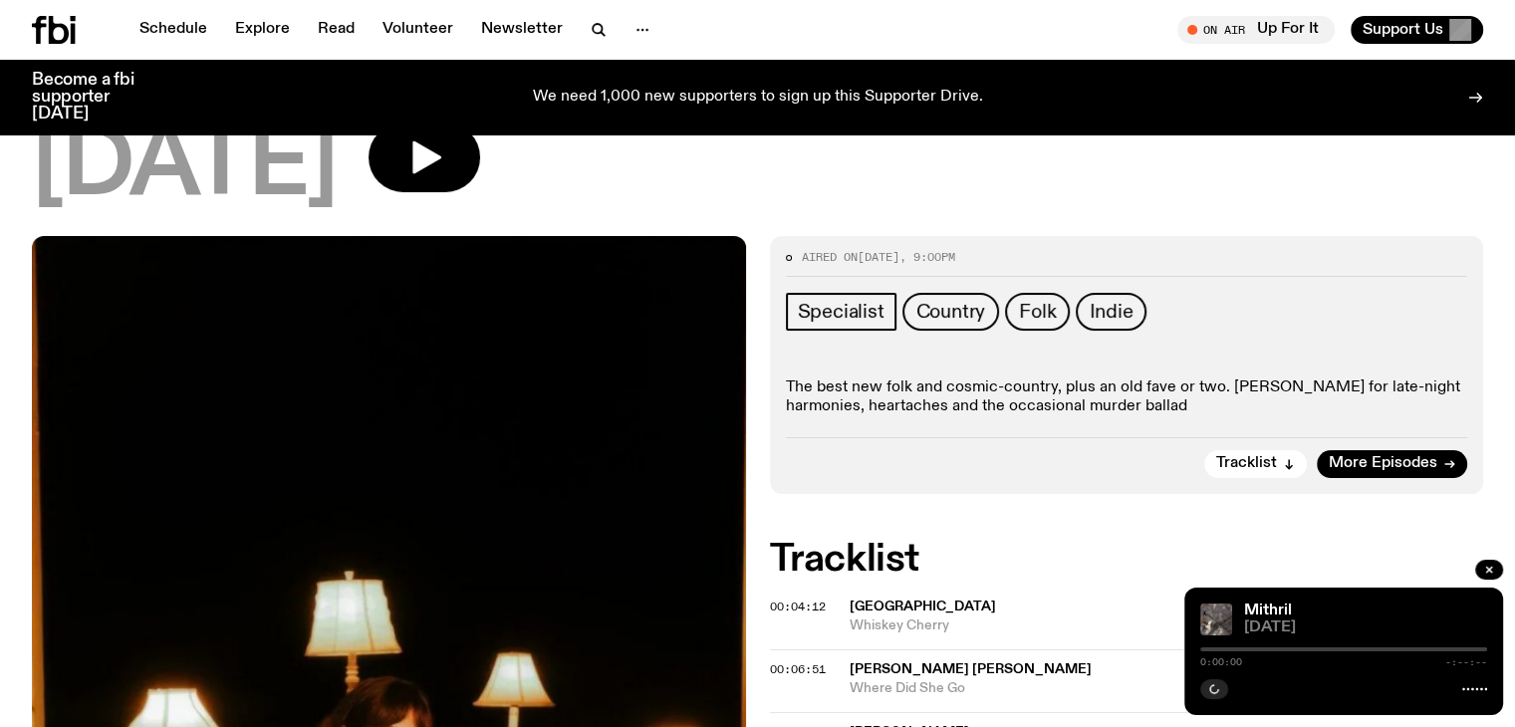
scroll to position [299, 0]
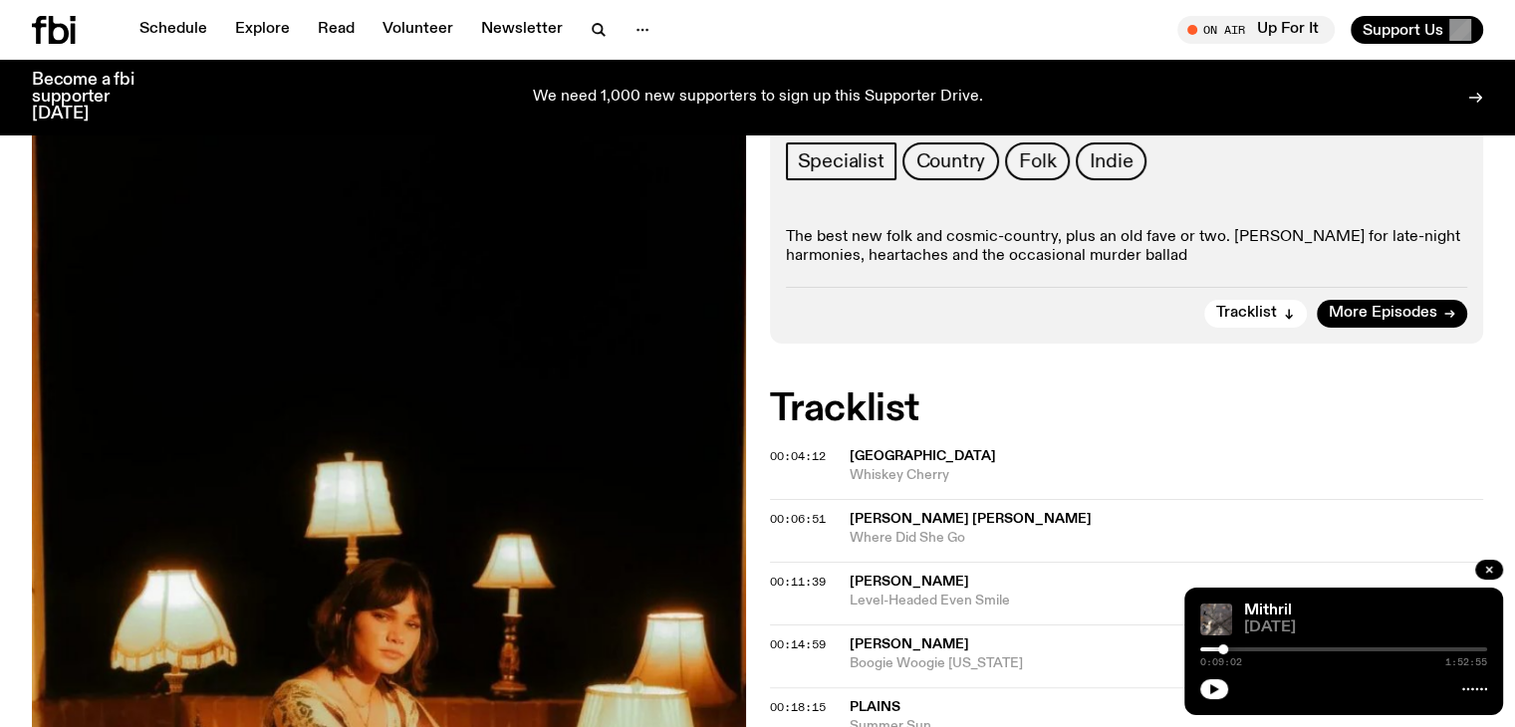
click at [909, 458] on span "[GEOGRAPHIC_DATA]" at bounding box center [923, 456] width 146 height 14
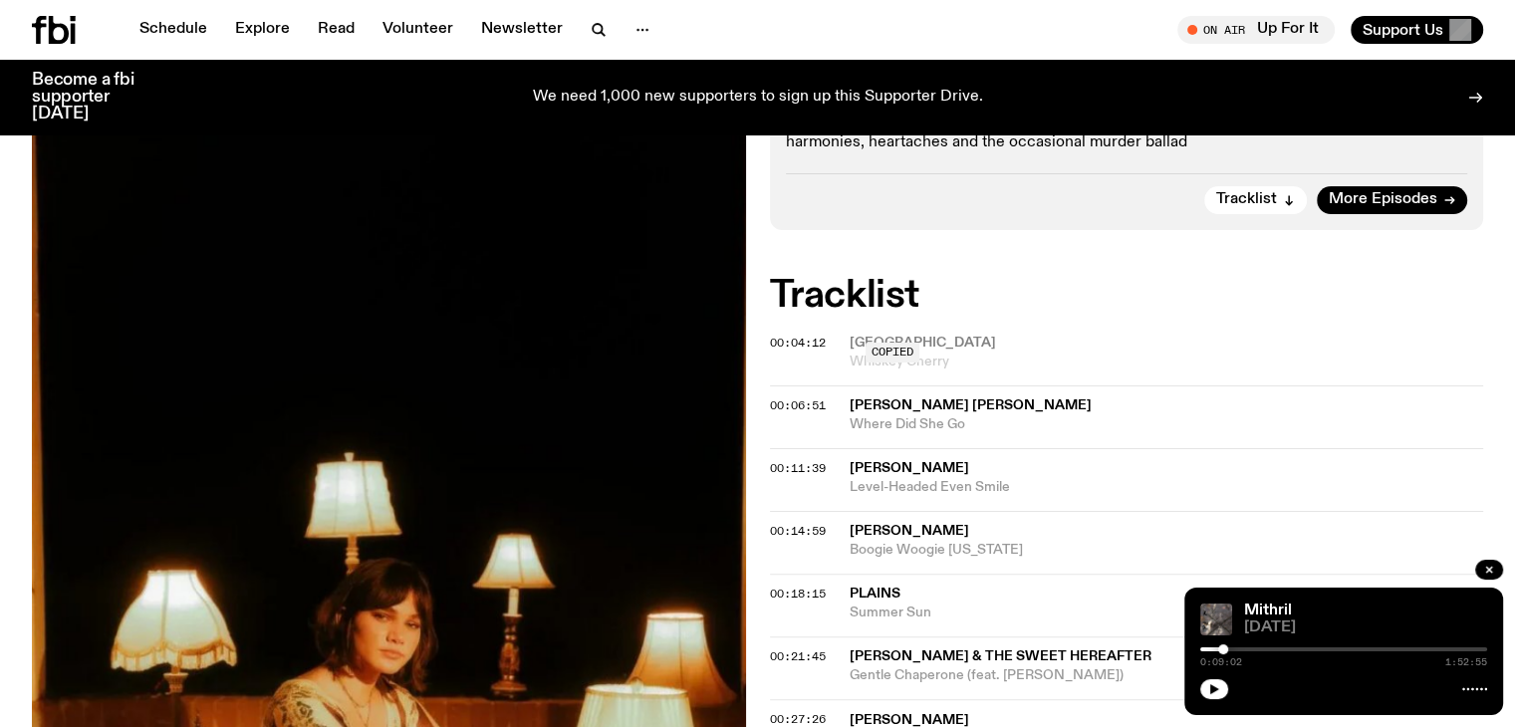
scroll to position [598, 0]
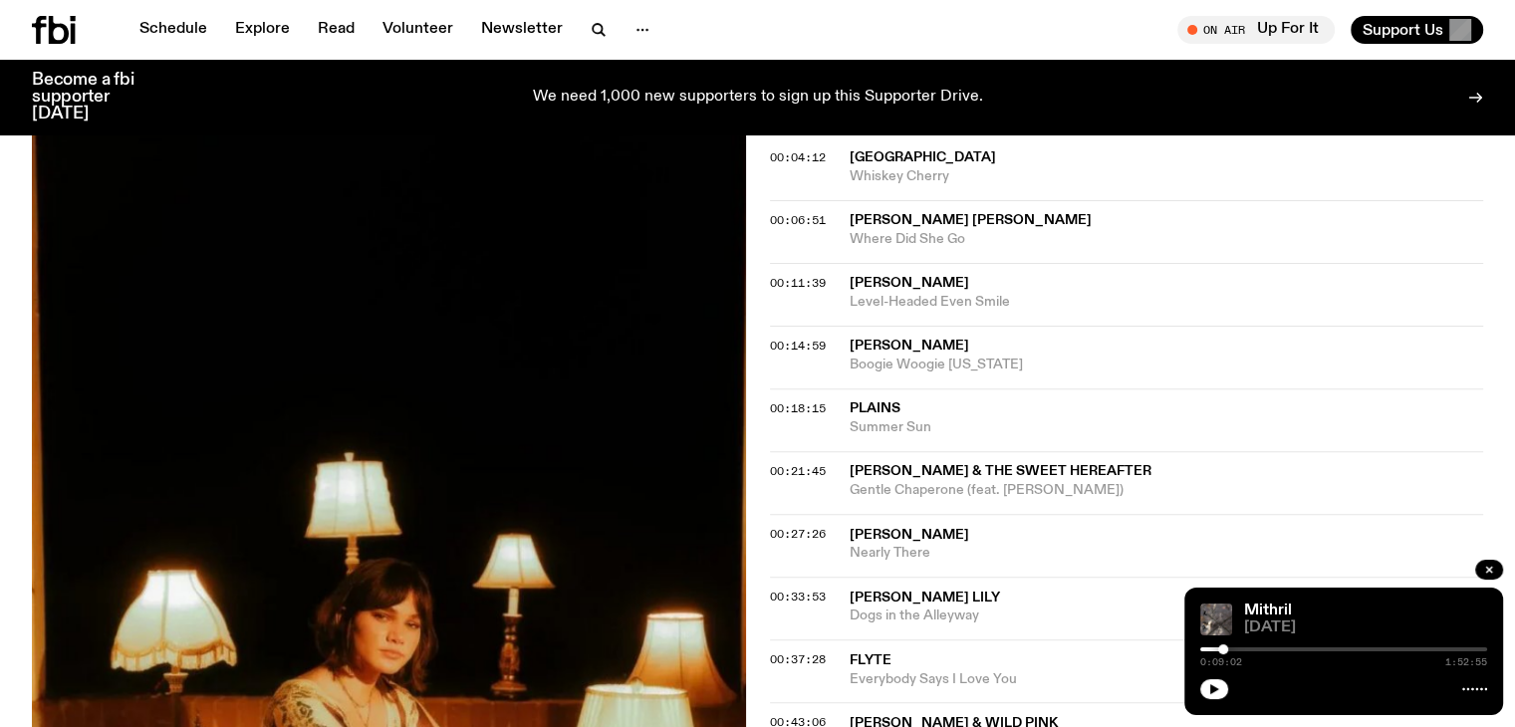
click at [906, 476] on span "[PERSON_NAME] & The Sweet Hereafter" at bounding box center [1001, 471] width 302 height 14
click at [907, 472] on div "Copied" at bounding box center [893, 481] width 54 height 19
click at [788, 471] on span "00:21:45" at bounding box center [798, 471] width 56 height 16
